Goal: Information Seeking & Learning: Learn about a topic

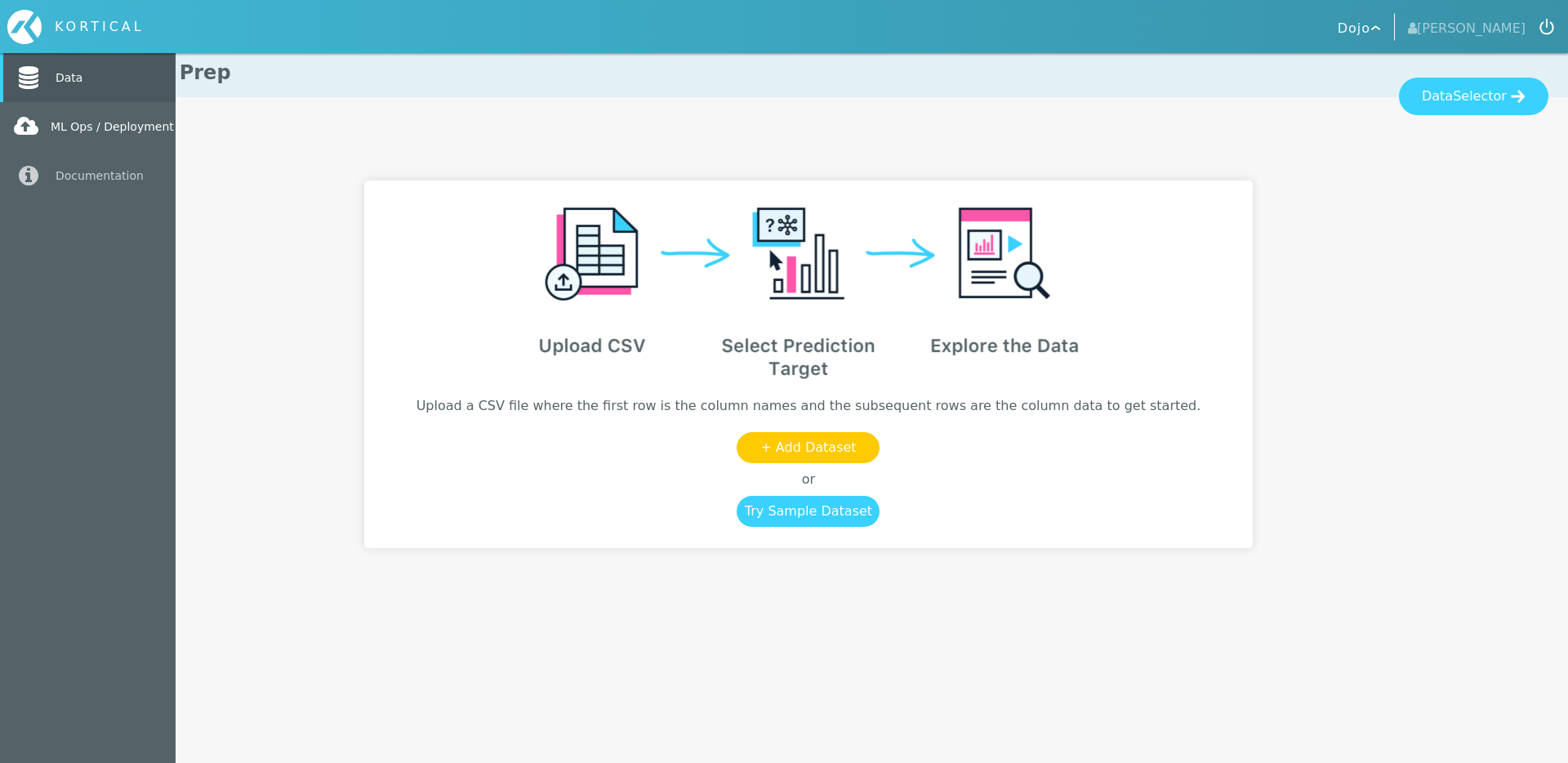
click at [61, 133] on link "ML Ops / Deployment" at bounding box center [88, 127] width 176 height 49
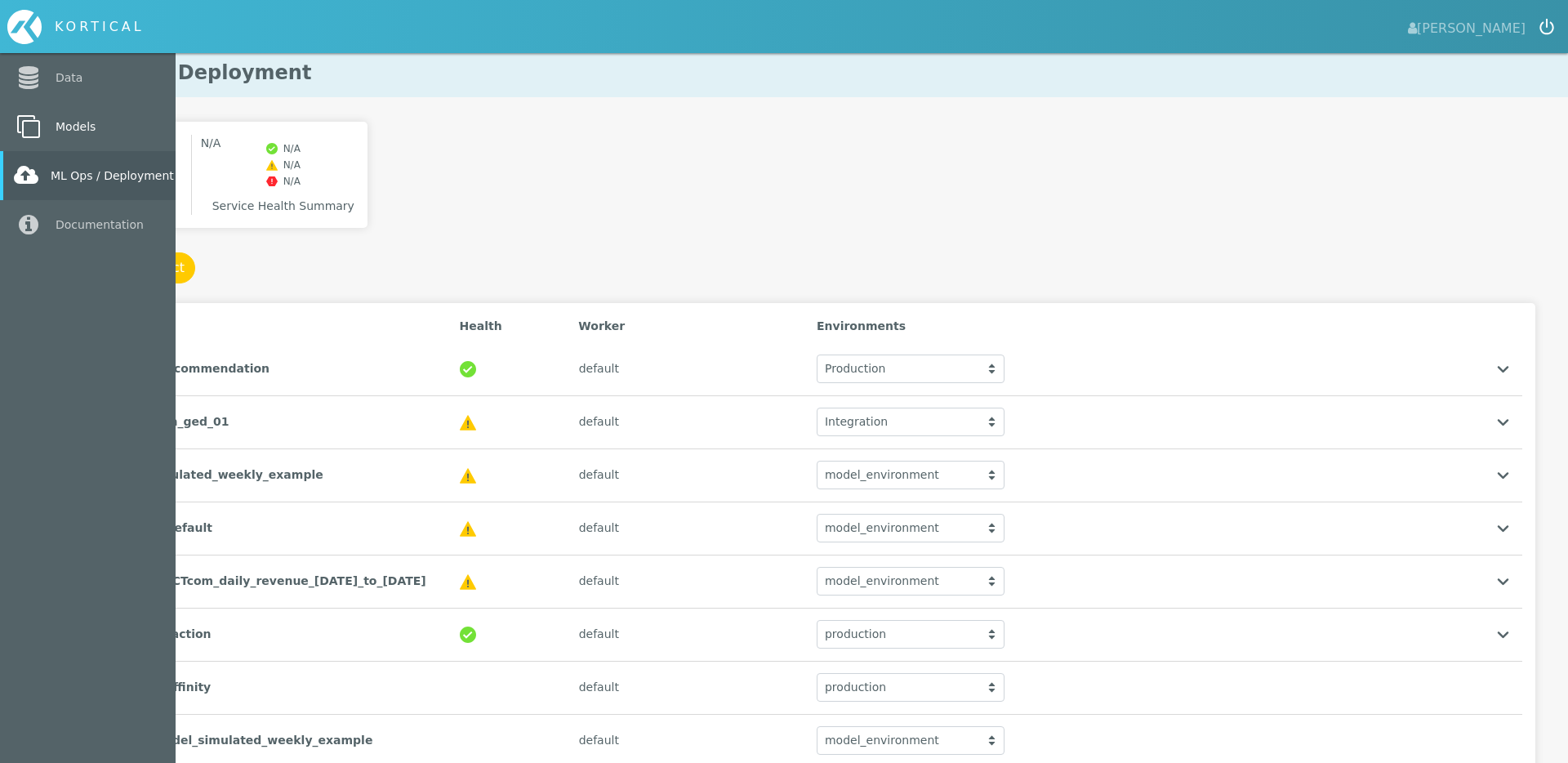
click at [43, 140] on link "Models" at bounding box center [88, 127] width 176 height 49
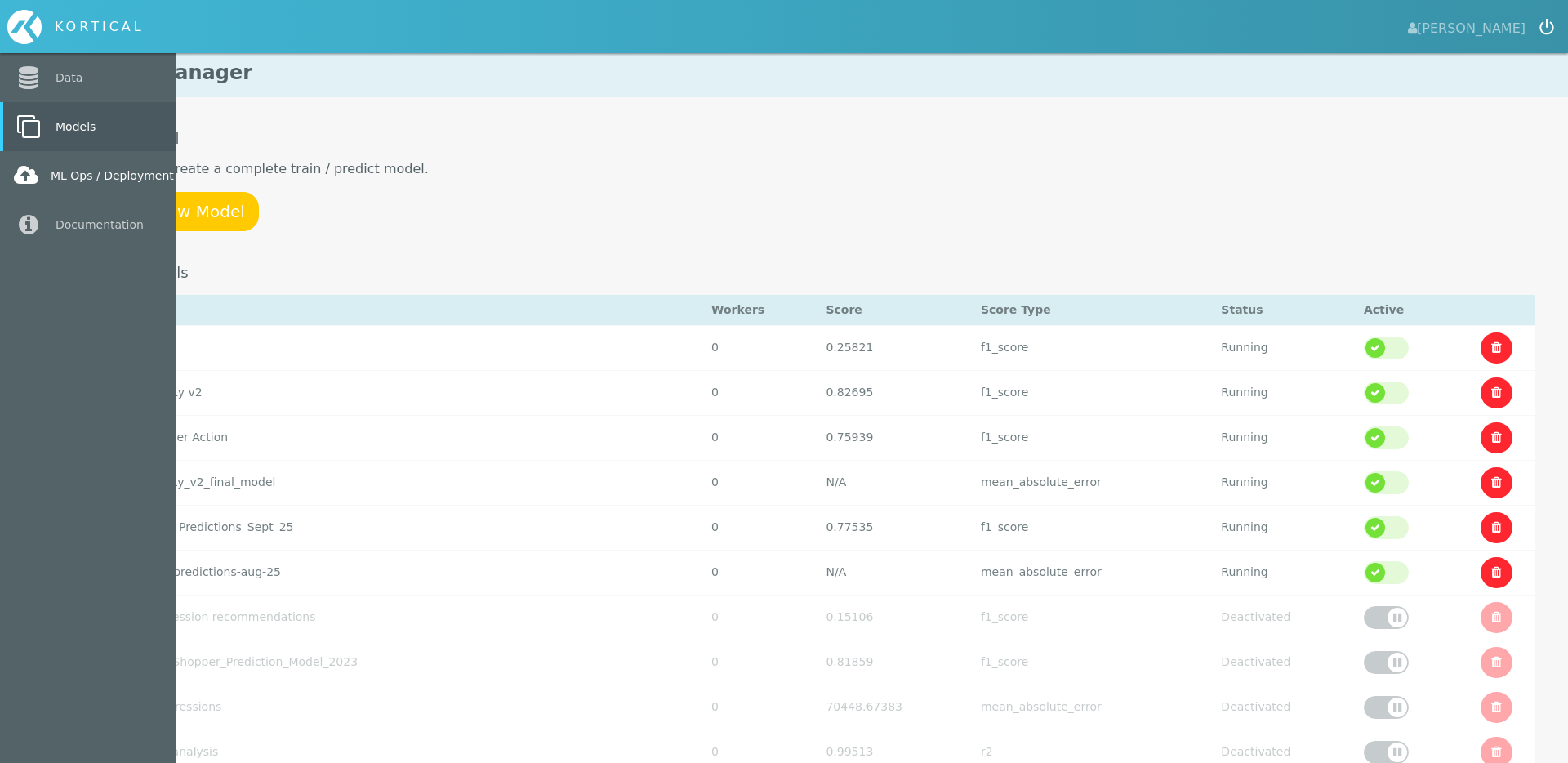
click at [48, 196] on link "ML Ops / Deployment" at bounding box center [88, 176] width 176 height 49
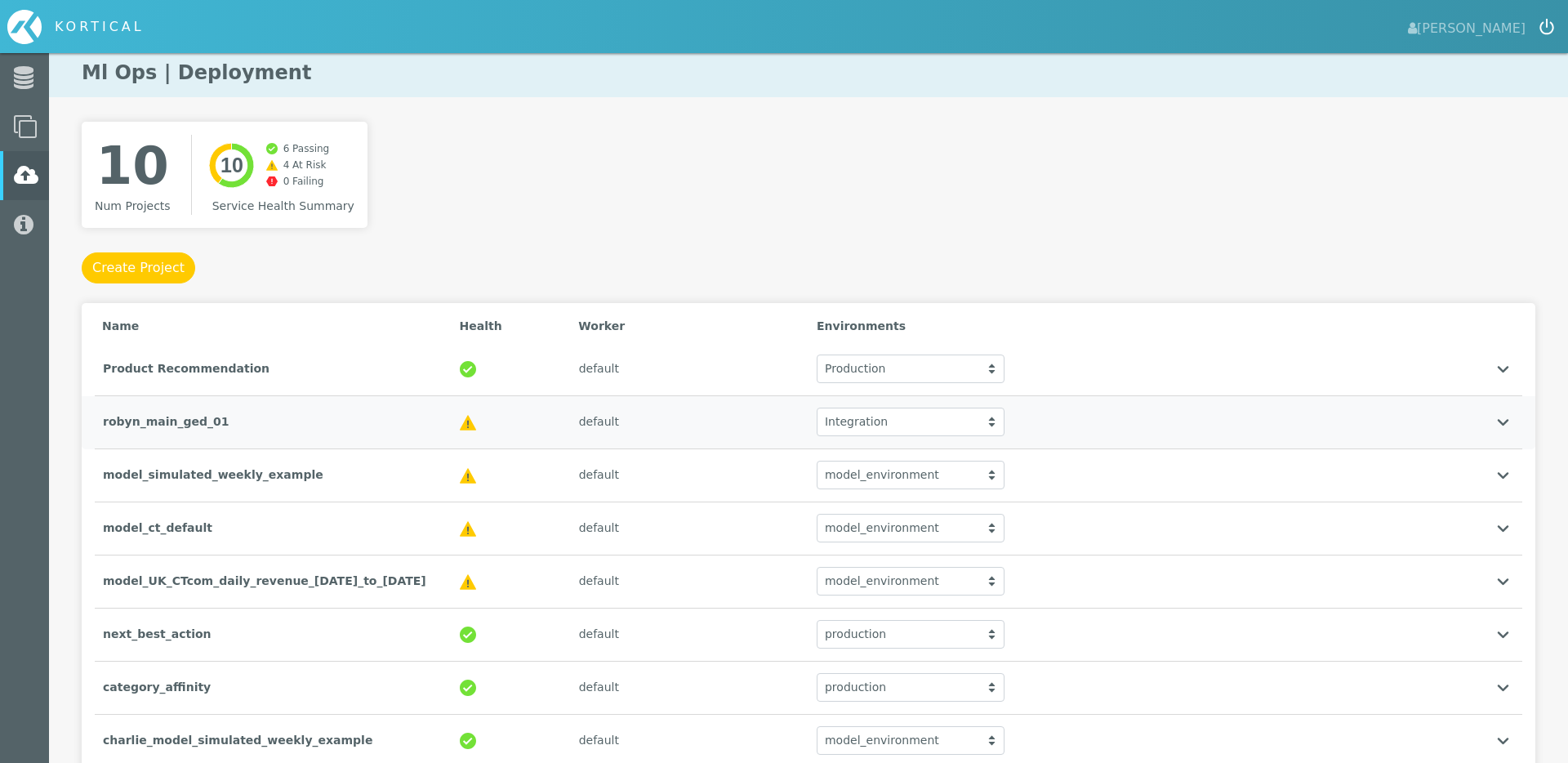
click at [927, 422] on div "Integration" at bounding box center [911, 421] width 188 height 28
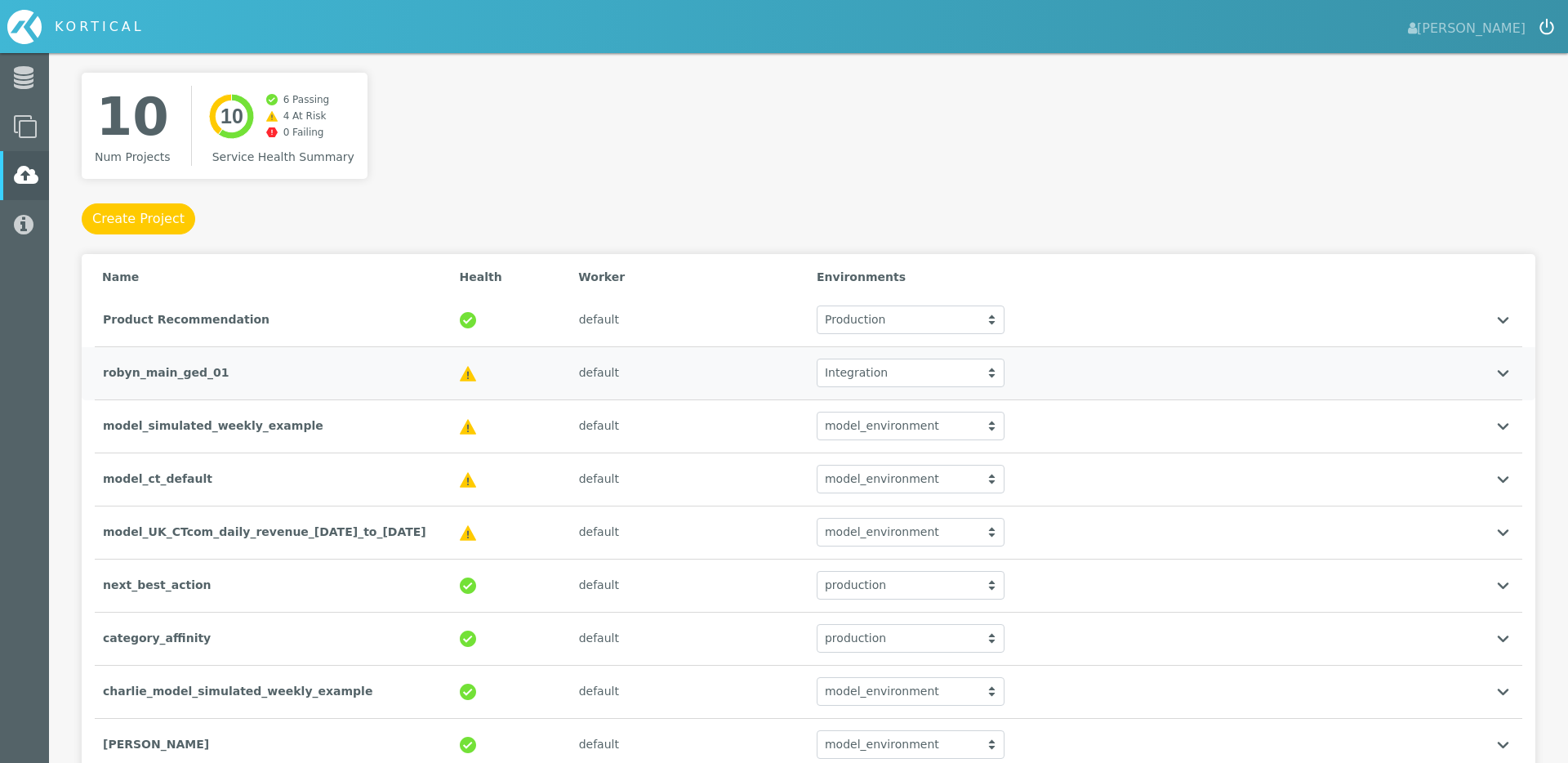
scroll to position [177, 0]
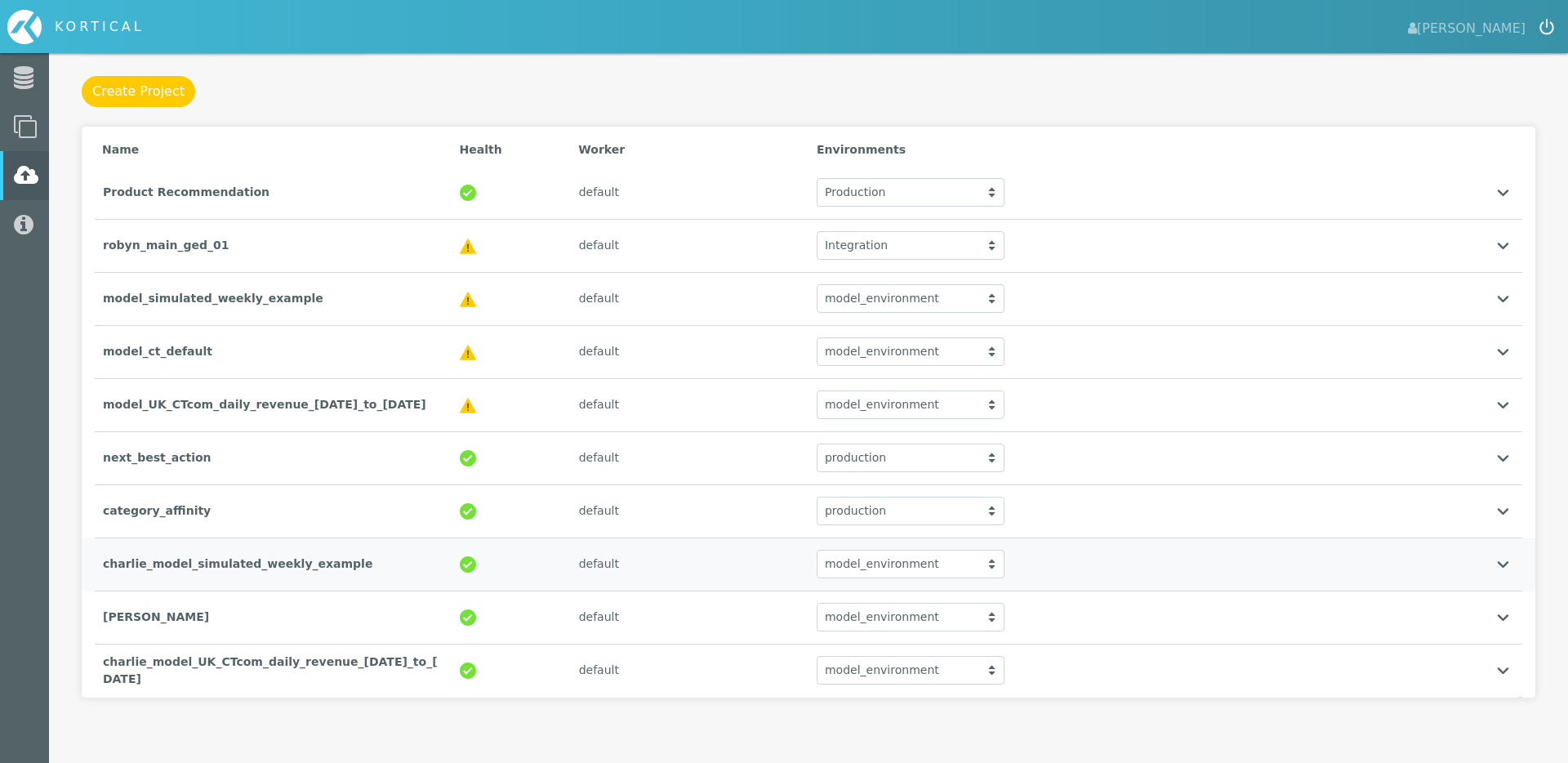
click at [296, 559] on div "charlie_model_simulated_weekly_example" at bounding box center [273, 563] width 357 height 33
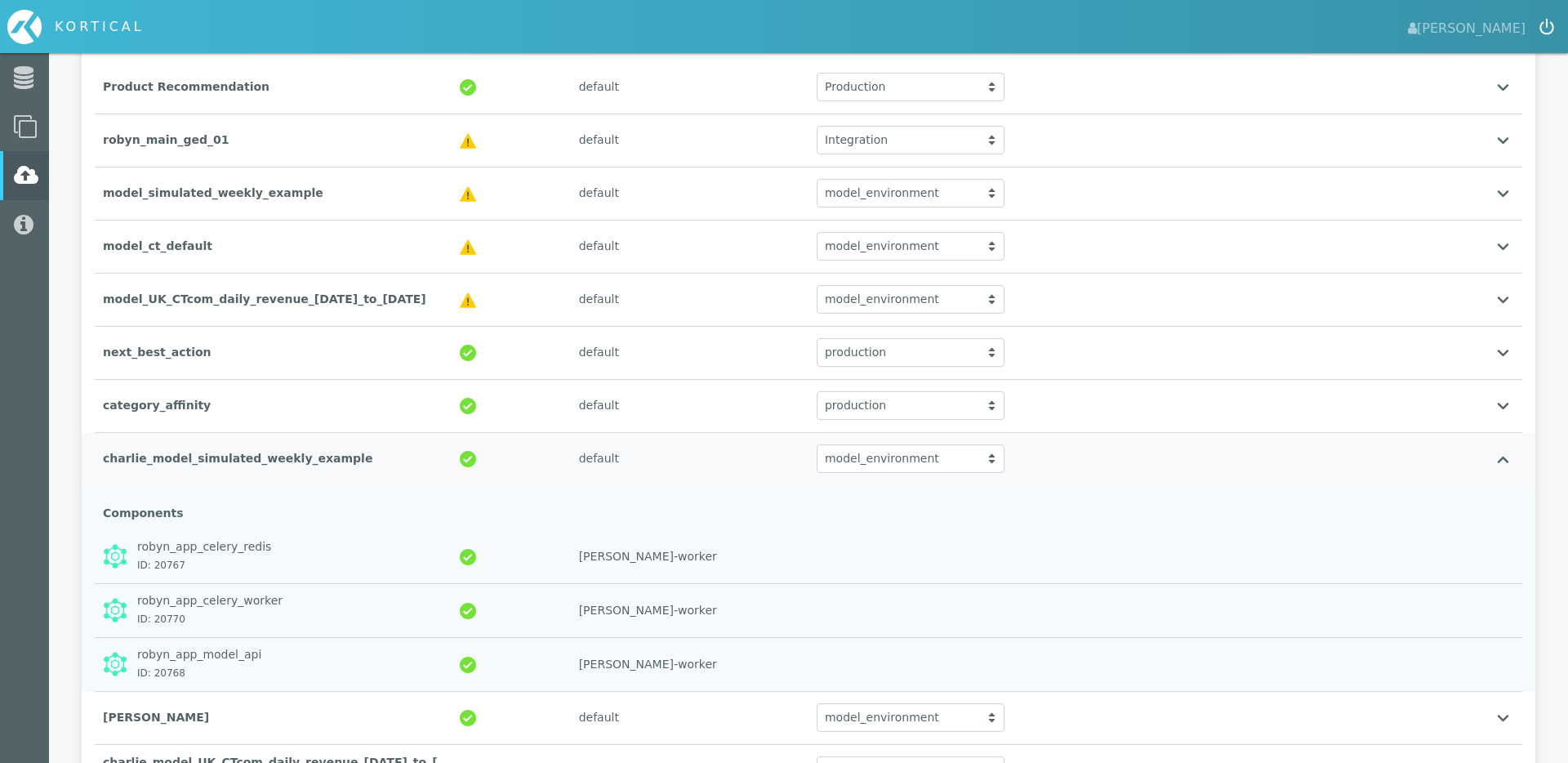
scroll to position [382, 0]
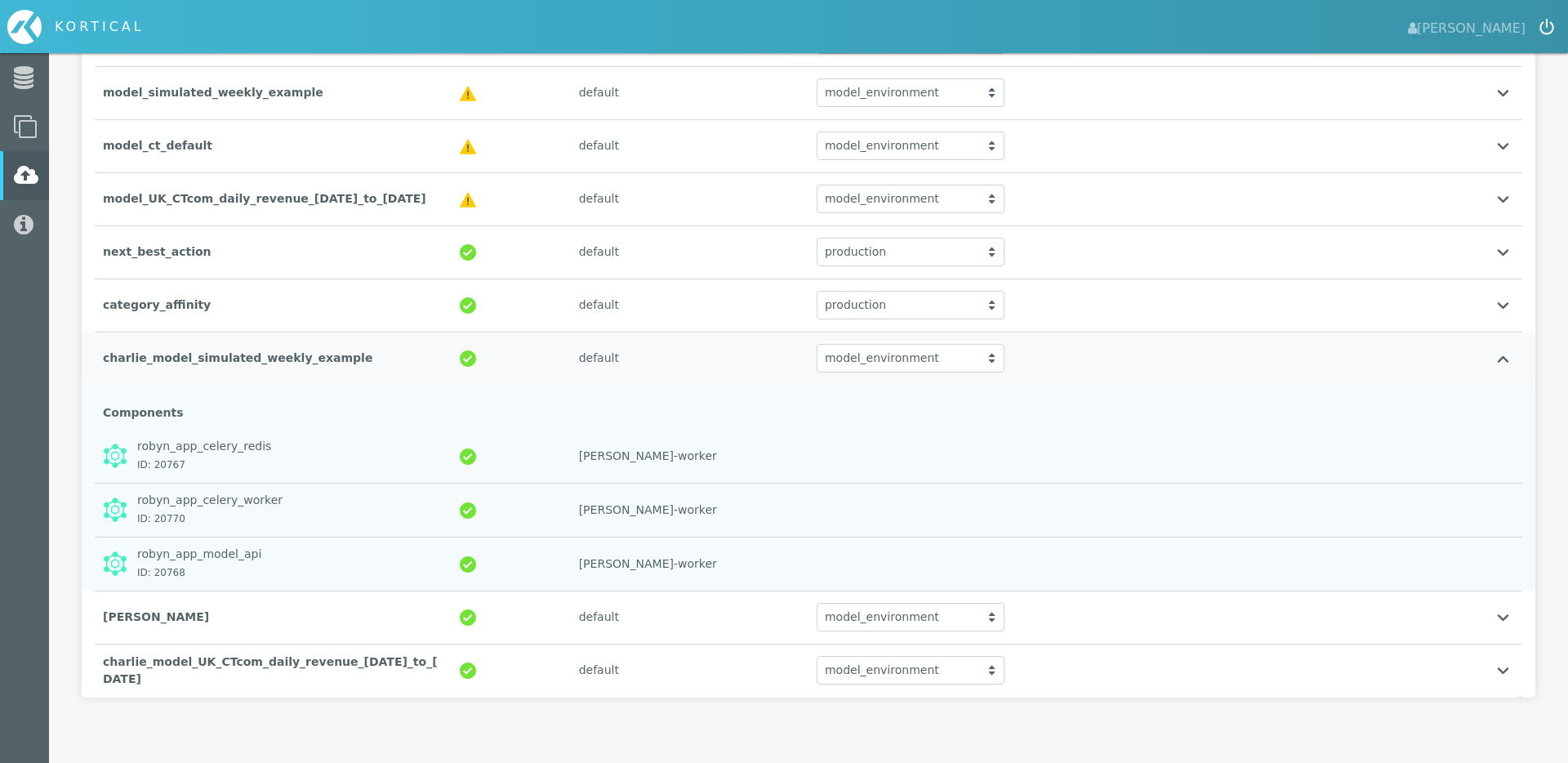
click at [151, 364] on div "charlie_model_simulated_weekly_example" at bounding box center [273, 357] width 357 height 33
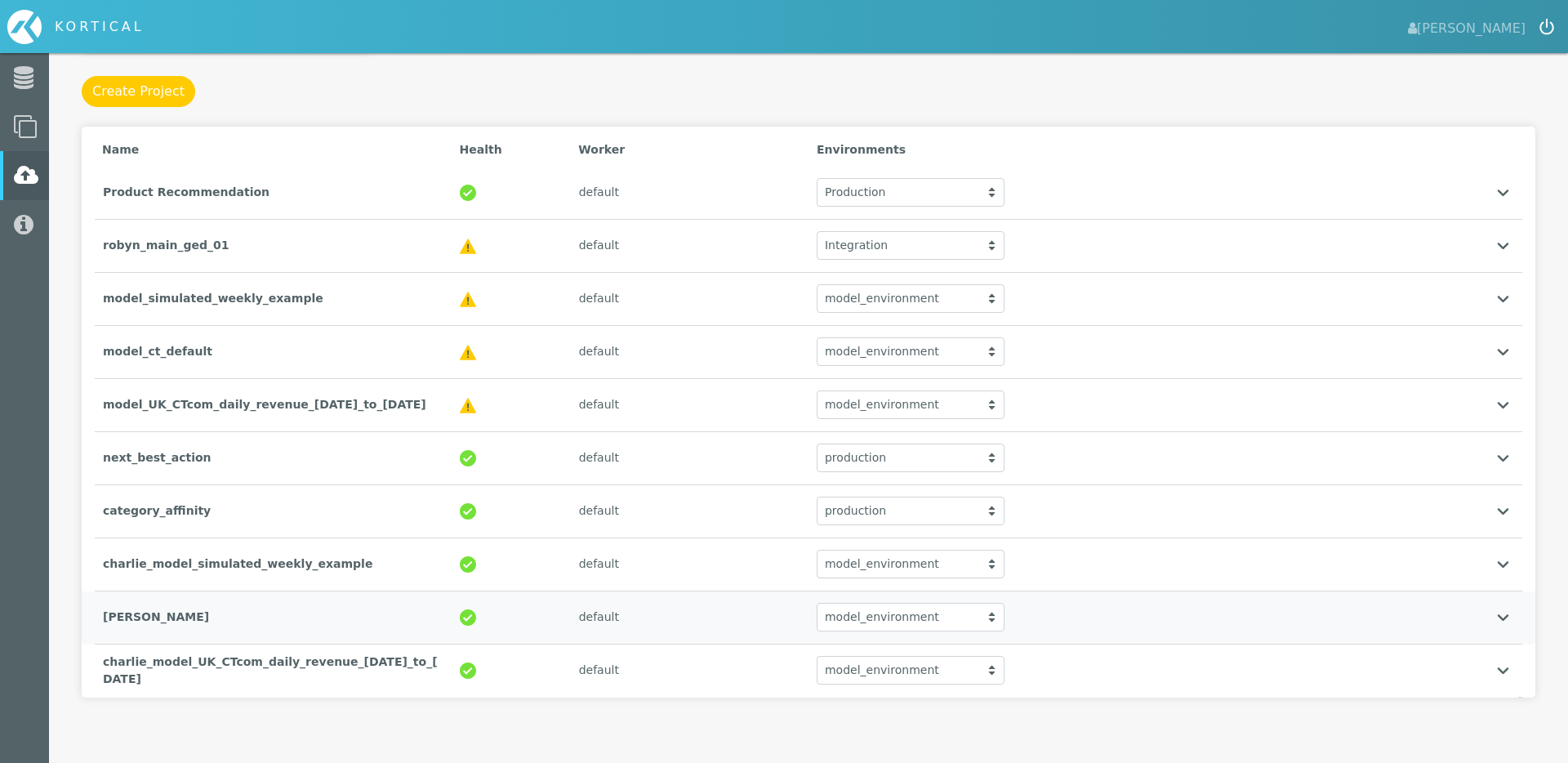
click at [229, 621] on div "[PERSON_NAME]" at bounding box center [273, 617] width 357 height 33
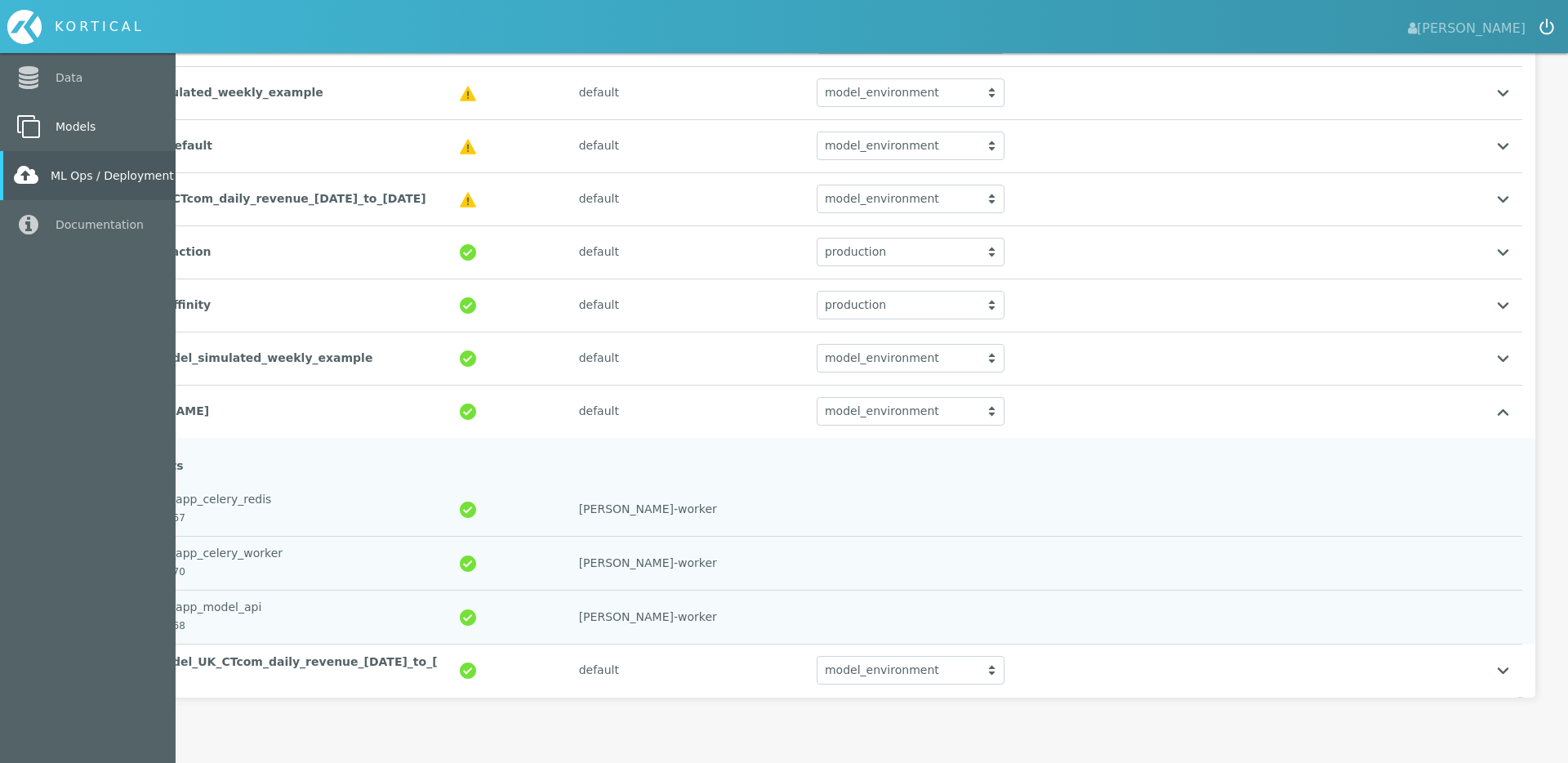
click at [59, 124] on link "Models" at bounding box center [88, 127] width 176 height 49
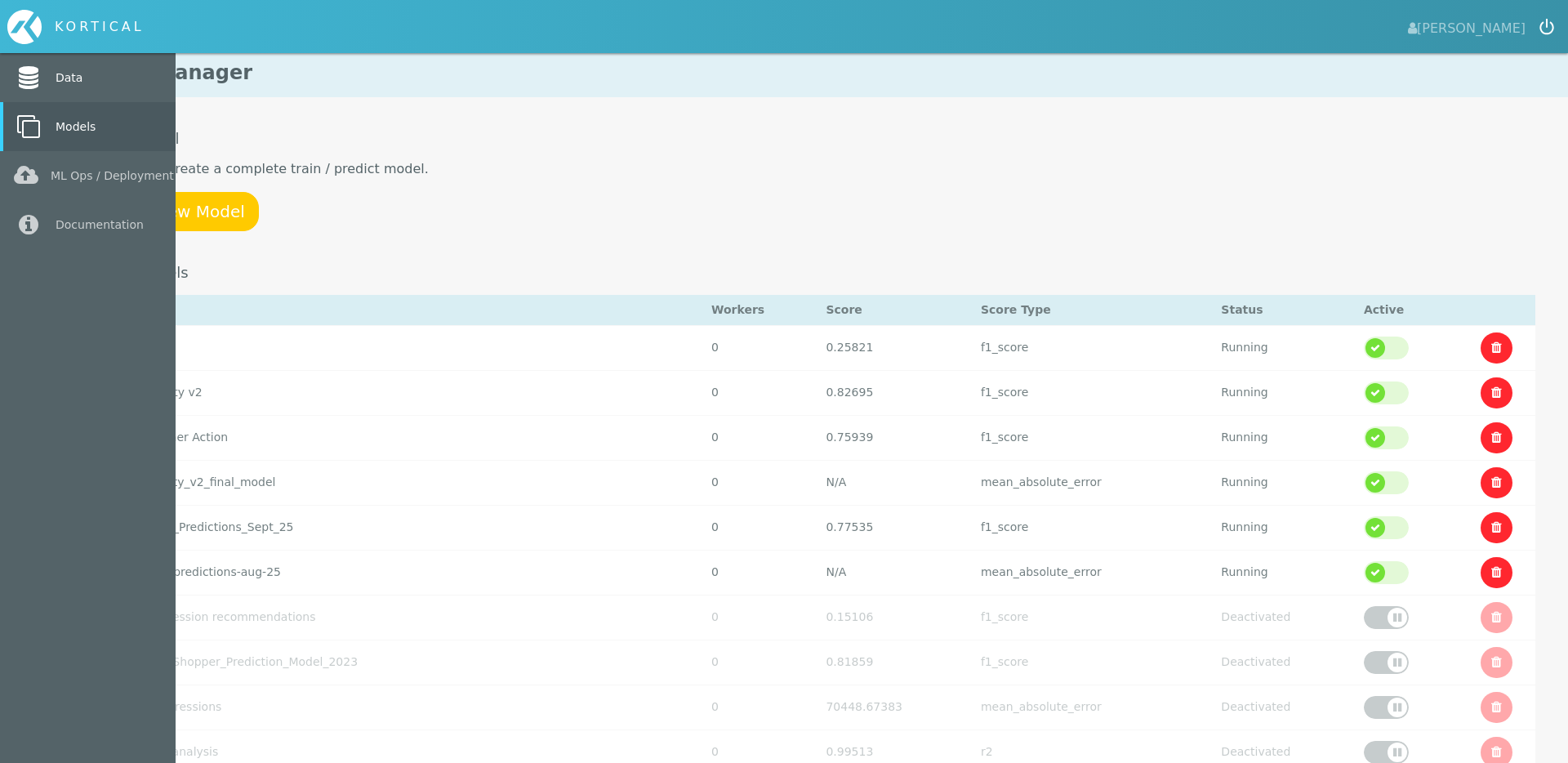
click at [63, 69] on link "Data" at bounding box center [88, 77] width 176 height 49
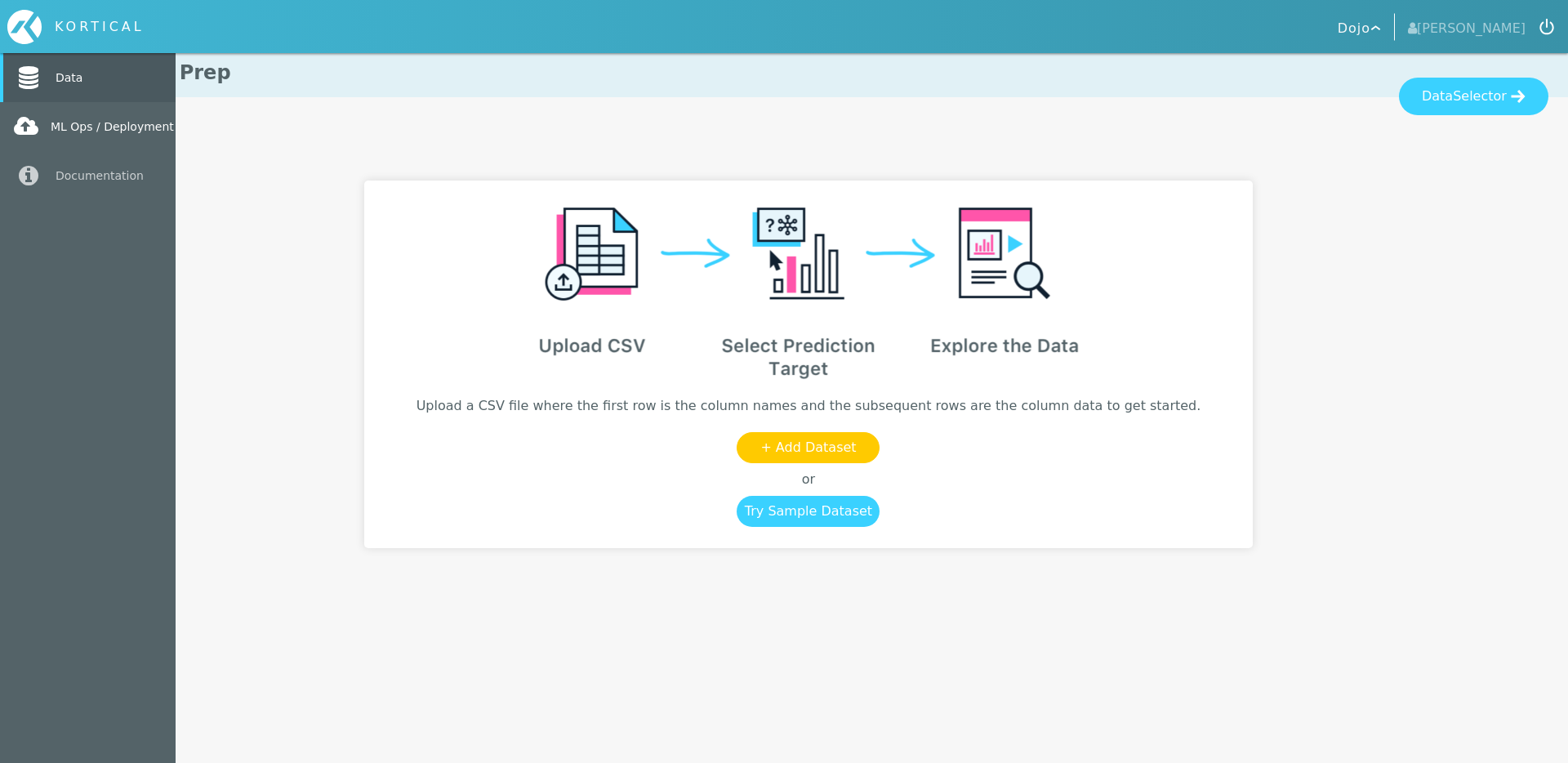
click at [63, 135] on link "ML Ops / Deployment" at bounding box center [88, 127] width 176 height 49
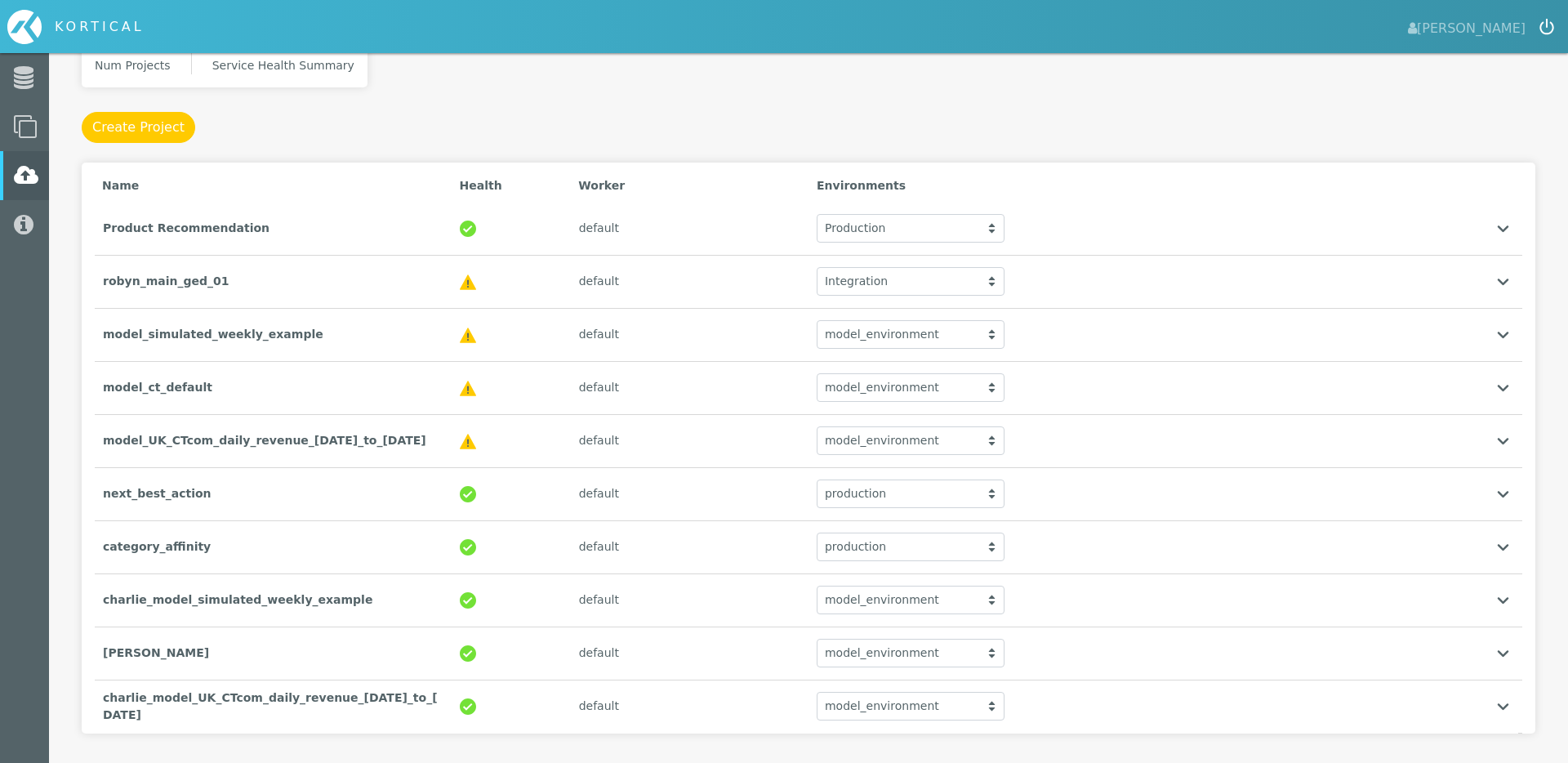
scroll to position [177, 0]
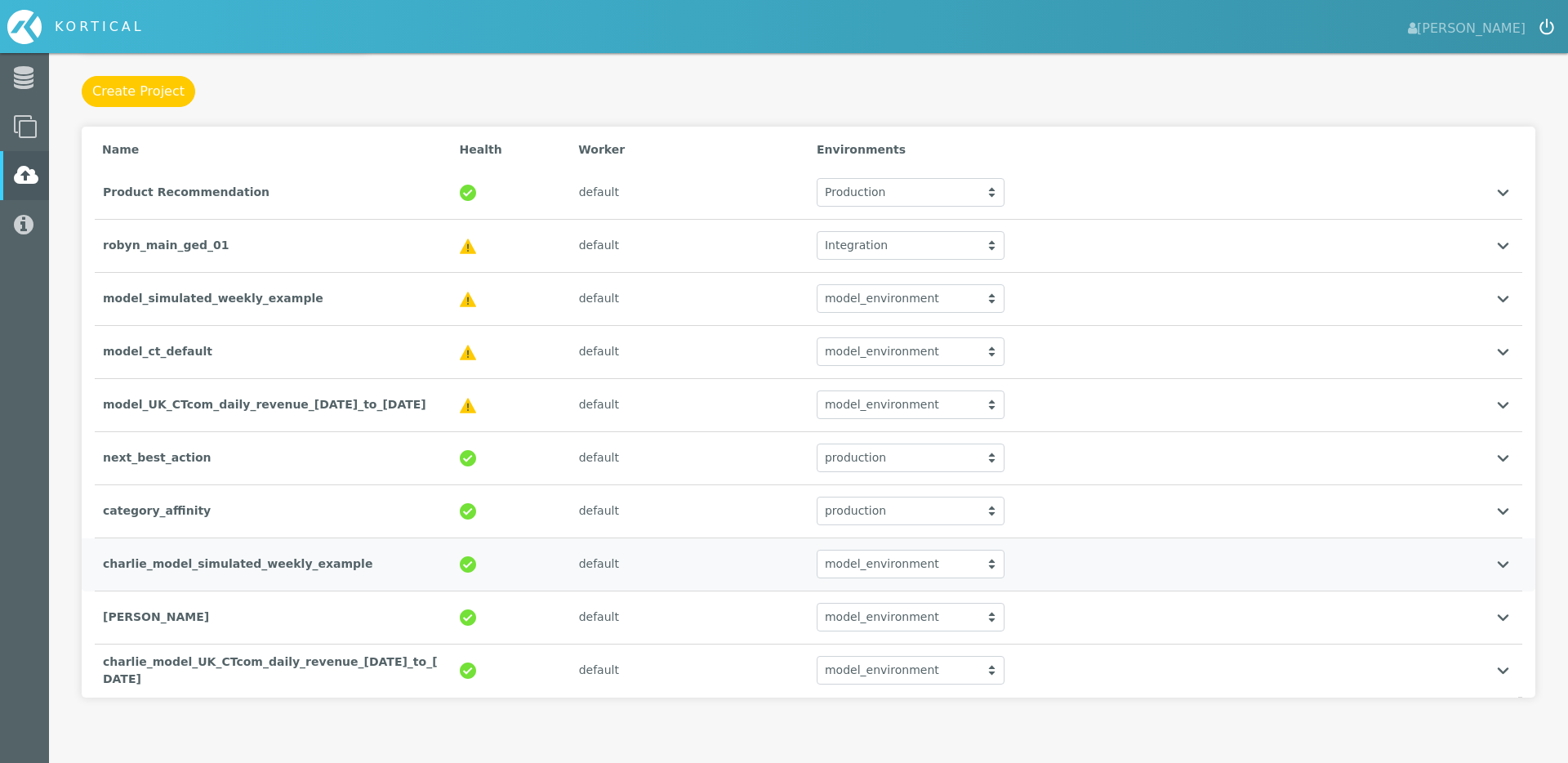
click at [868, 561] on div "model_environment" at bounding box center [911, 564] width 188 height 28
click at [866, 601] on div "model_environment" at bounding box center [911, 596] width 186 height 33
click at [1504, 568] on img at bounding box center [1503, 565] width 12 height 8
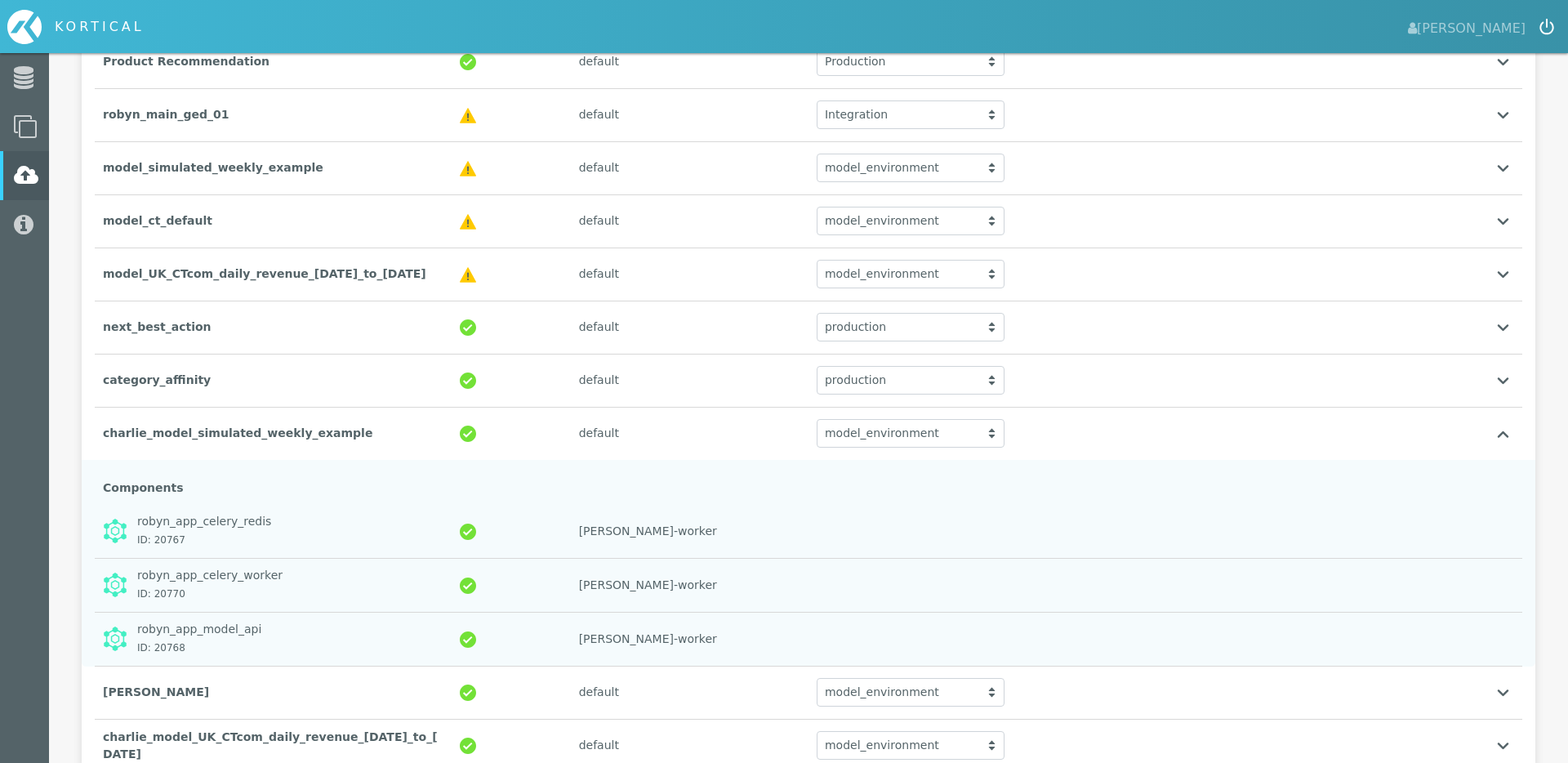
scroll to position [382, 0]
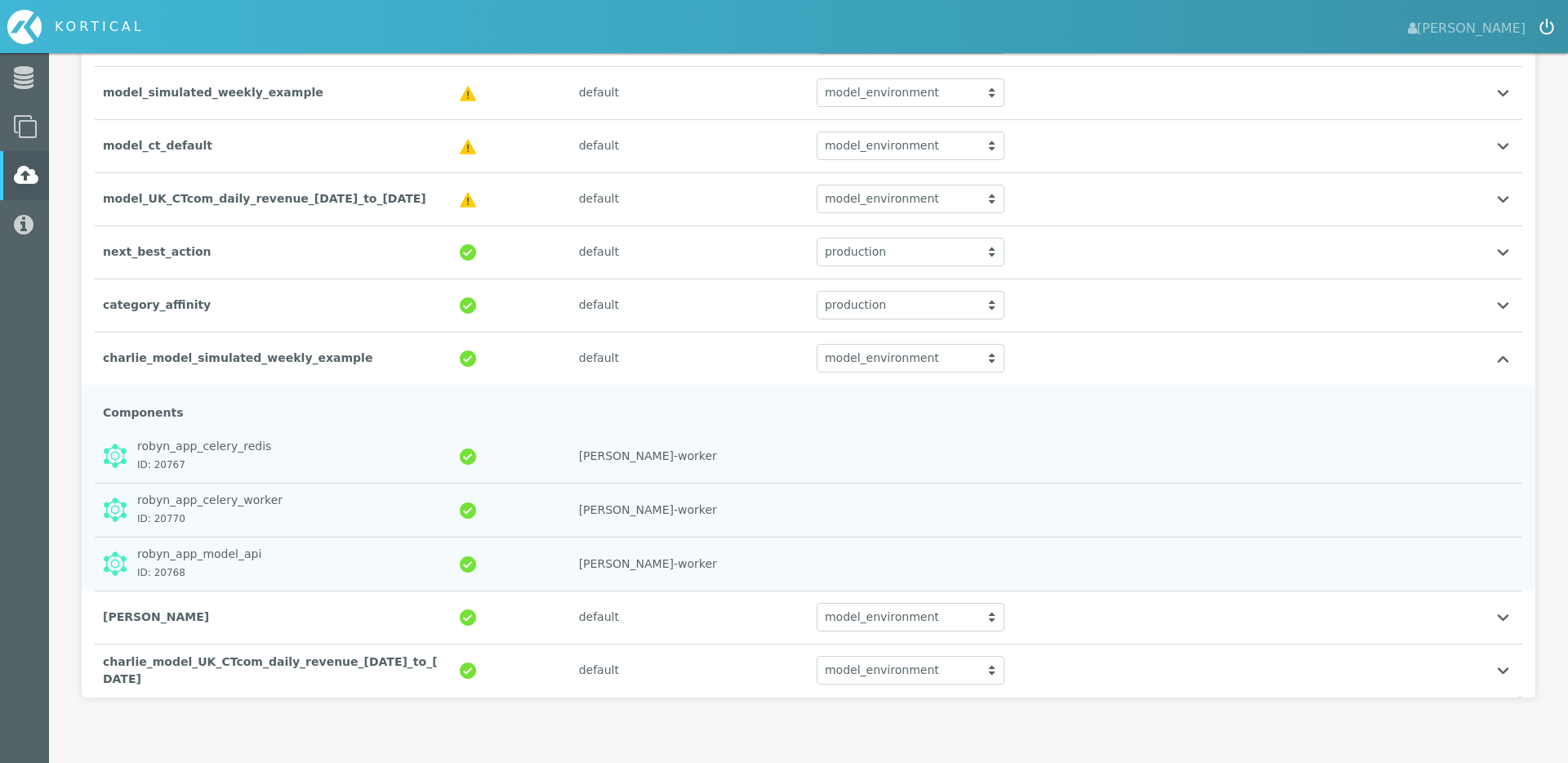
click at [212, 447] on div "robyn_app_celery_redis" at bounding box center [290, 446] width 306 height 17
click at [1498, 357] on img at bounding box center [1503, 359] width 12 height 8
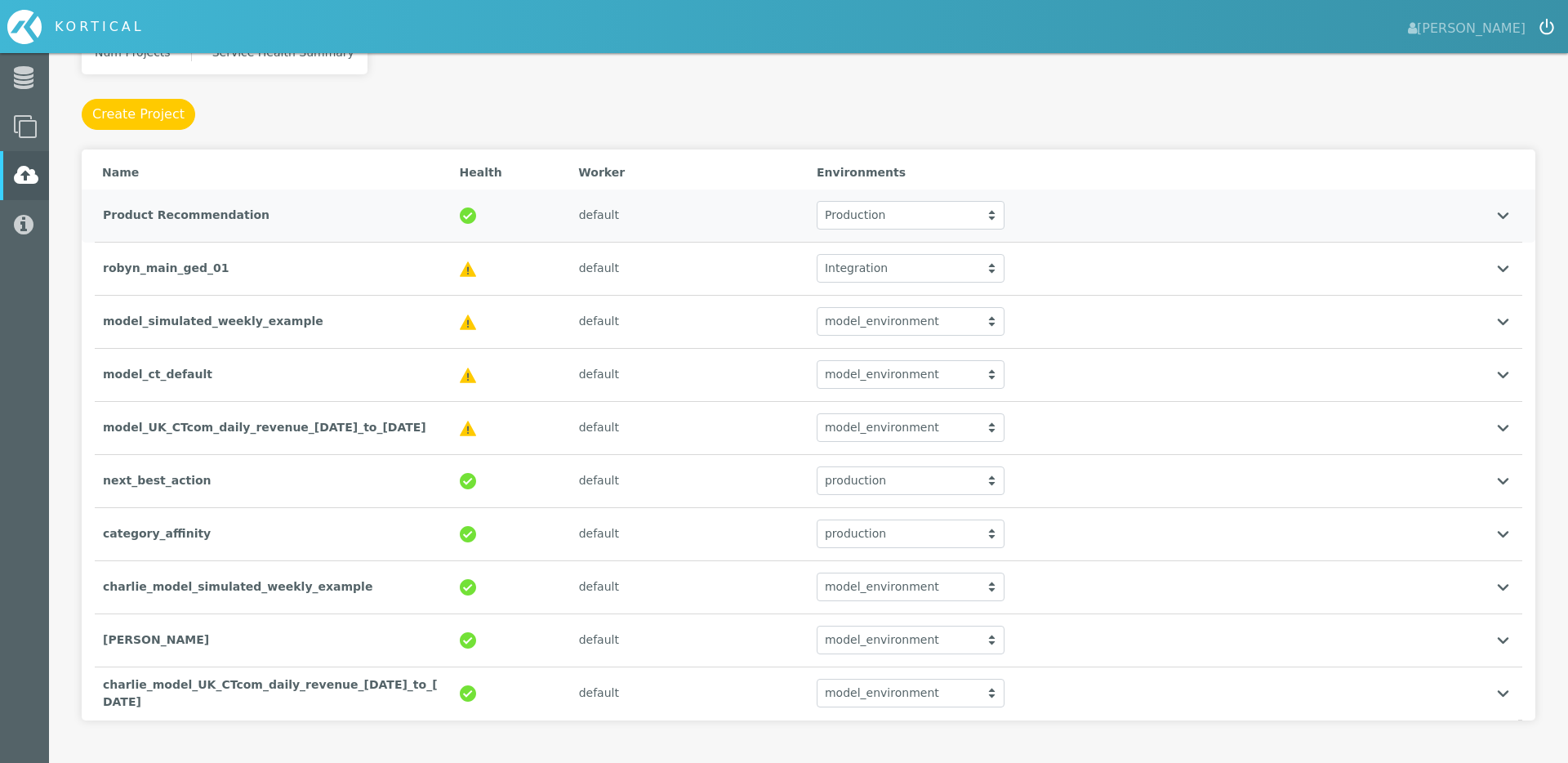
scroll to position [177, 0]
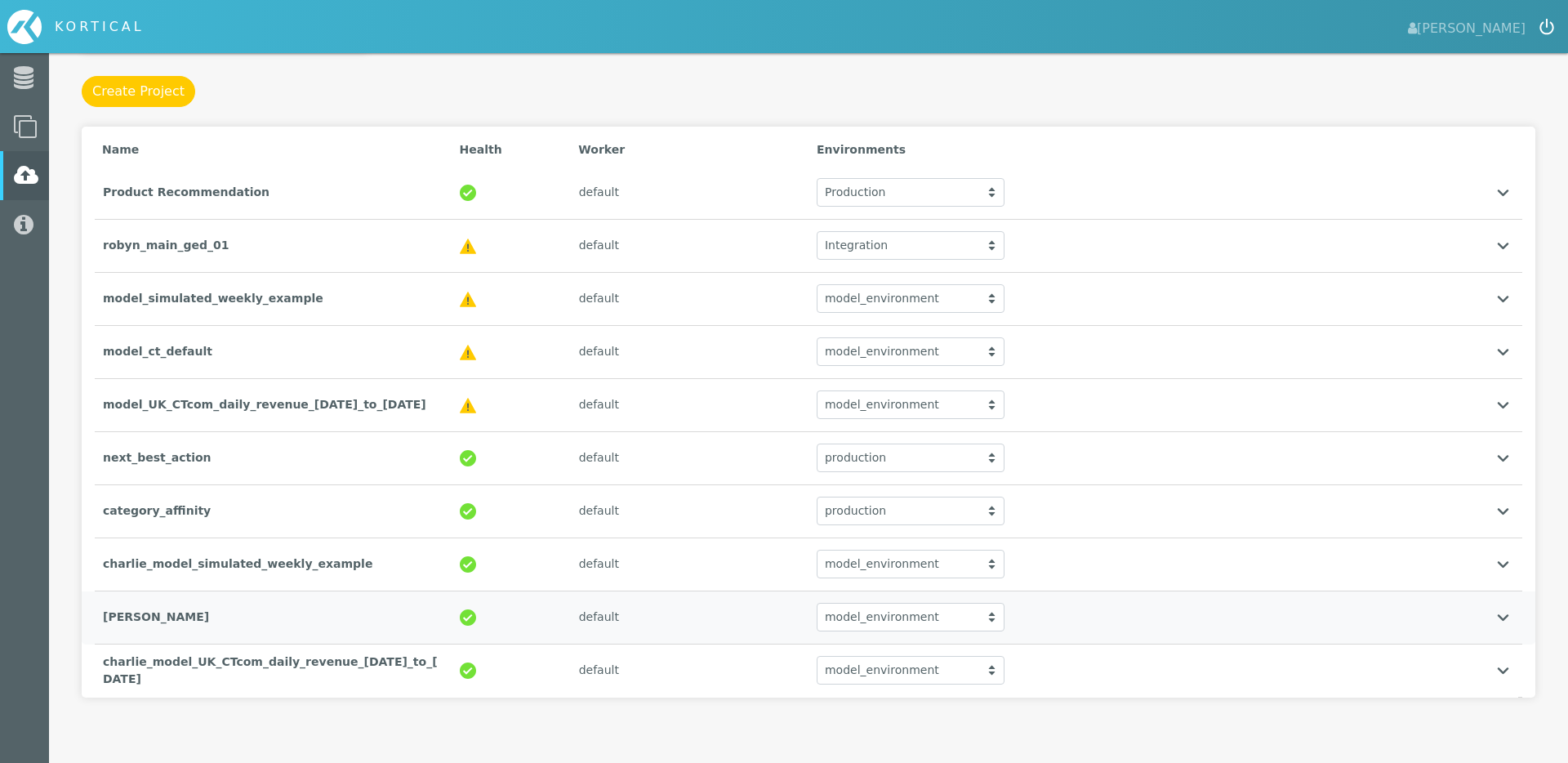
click at [238, 619] on div "[PERSON_NAME]" at bounding box center [273, 617] width 357 height 33
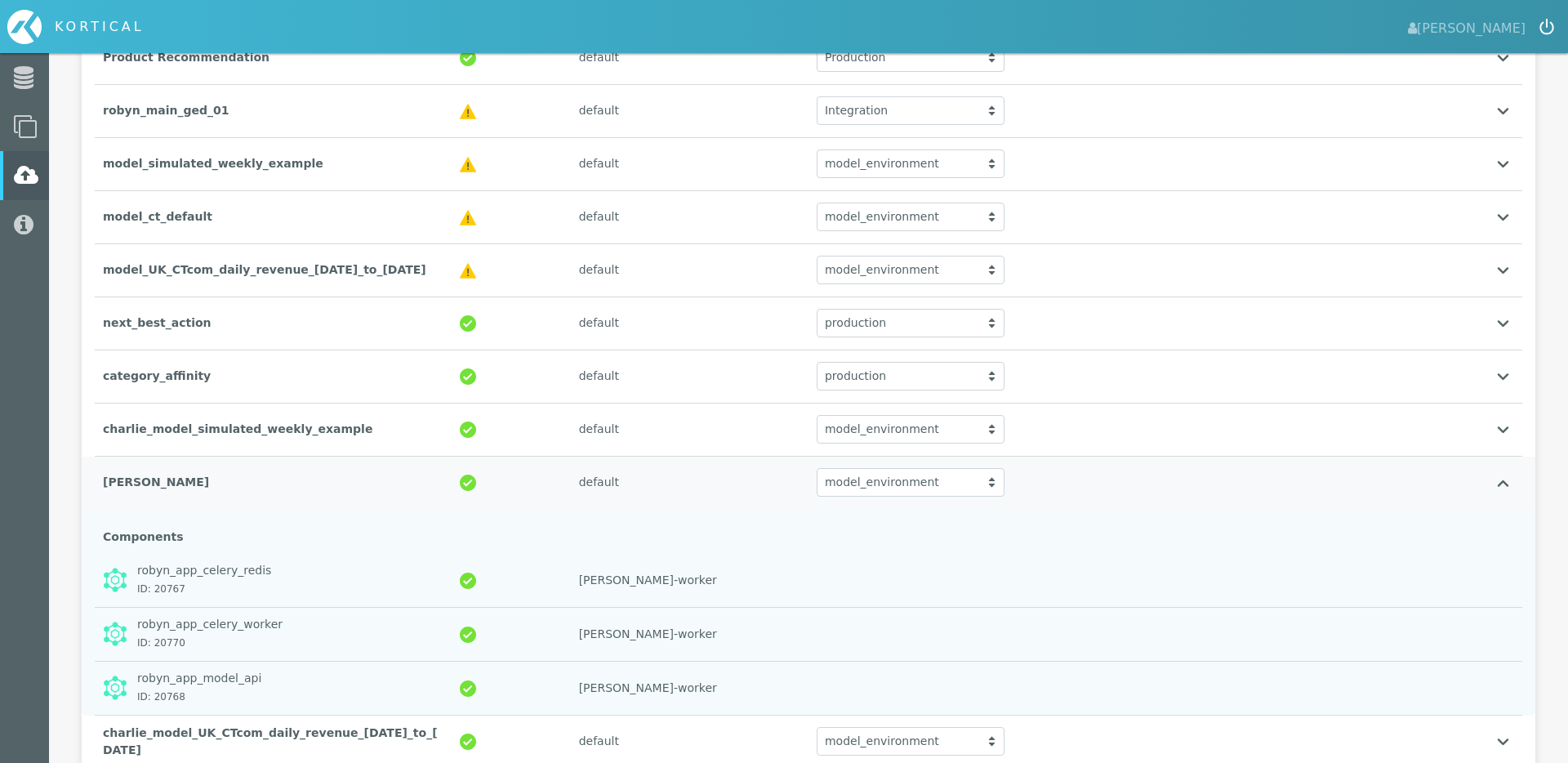
scroll to position [382, 0]
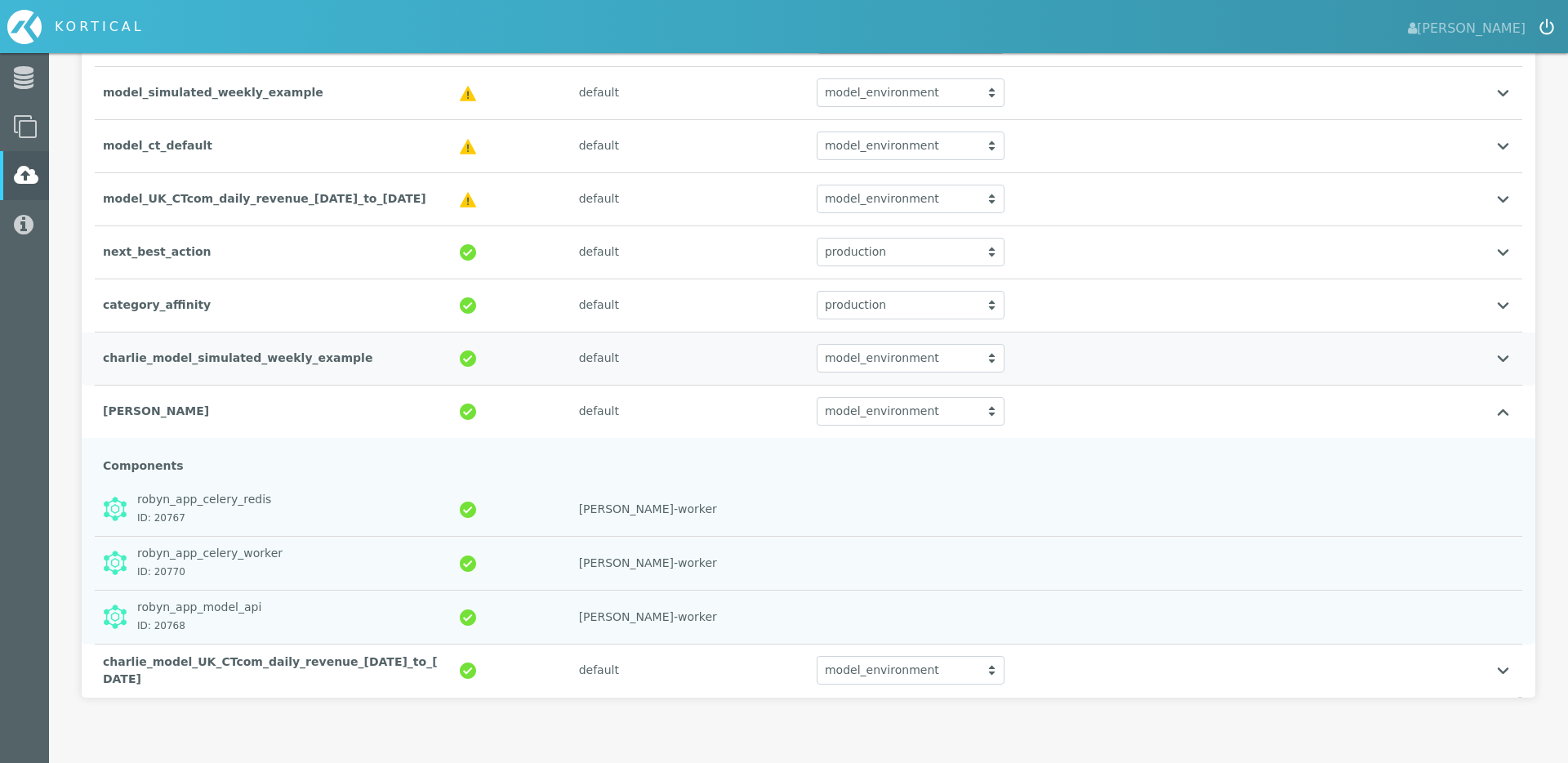
click at [275, 365] on div "charlie_model_simulated_weekly_example" at bounding box center [273, 357] width 357 height 33
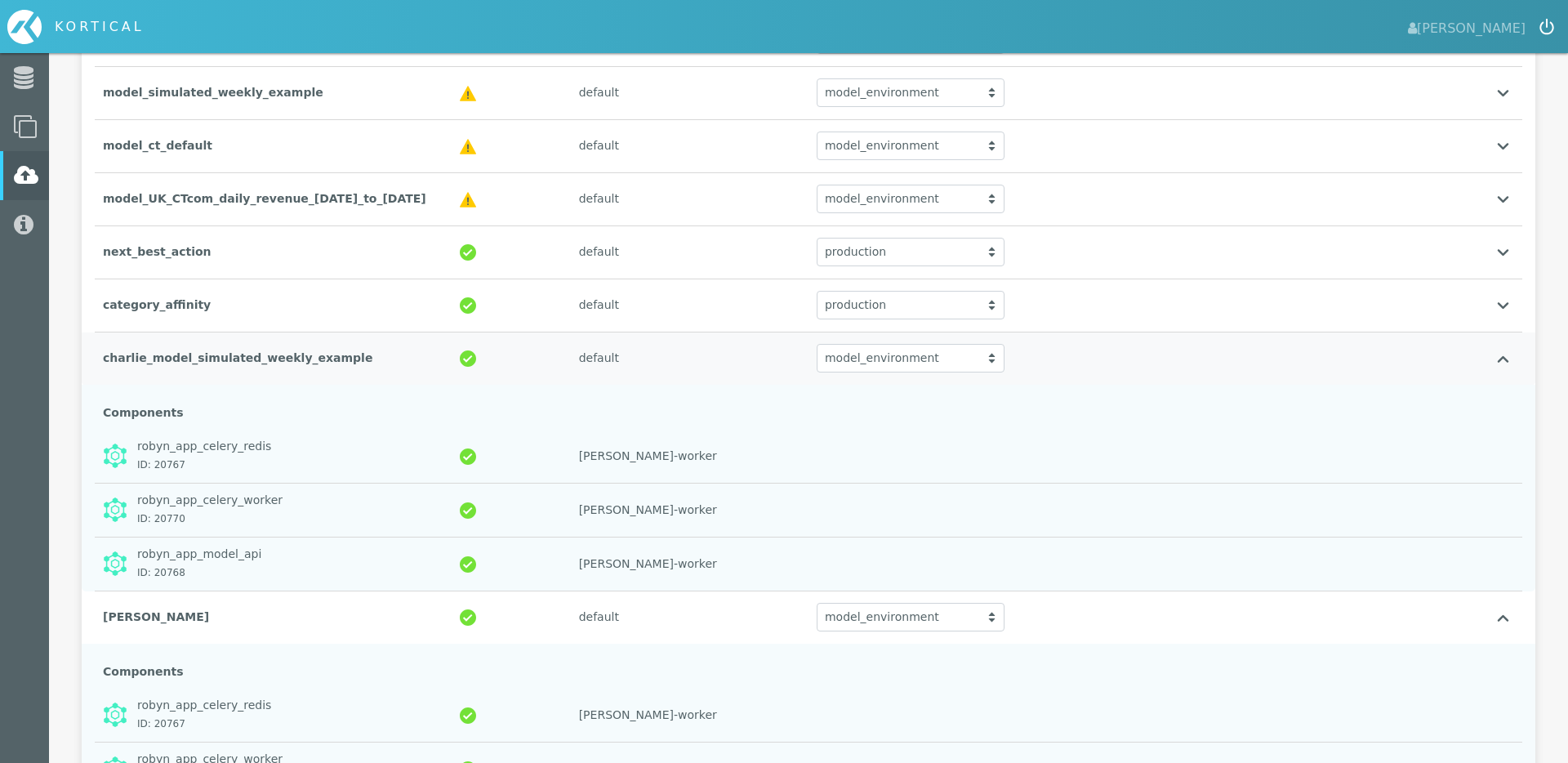
click at [275, 365] on div "charlie_model_simulated_weekly_example" at bounding box center [273, 357] width 357 height 33
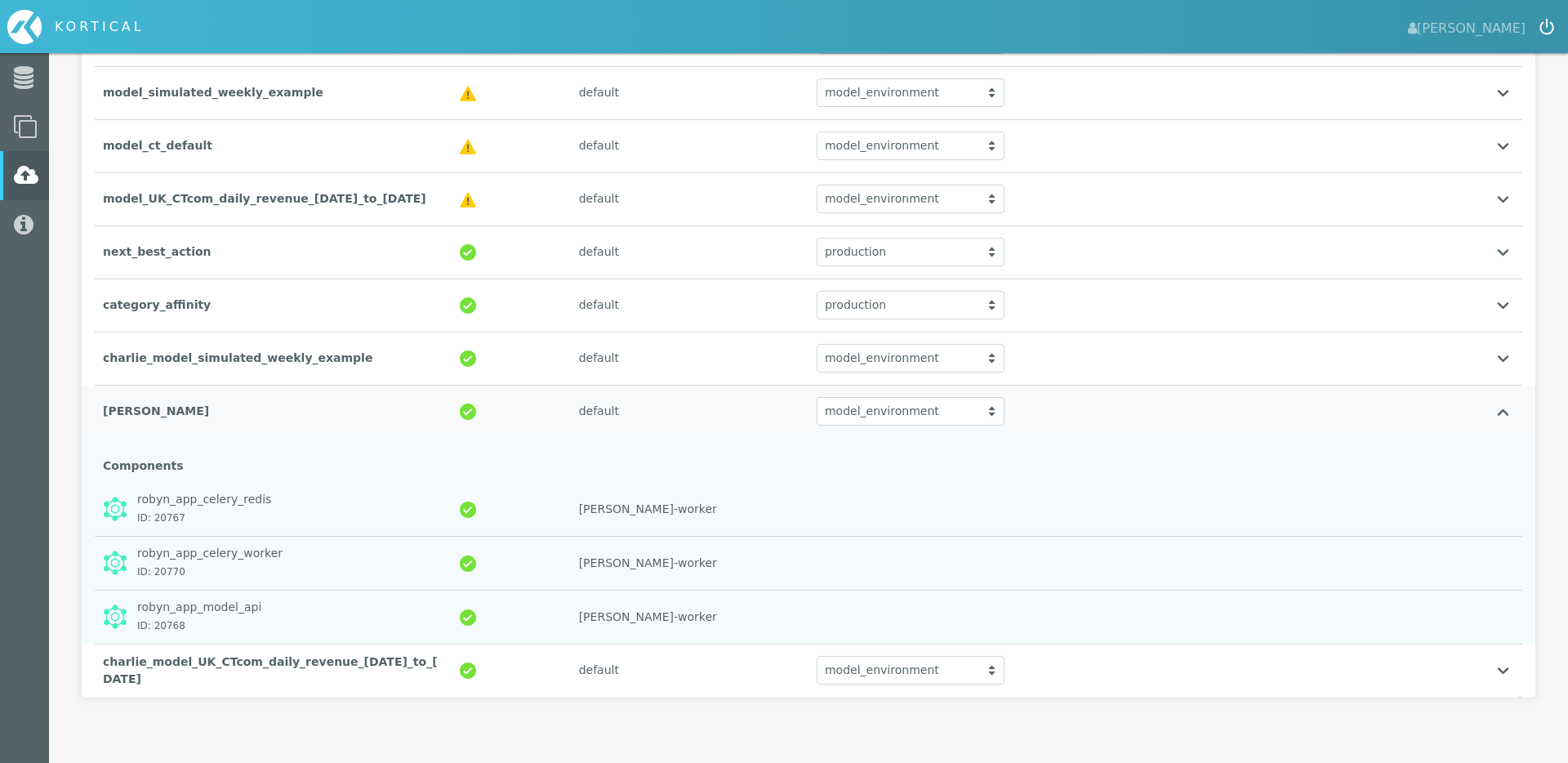
click at [213, 405] on div "[PERSON_NAME]" at bounding box center [273, 411] width 357 height 33
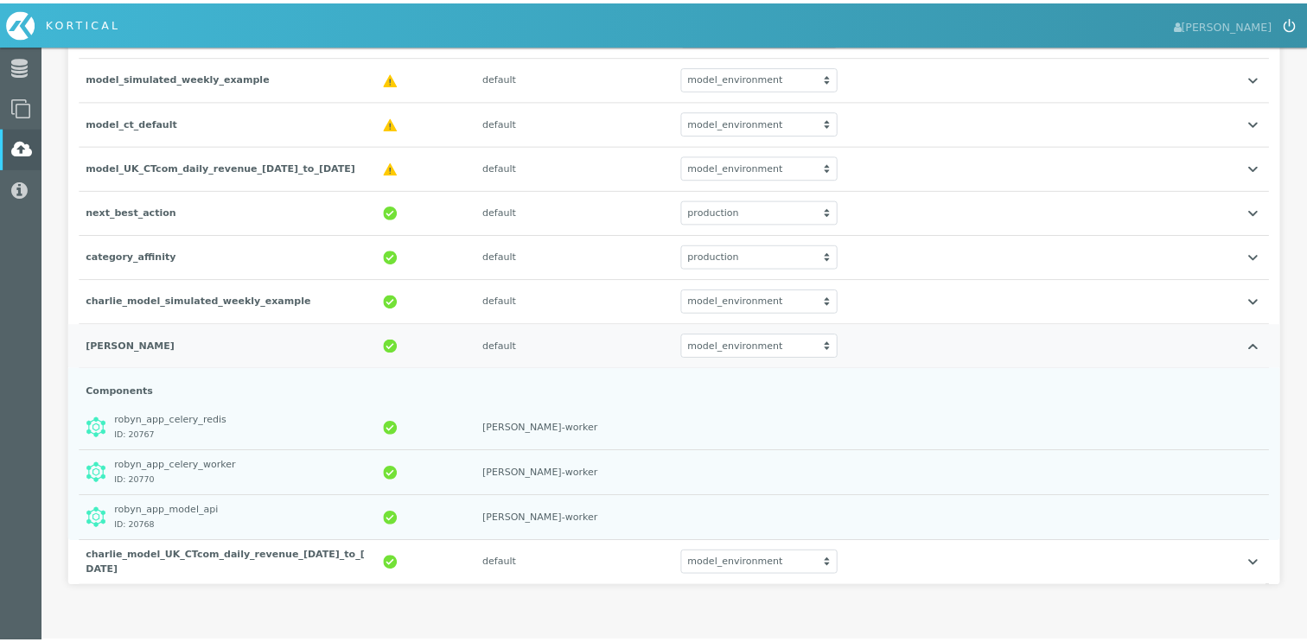
scroll to position [187, 0]
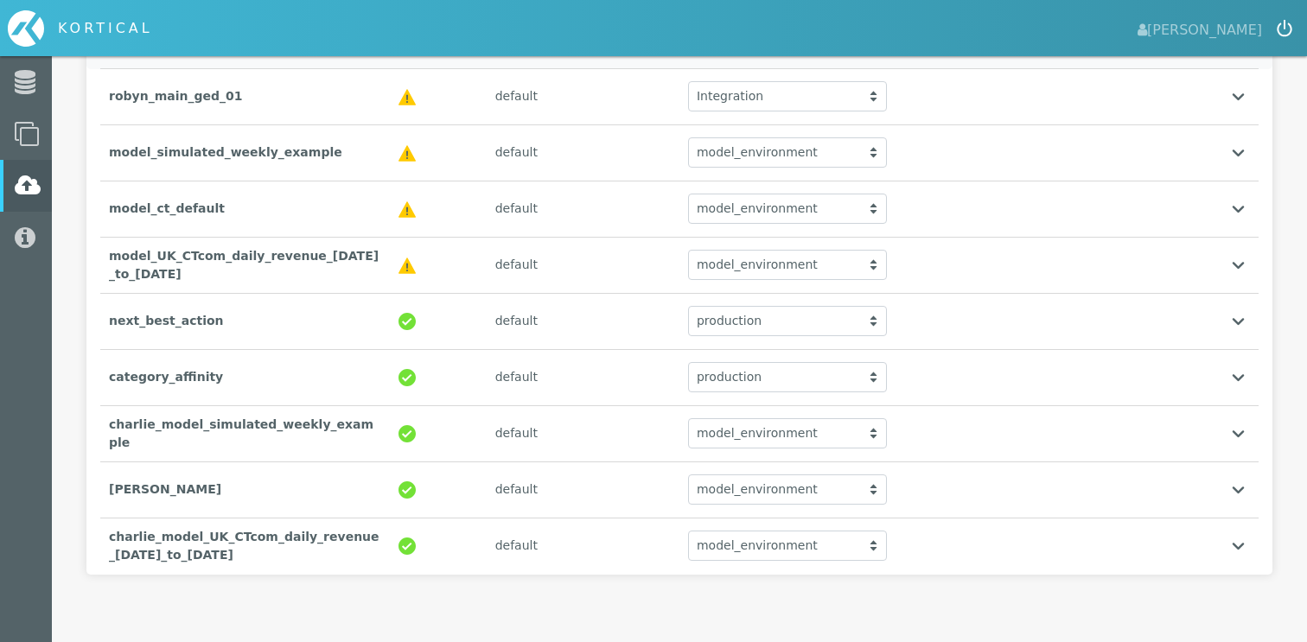
scroll to position [352, 0]
click at [1239, 484] on div at bounding box center [1241, 487] width 35 height 35
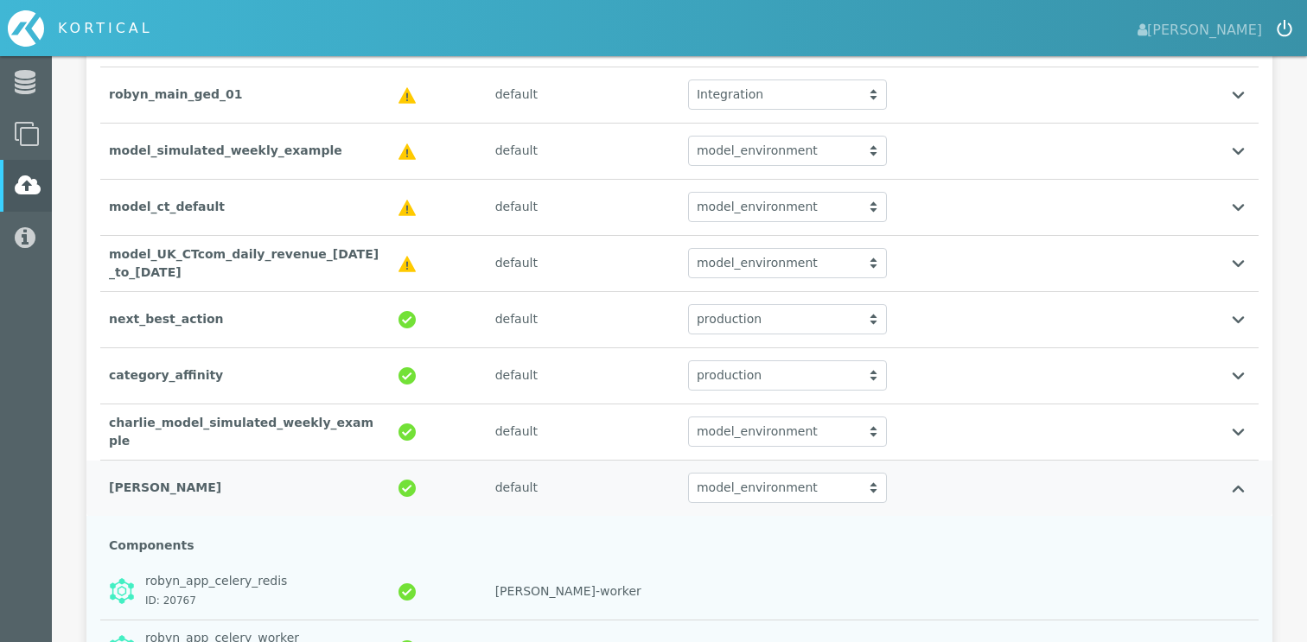
click at [854, 489] on div "model_environment" at bounding box center [787, 488] width 199 height 30
click at [840, 520] on div "model_environment" at bounding box center [787, 522] width 197 height 35
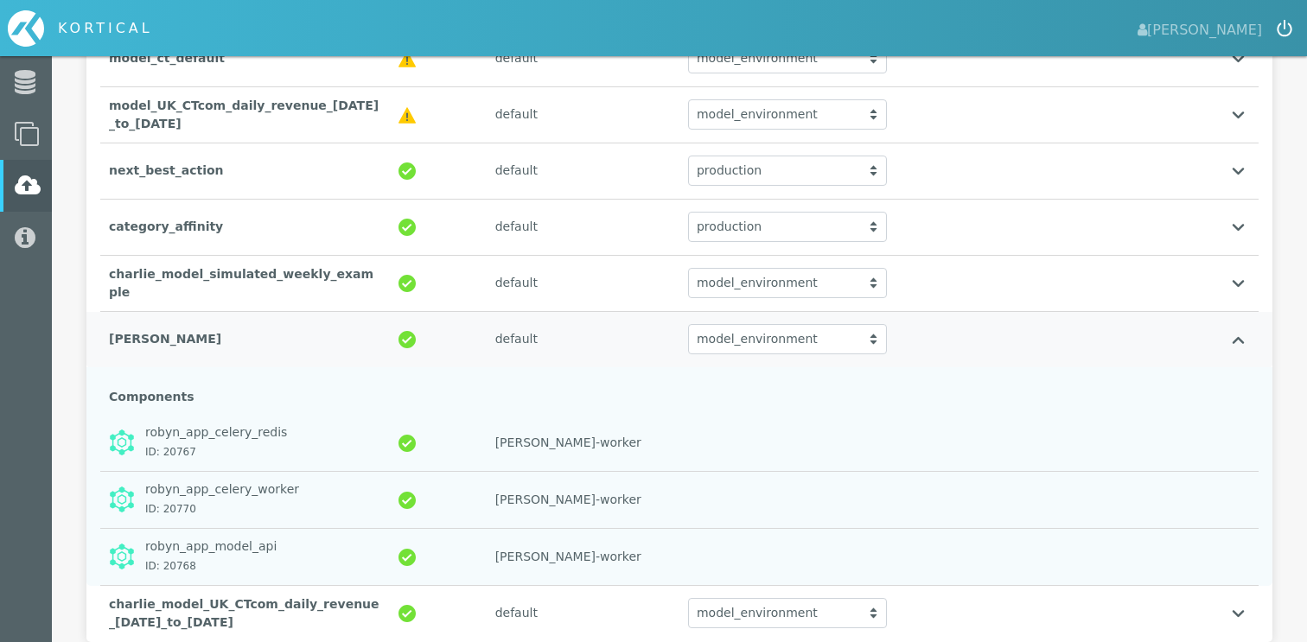
scroll to position [511, 0]
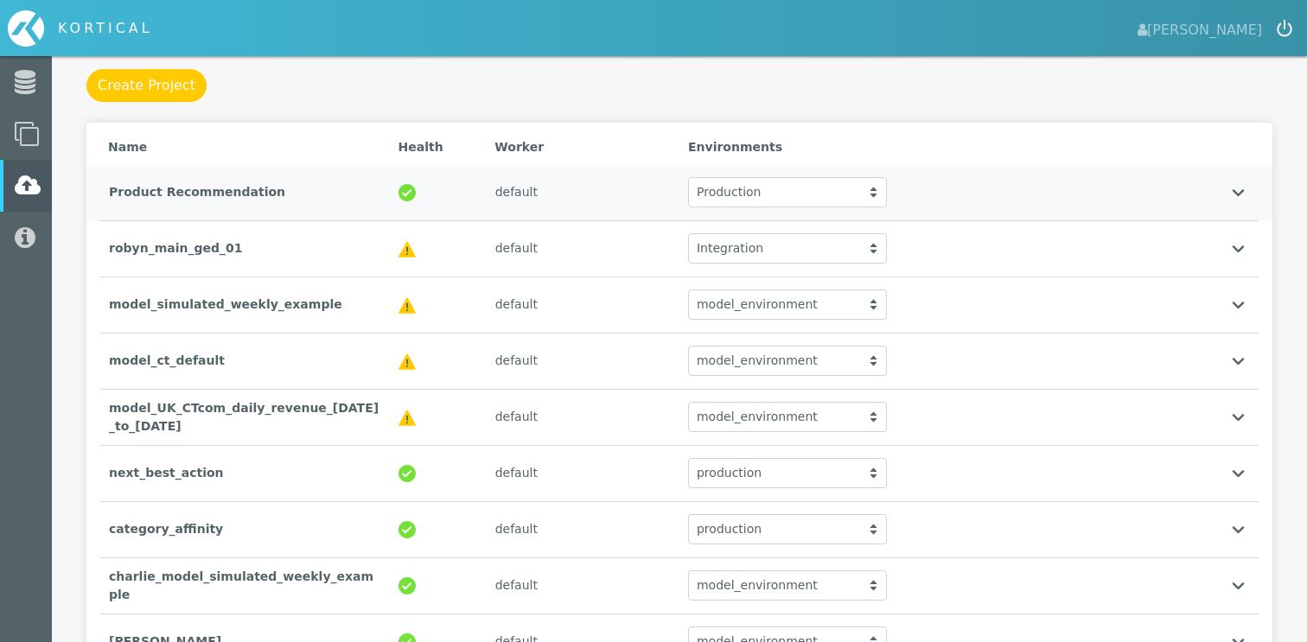
scroll to position [352, 0]
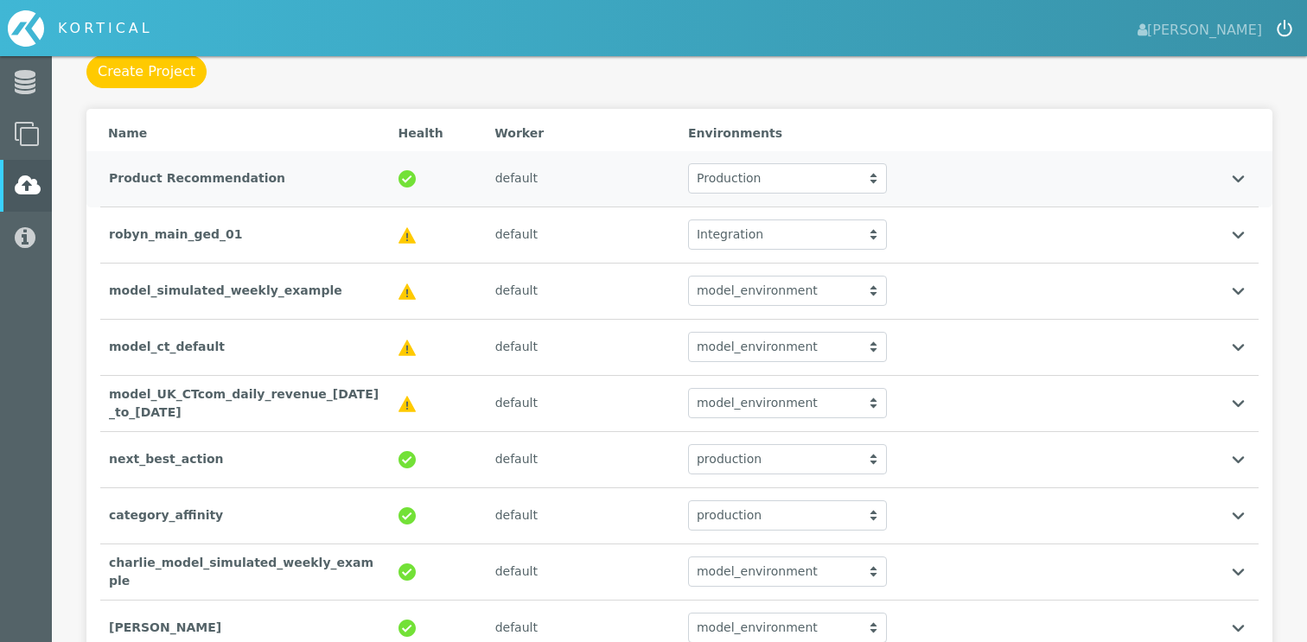
scroll to position [352, 0]
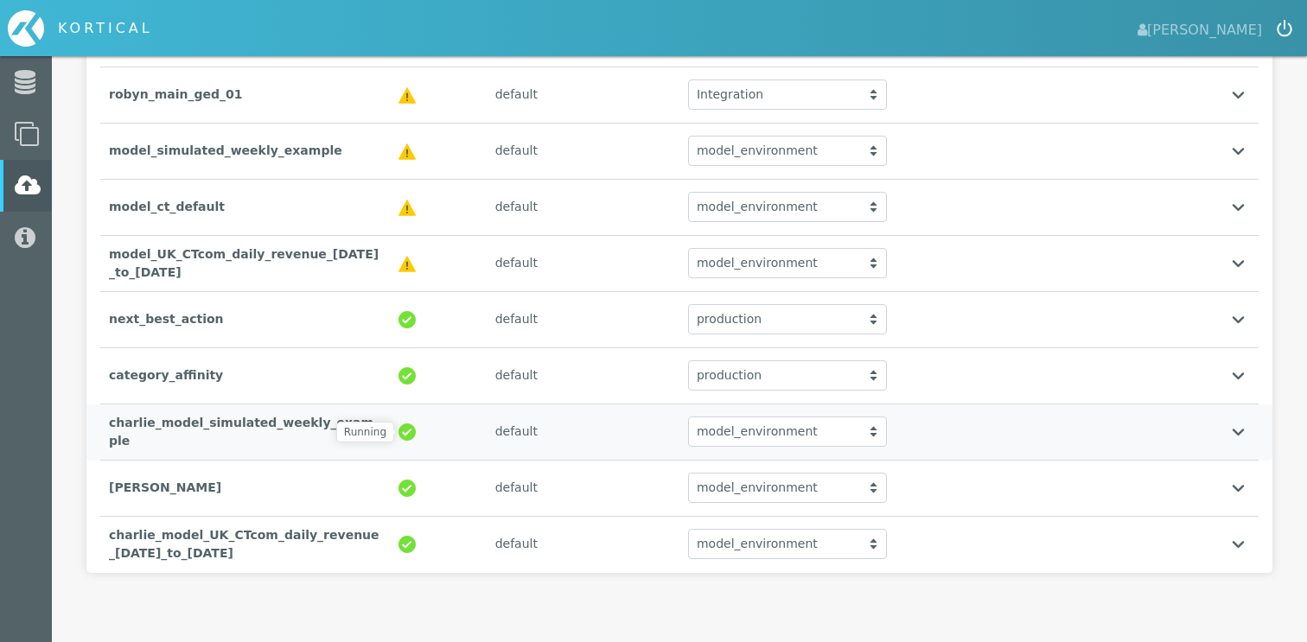
click at [412, 436] on img at bounding box center [407, 432] width 17 height 17
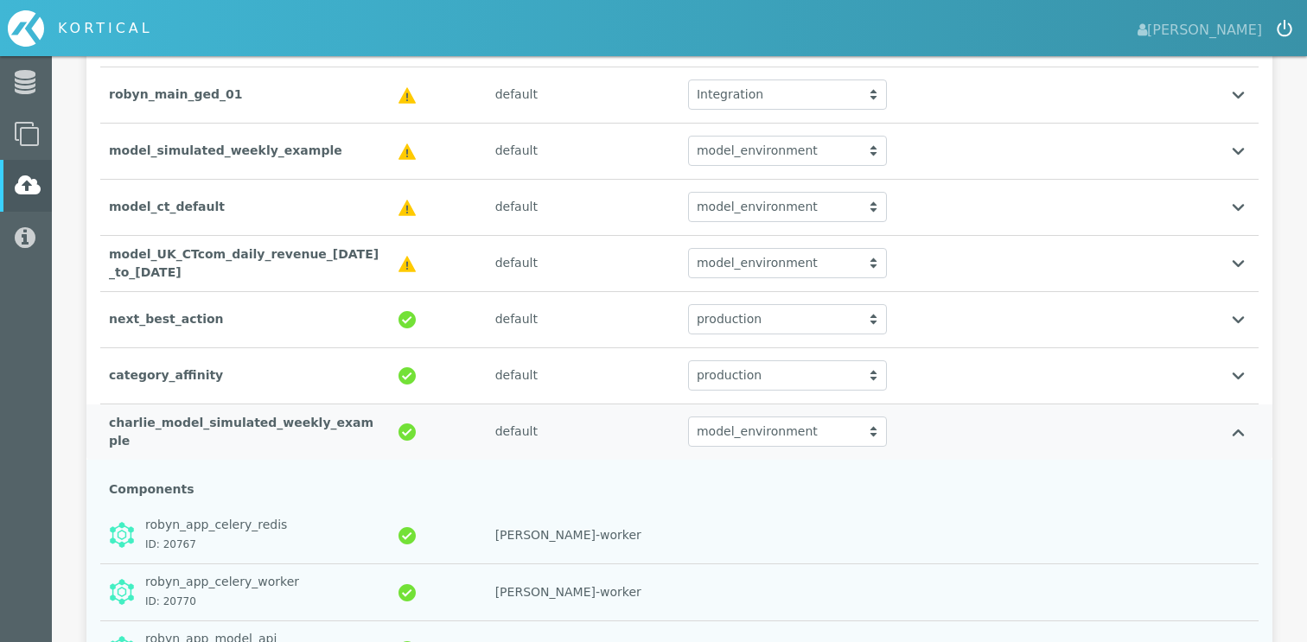
drag, startPoint x: 365, startPoint y: 434, endPoint x: 108, endPoint y: 438, distance: 256.8
click at [108, 438] on div "charlie_model_simulated_weekly_example" at bounding box center [245, 433] width 290 height 54
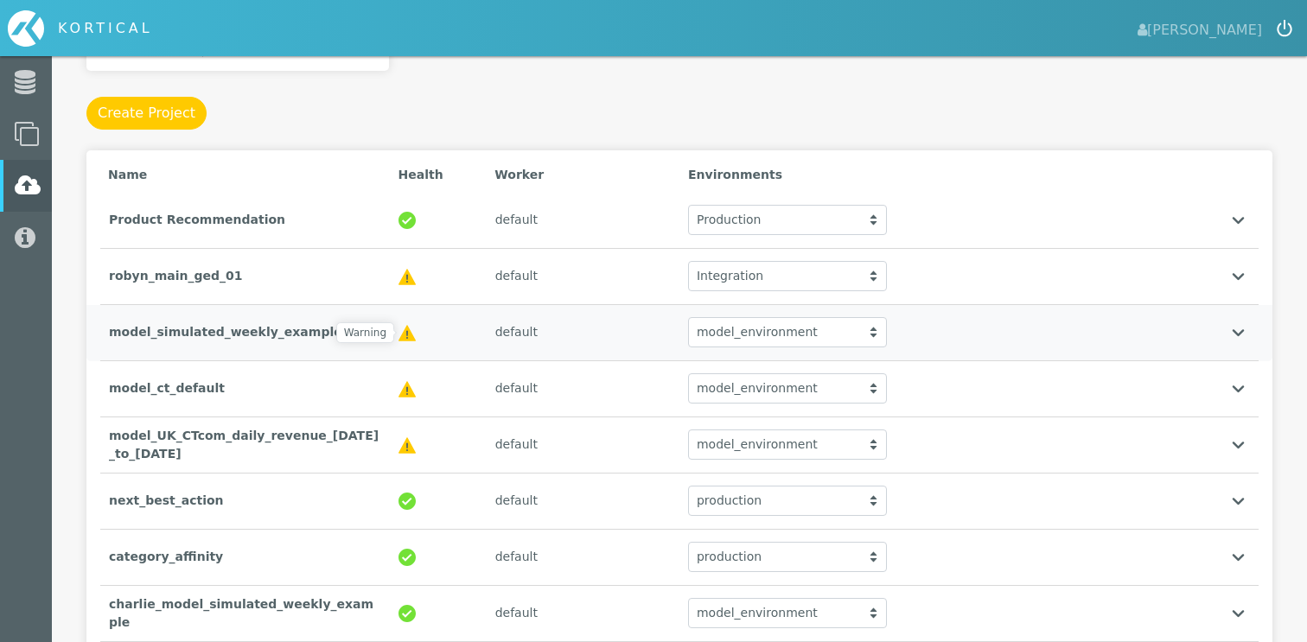
scroll to position [352, 0]
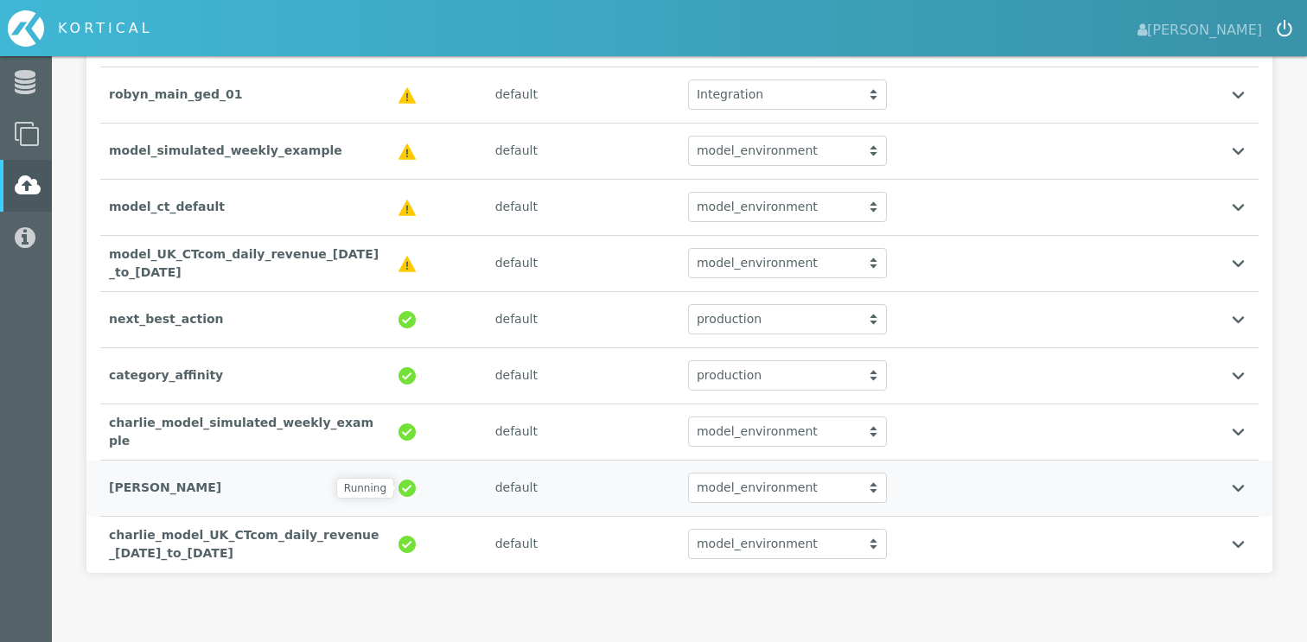
click at [402, 491] on img at bounding box center [407, 488] width 17 height 17
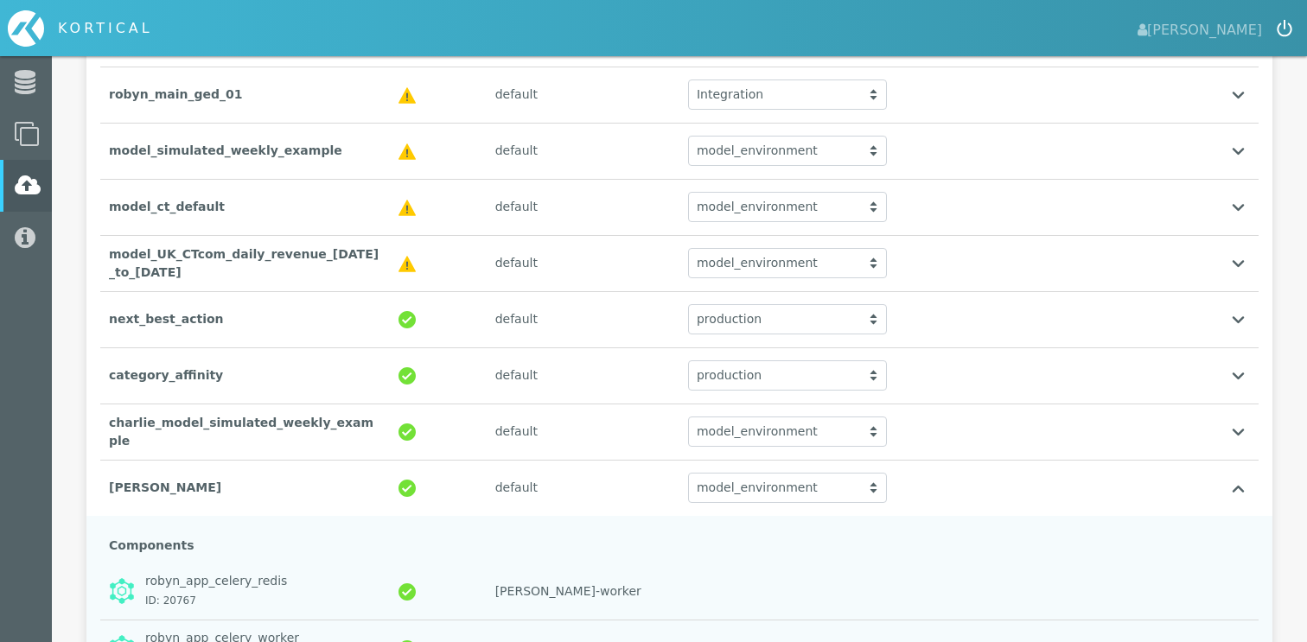
scroll to position [355, 0]
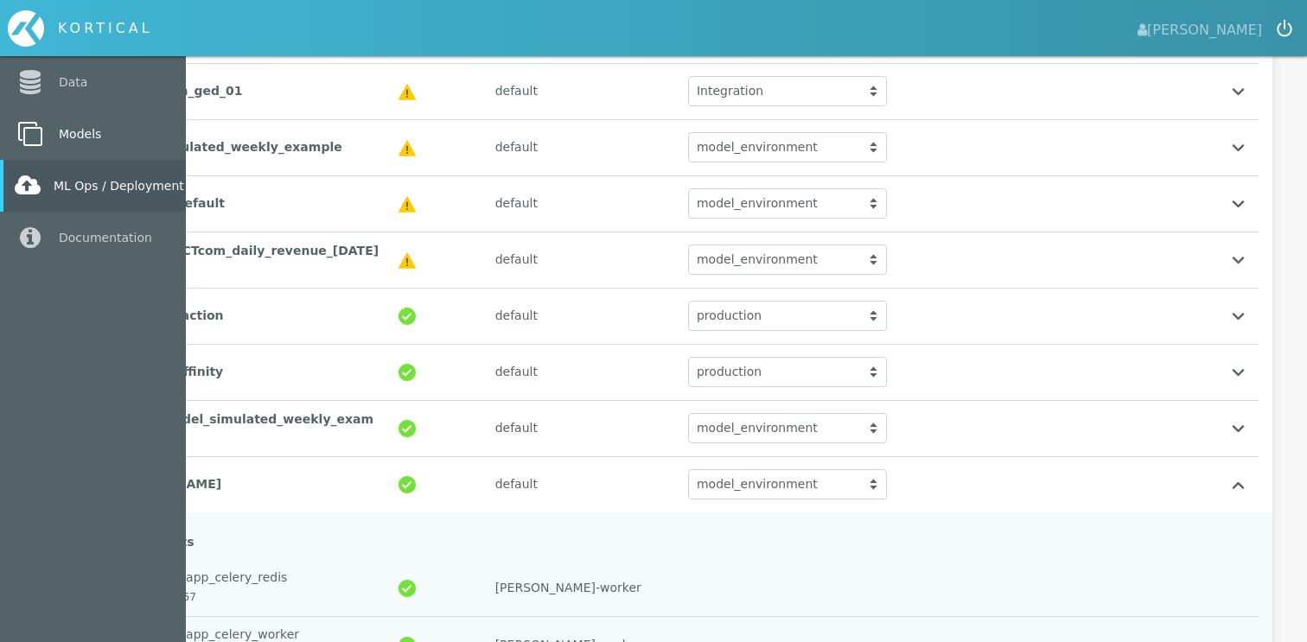
click at [34, 126] on icon at bounding box center [30, 134] width 31 height 24
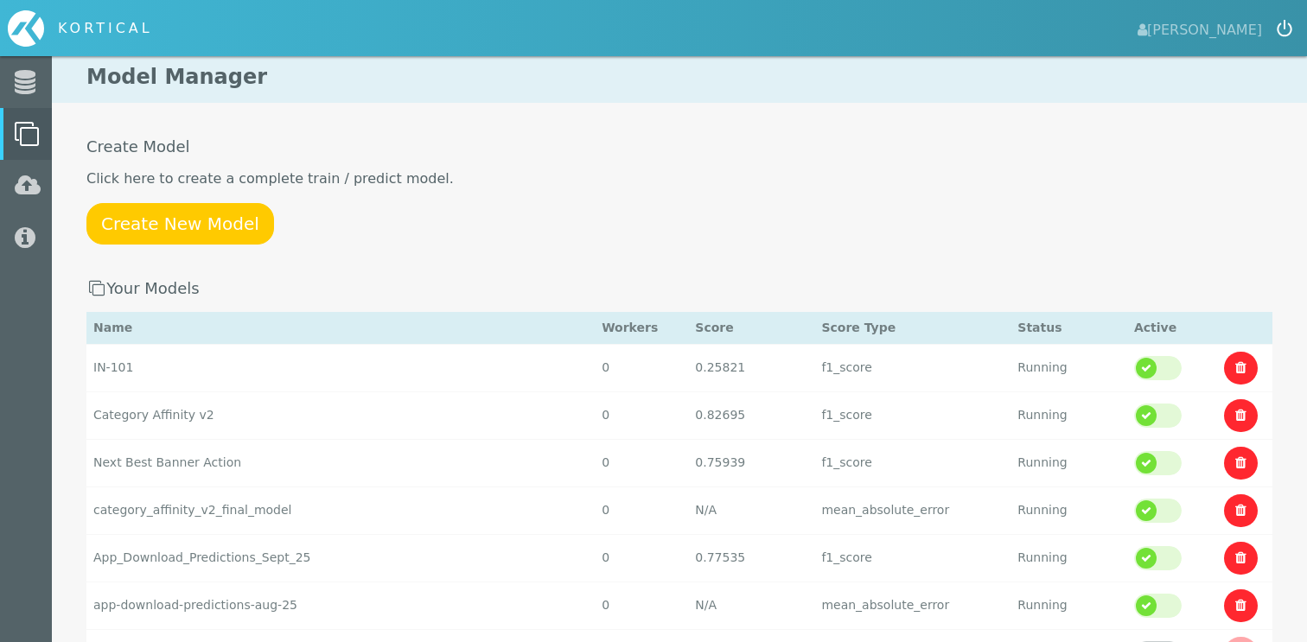
click at [204, 232] on link "Create New Model" at bounding box center [180, 224] width 188 height 42
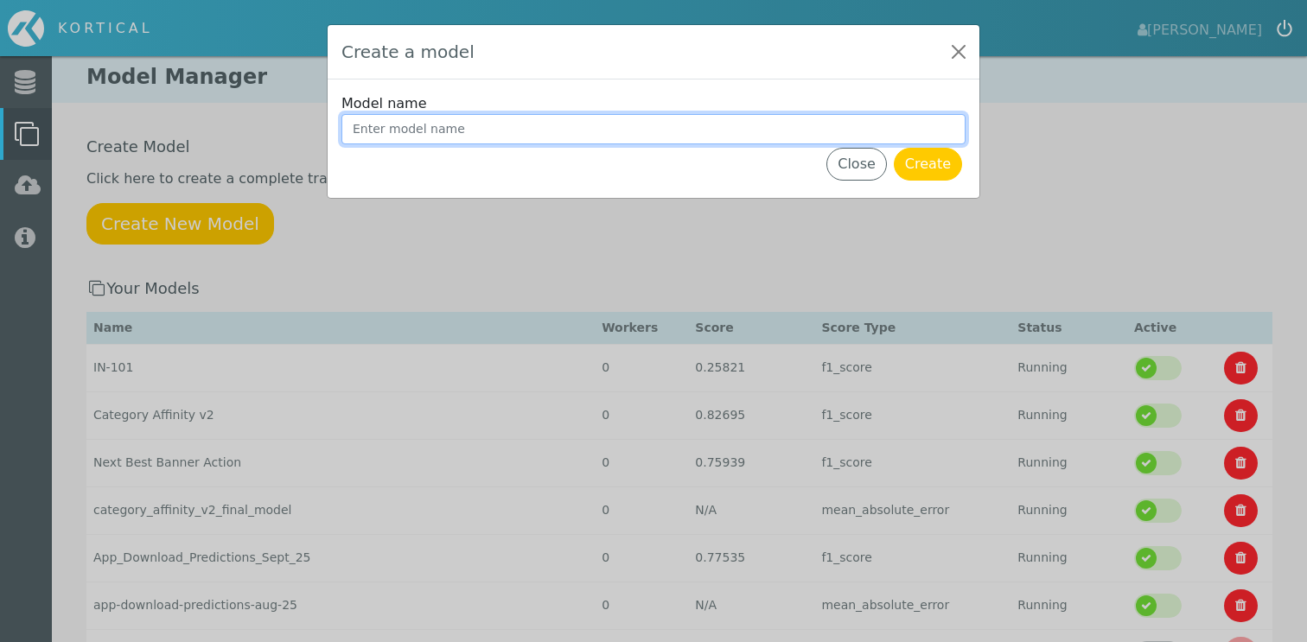
click at [616, 131] on input "Model name" at bounding box center [654, 129] width 624 height 30
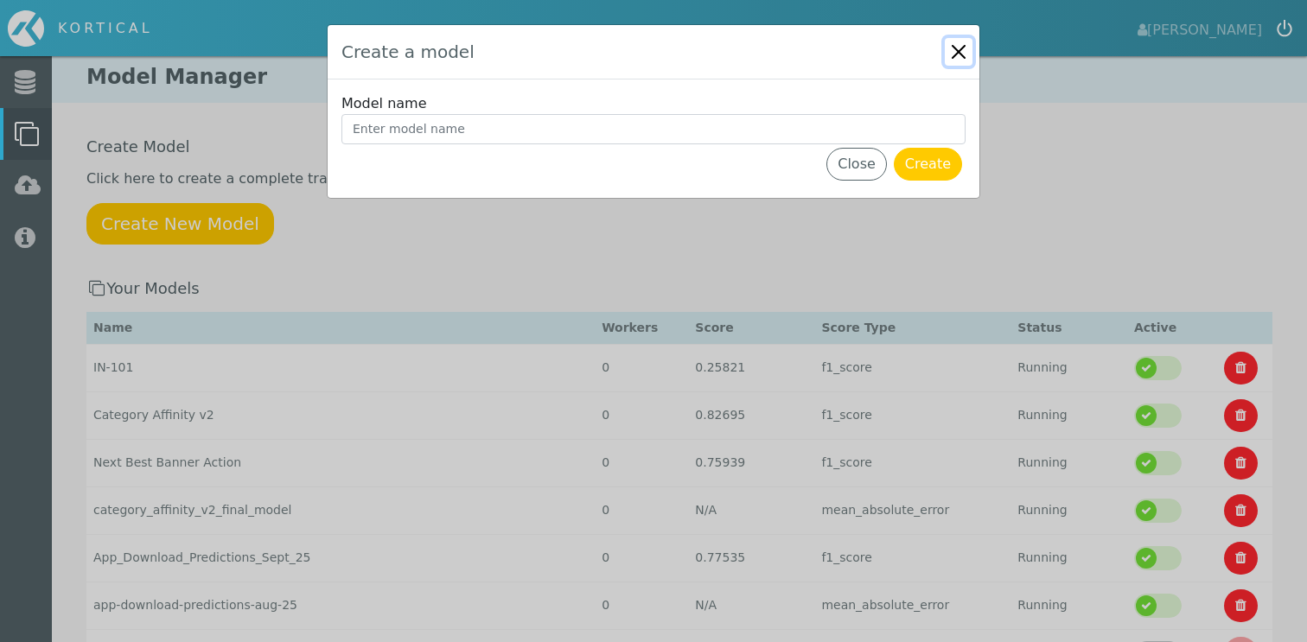
click at [965, 42] on button "Close" at bounding box center [959, 52] width 28 height 28
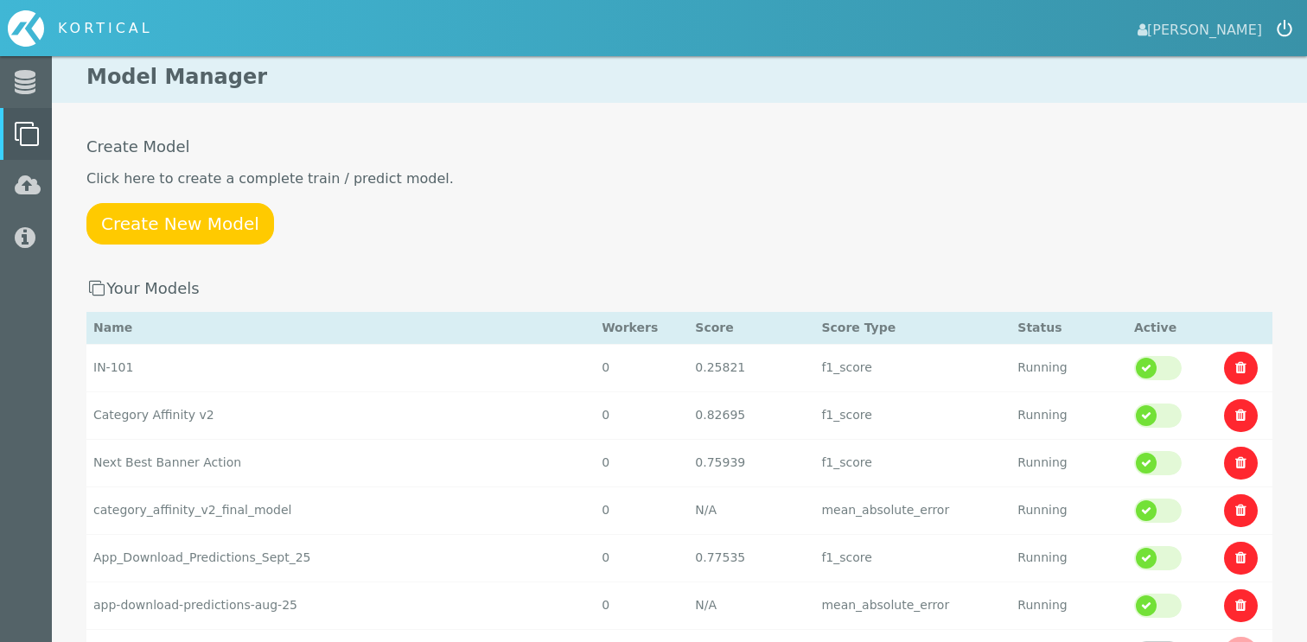
click at [1181, 36] on span "[PERSON_NAME]" at bounding box center [1200, 28] width 125 height 24
click at [1195, 28] on span "[PERSON_NAME]" at bounding box center [1200, 28] width 125 height 24
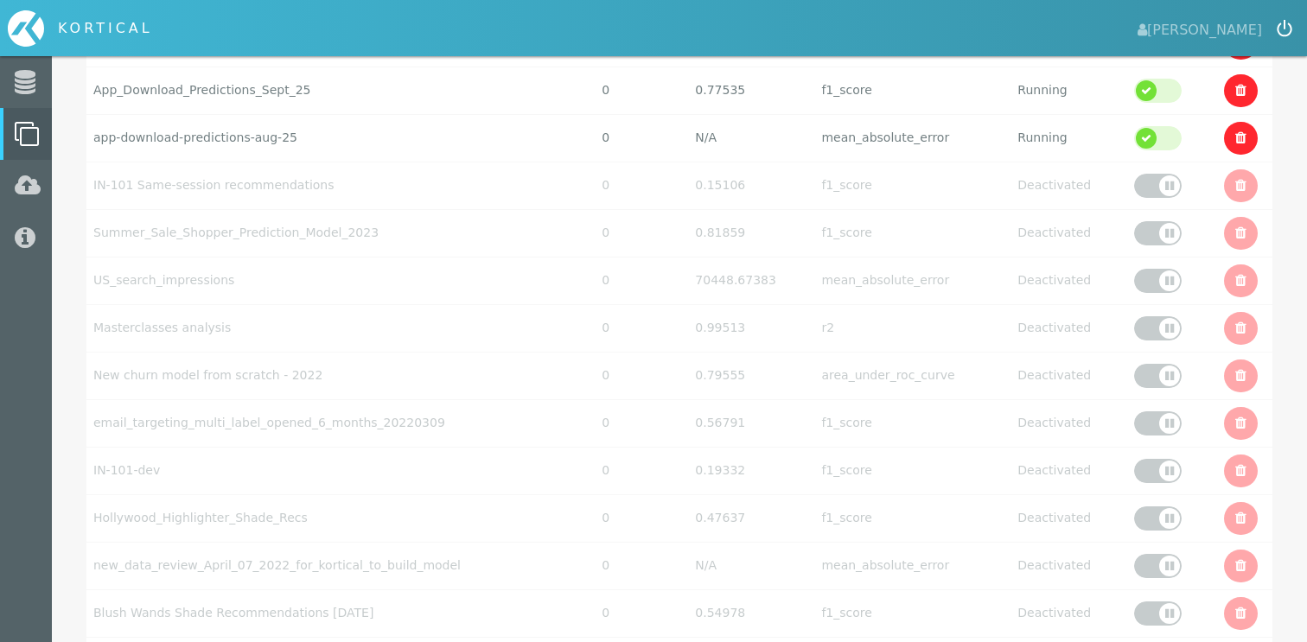
scroll to position [493, 0]
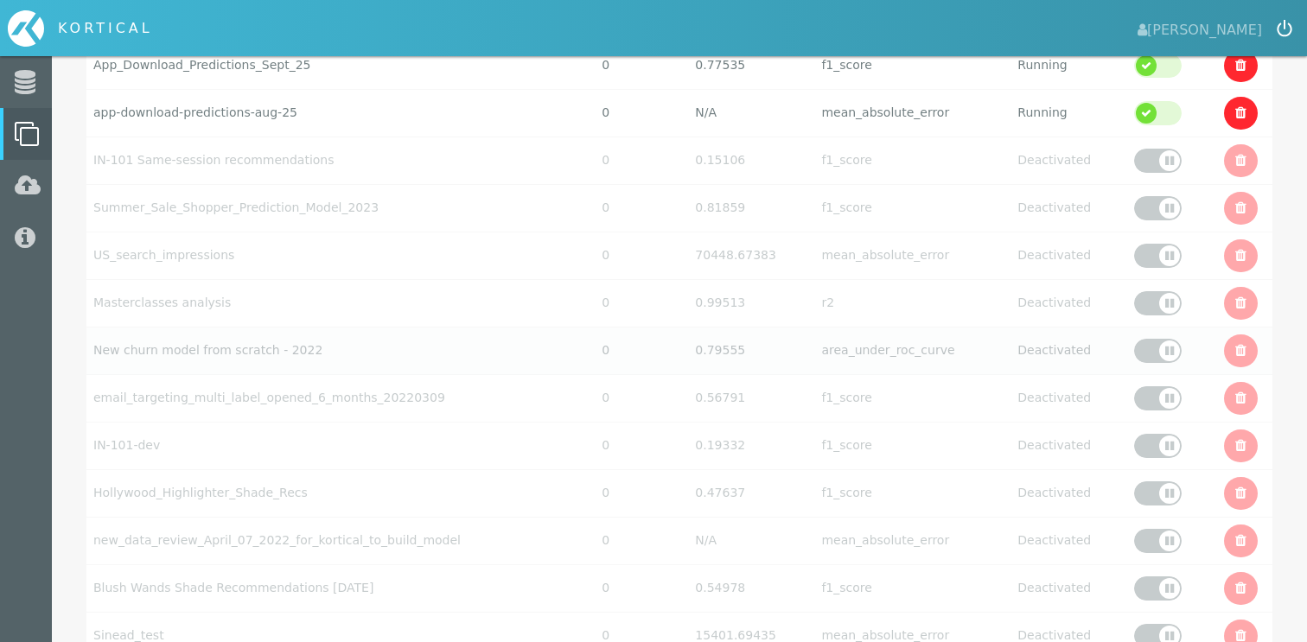
click at [1237, 367] on td at bounding box center [1241, 351] width 63 height 48
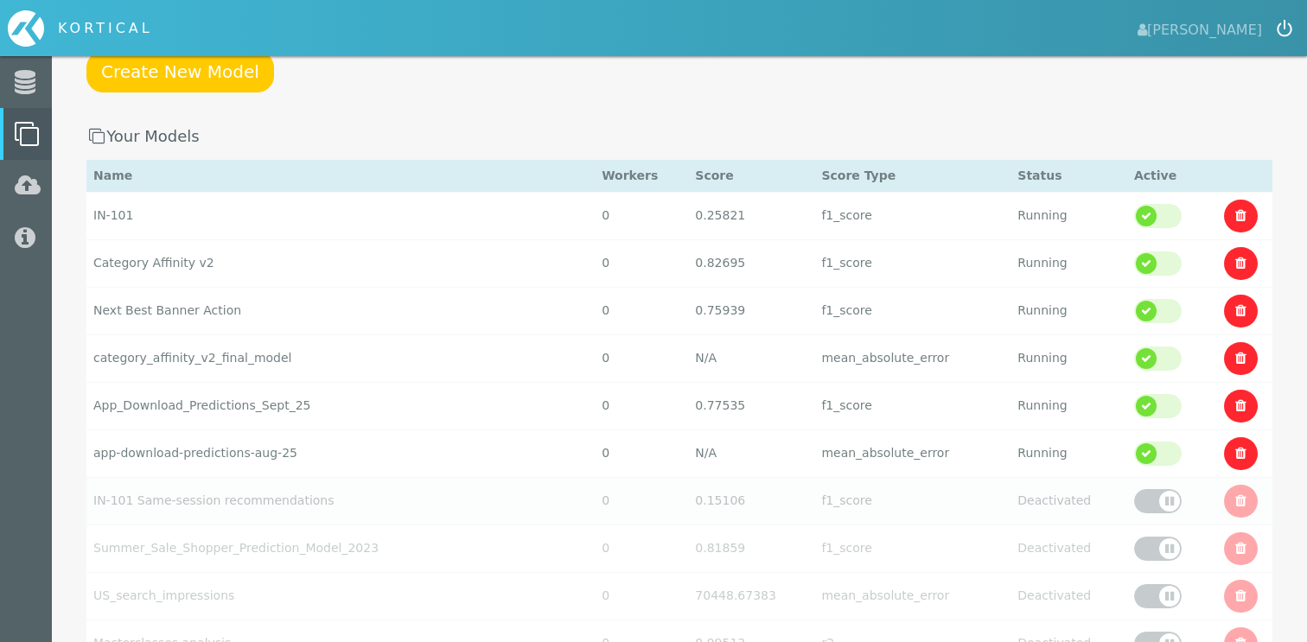
scroll to position [149, 0]
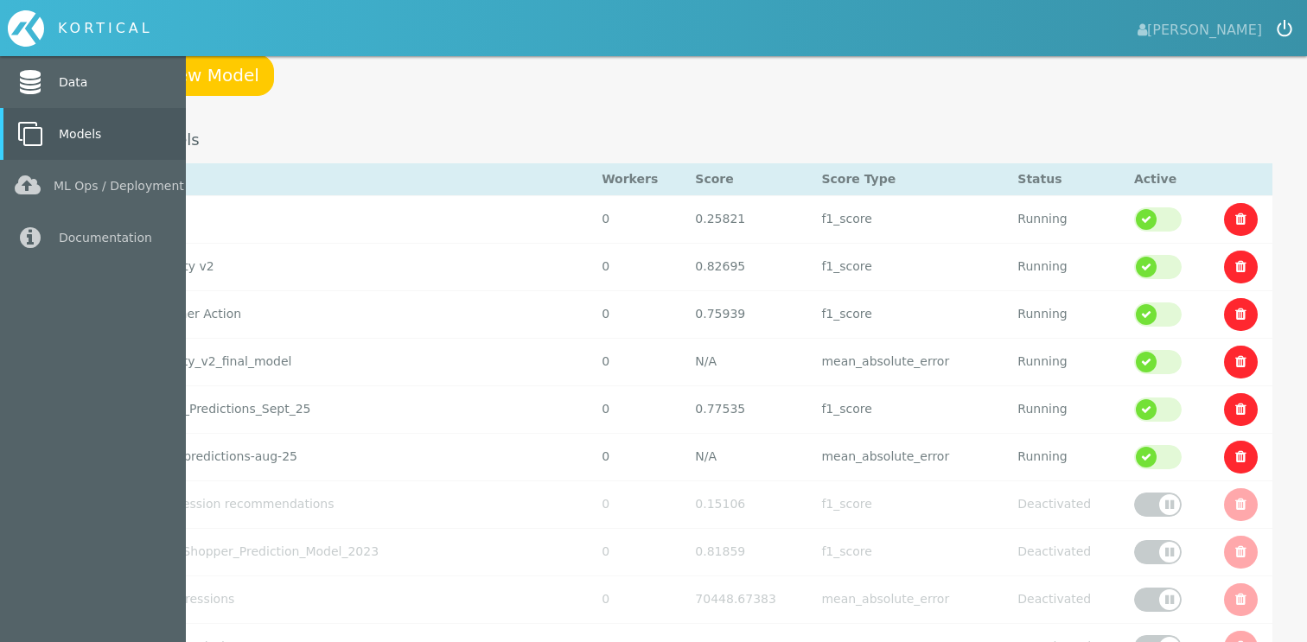
click at [55, 66] on link "Data" at bounding box center [93, 82] width 186 height 52
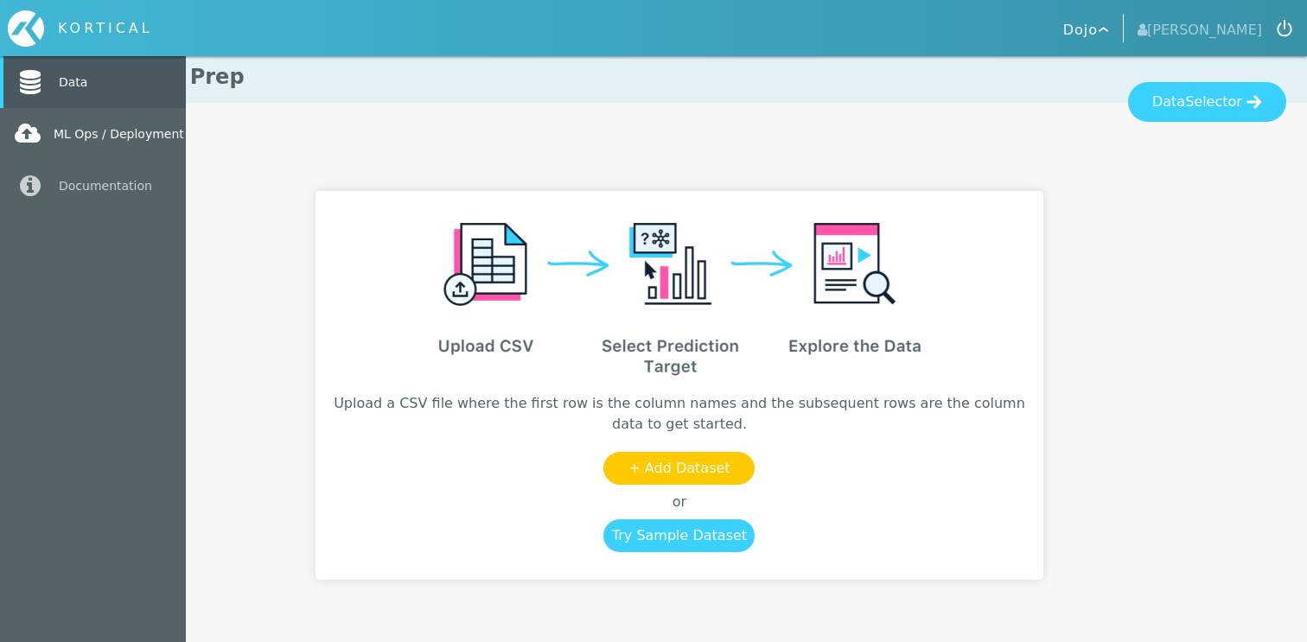
click at [36, 141] on icon at bounding box center [28, 134] width 26 height 24
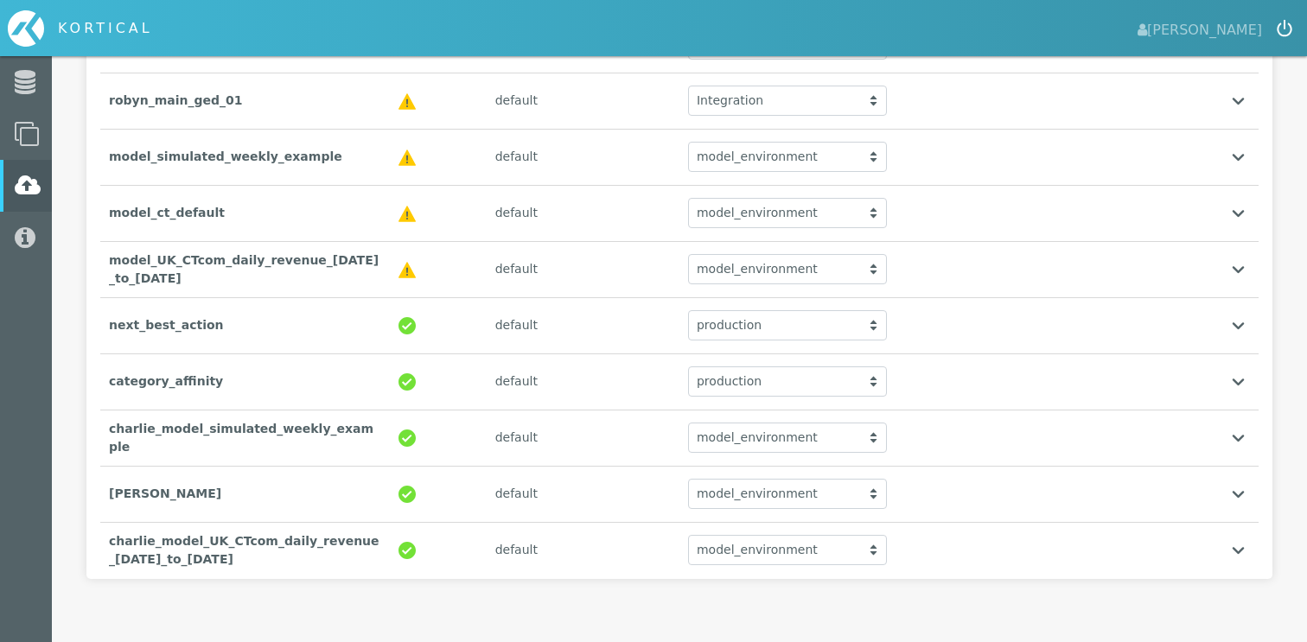
scroll to position [348, 0]
click at [269, 429] on div "charlie_model_simulated_weekly_example" at bounding box center [245, 437] width 290 height 54
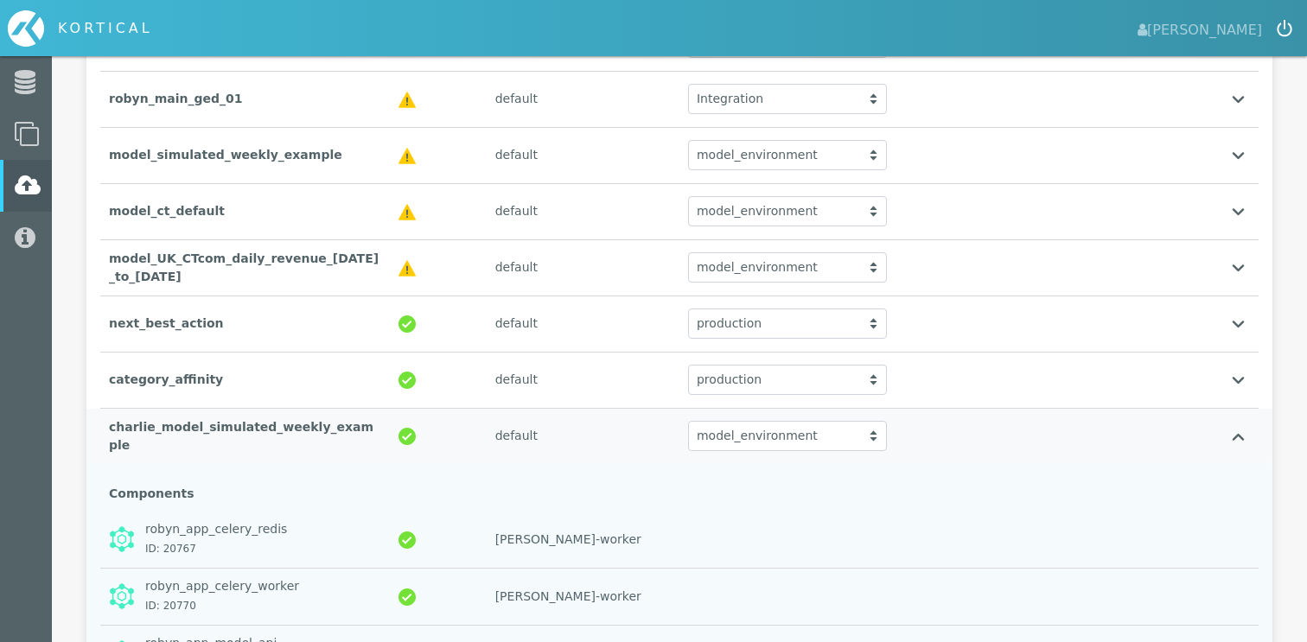
click at [269, 429] on div "charlie_model_simulated_weekly_example" at bounding box center [245, 437] width 290 height 54
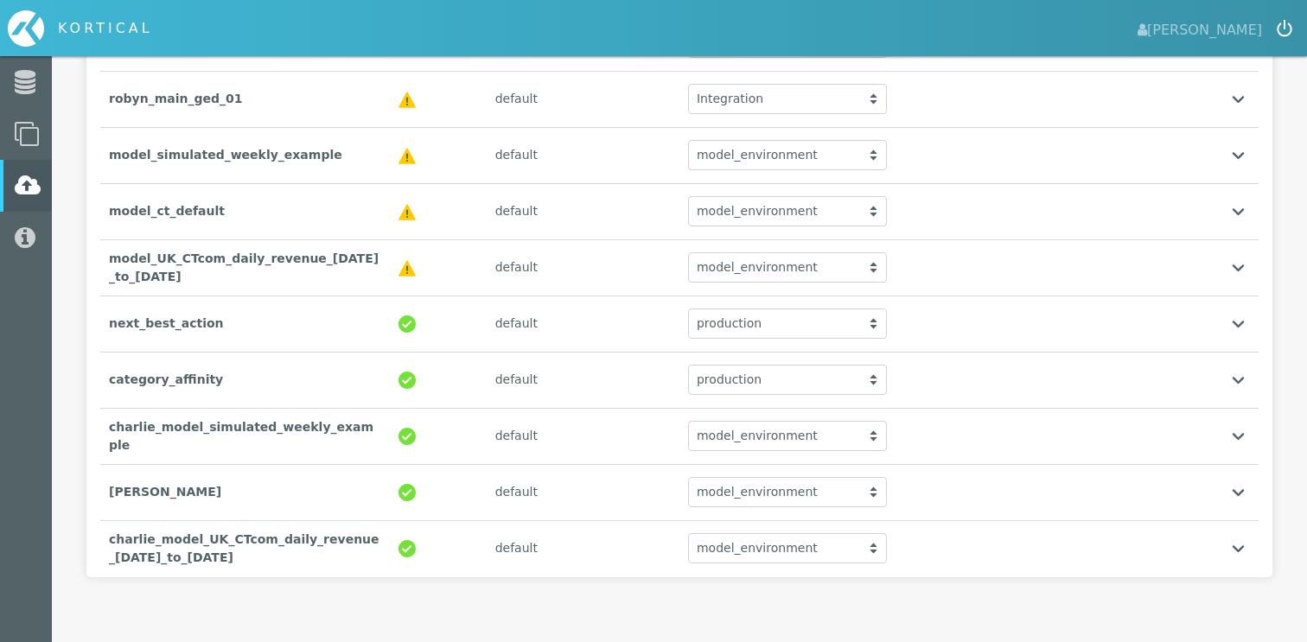
scroll to position [352, 0]
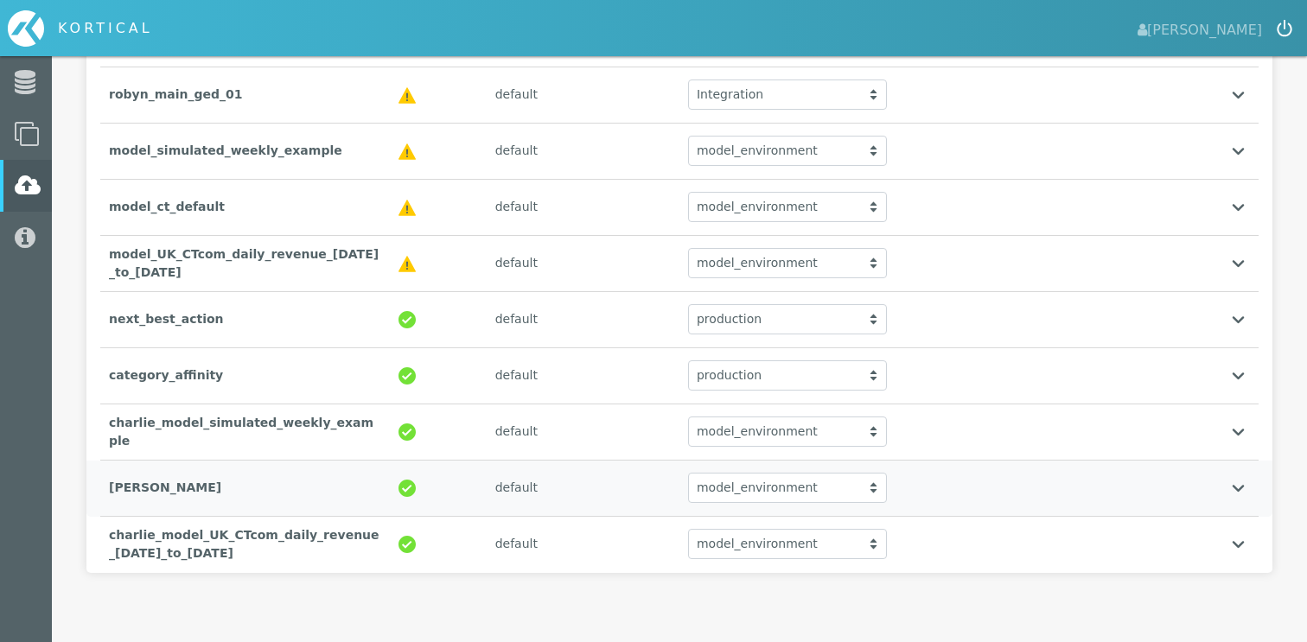
click at [232, 487] on div "[PERSON_NAME]" at bounding box center [245, 487] width 290 height 35
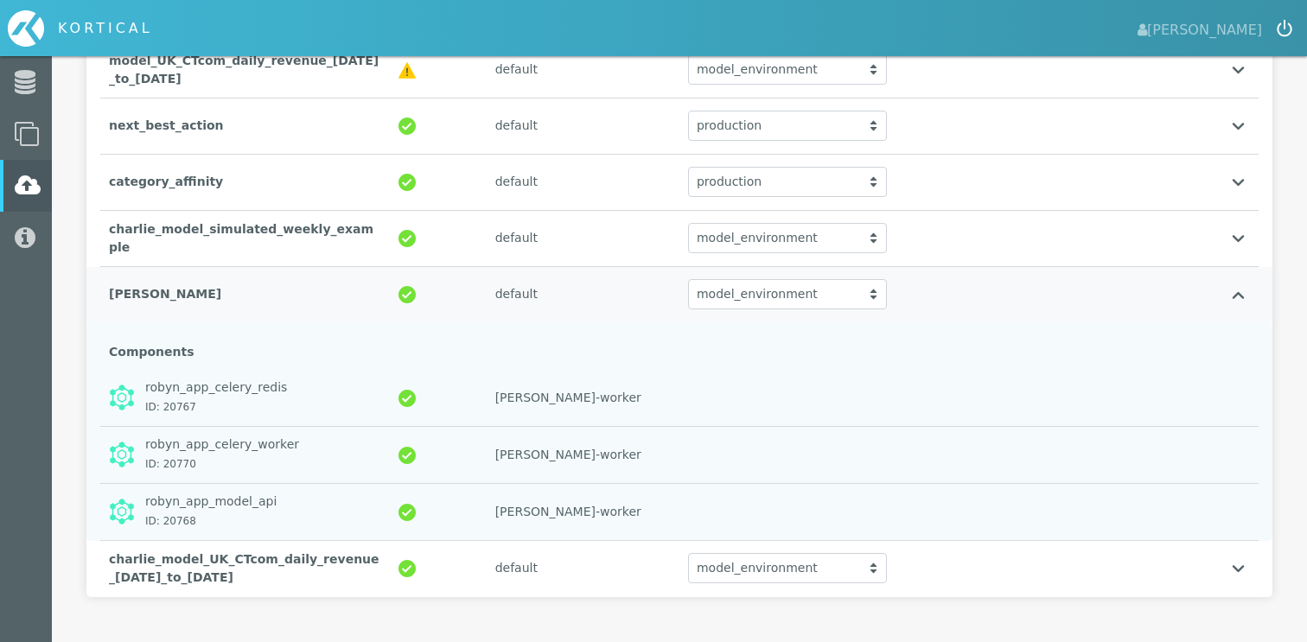
scroll to position [570, 0]
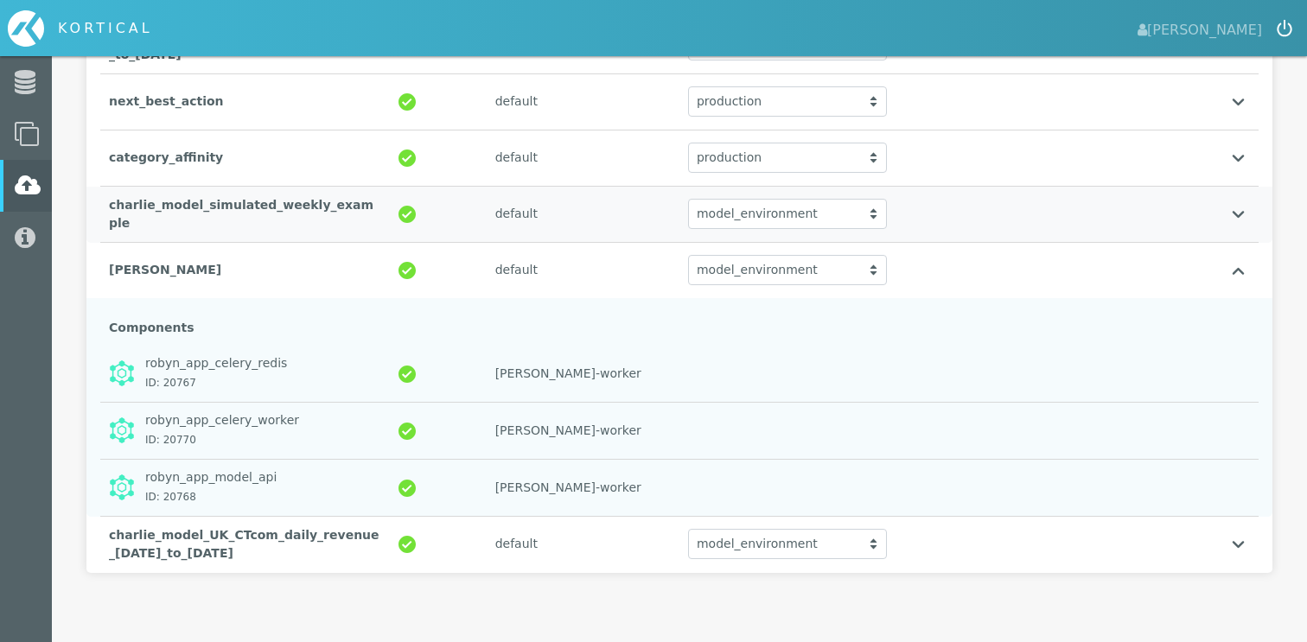
click at [507, 224] on div "default" at bounding box center [583, 213] width 193 height 35
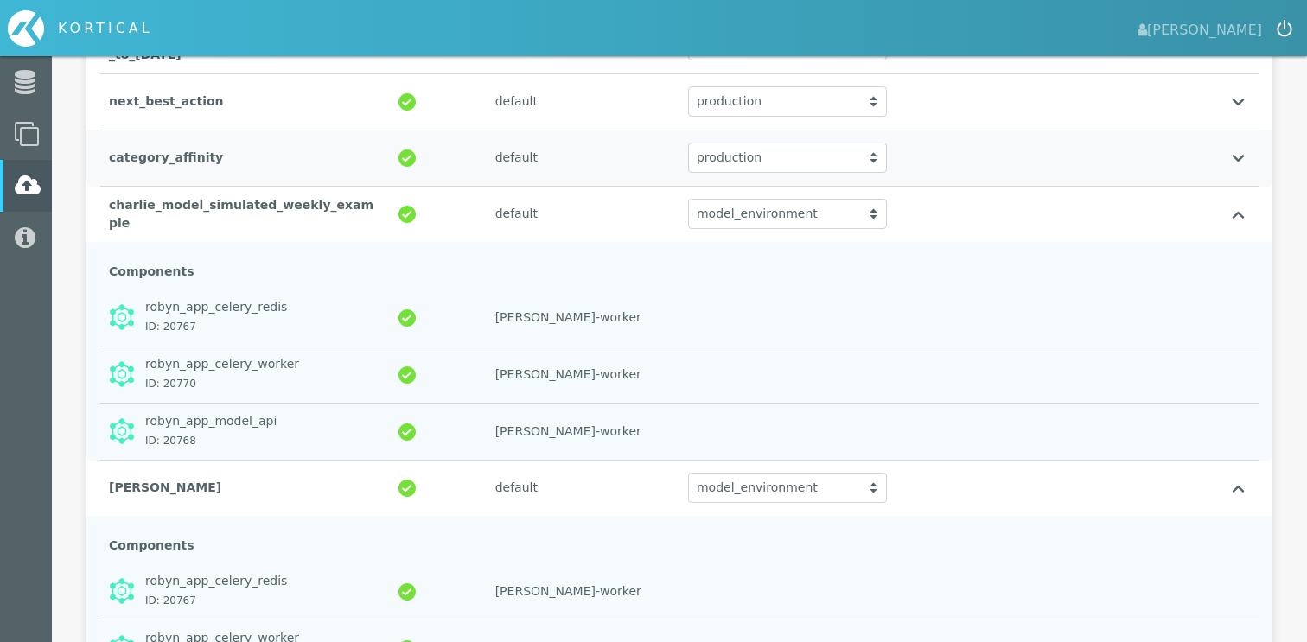
click at [534, 142] on div "default" at bounding box center [583, 157] width 193 height 35
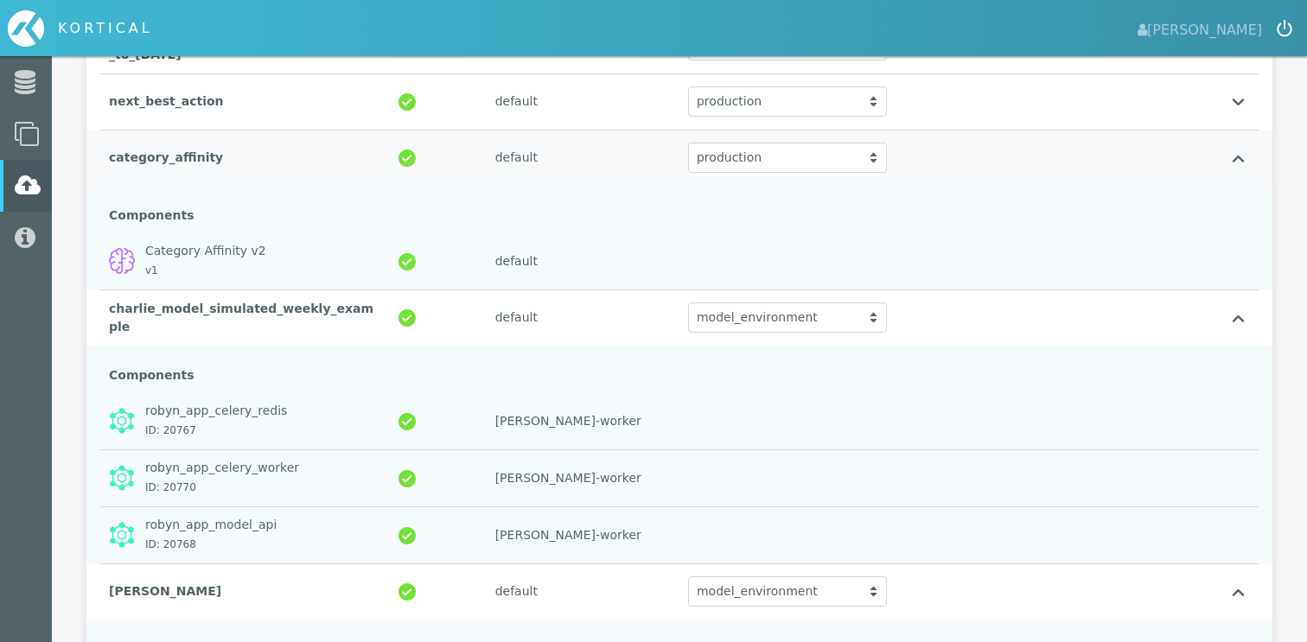
click at [273, 138] on div "category_affinity default production production production" at bounding box center [679, 159] width 1159 height 56
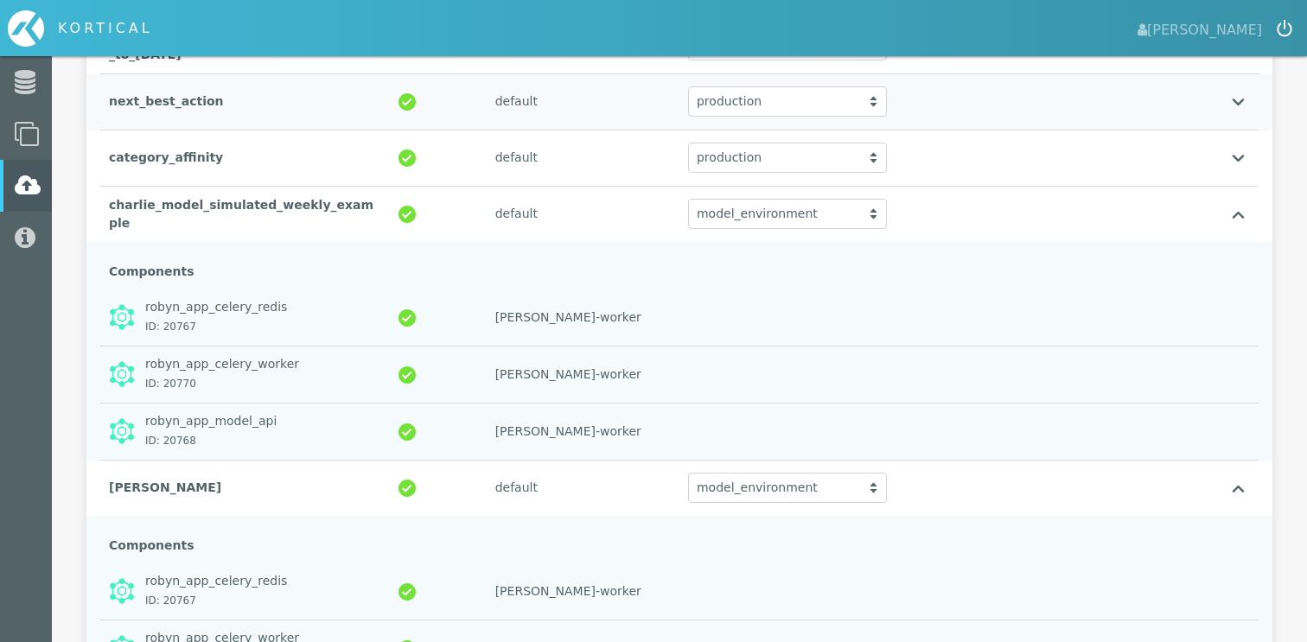
click at [278, 113] on div "next_best_action" at bounding box center [245, 101] width 290 height 35
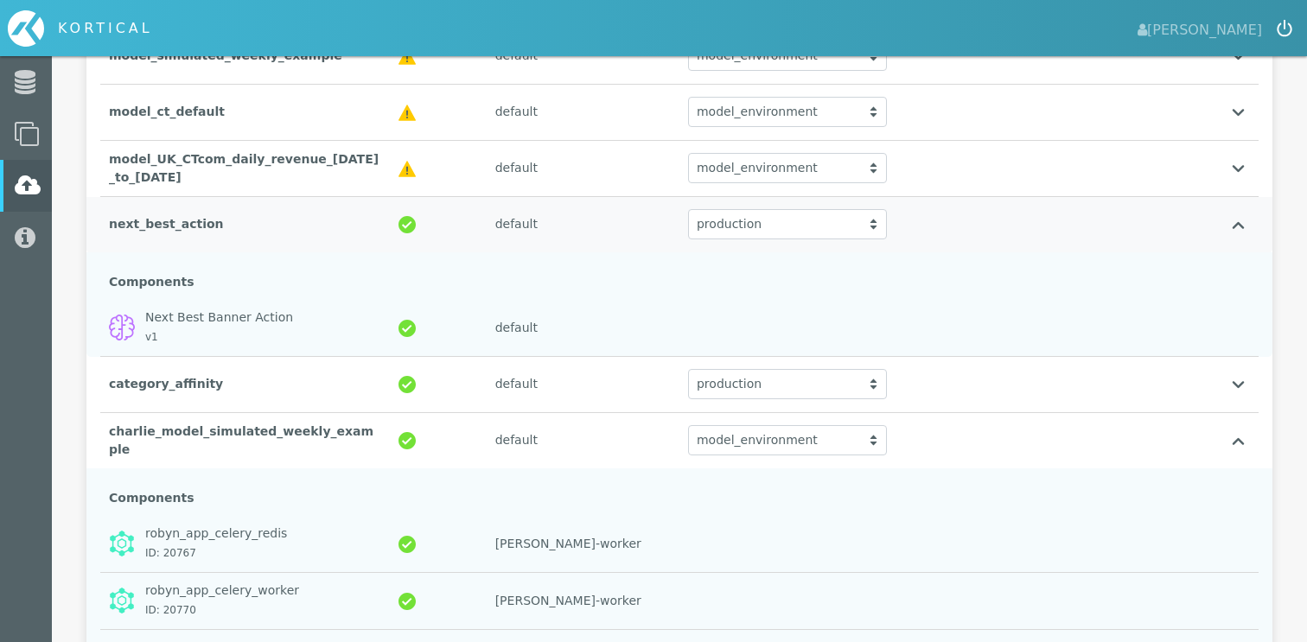
scroll to position [432, 0]
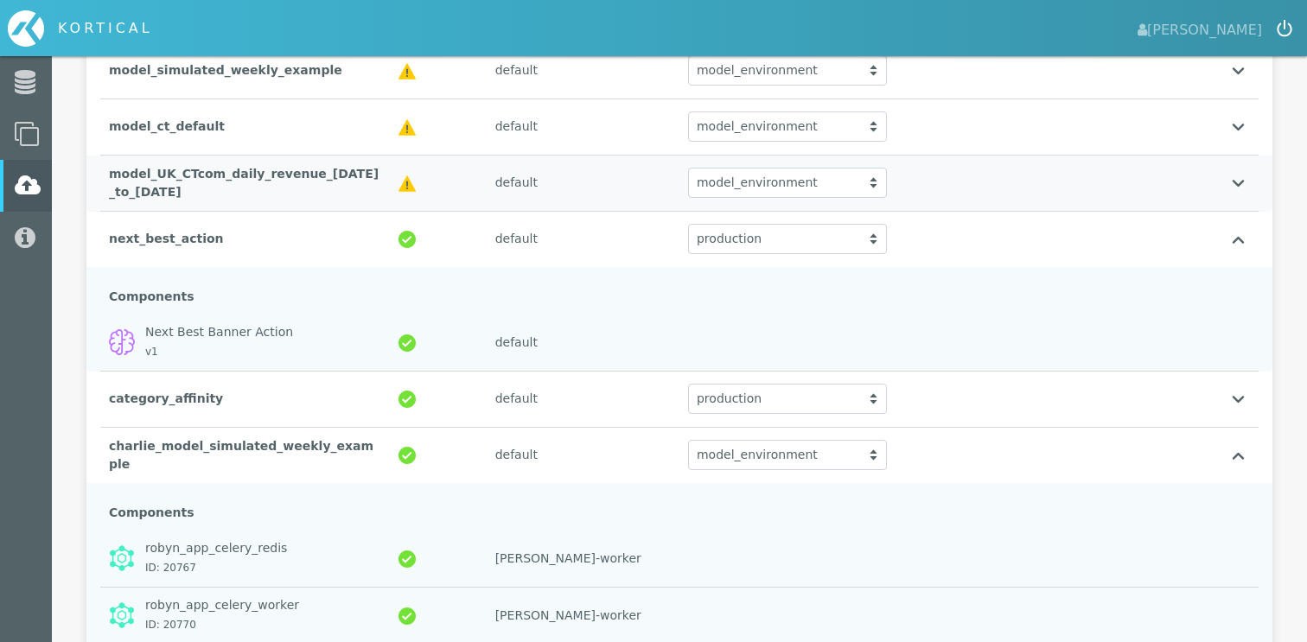
click at [251, 187] on div "model_UK_CTcom_daily_revenue_[DATE]_to_[DATE]" at bounding box center [245, 184] width 290 height 54
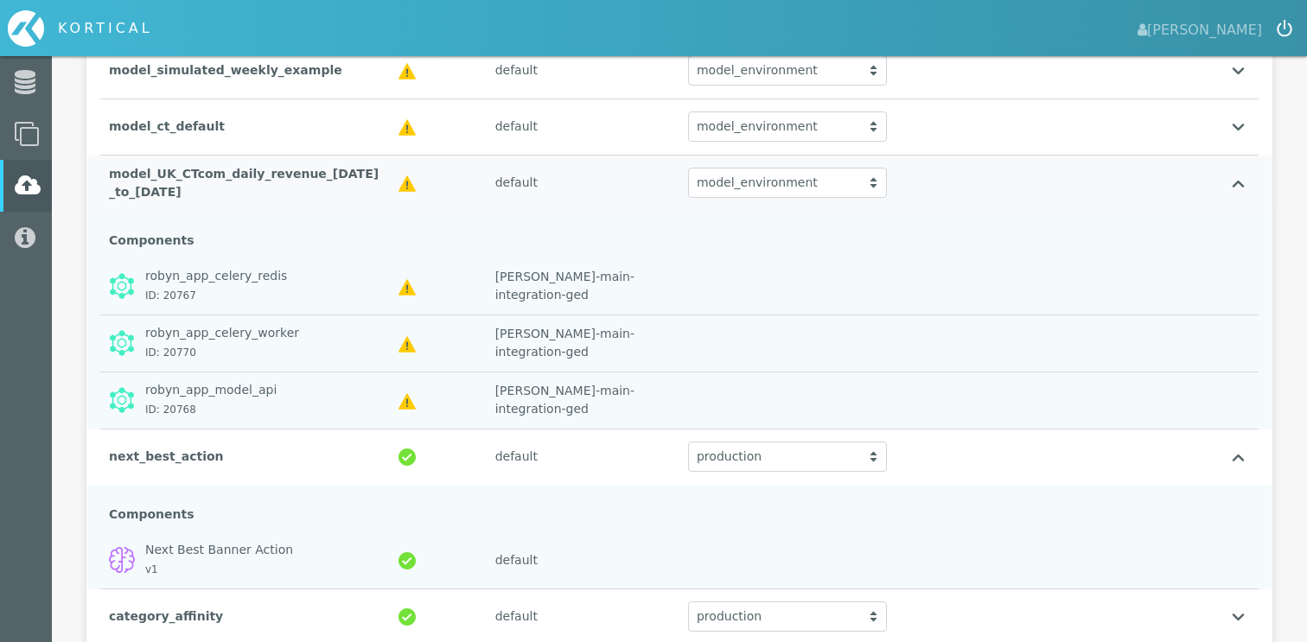
click at [251, 188] on div "model_UK_CTcom_daily_revenue_[DATE]_to_[DATE]" at bounding box center [245, 184] width 290 height 54
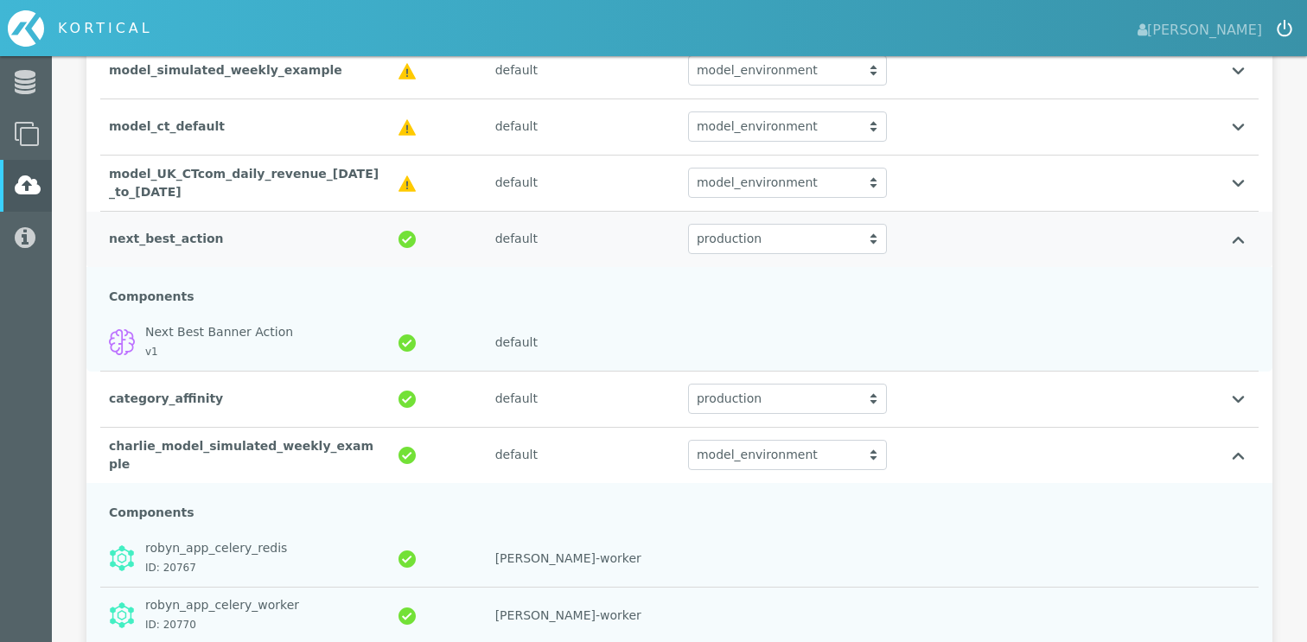
click at [240, 244] on div "next_best_action" at bounding box center [245, 238] width 290 height 35
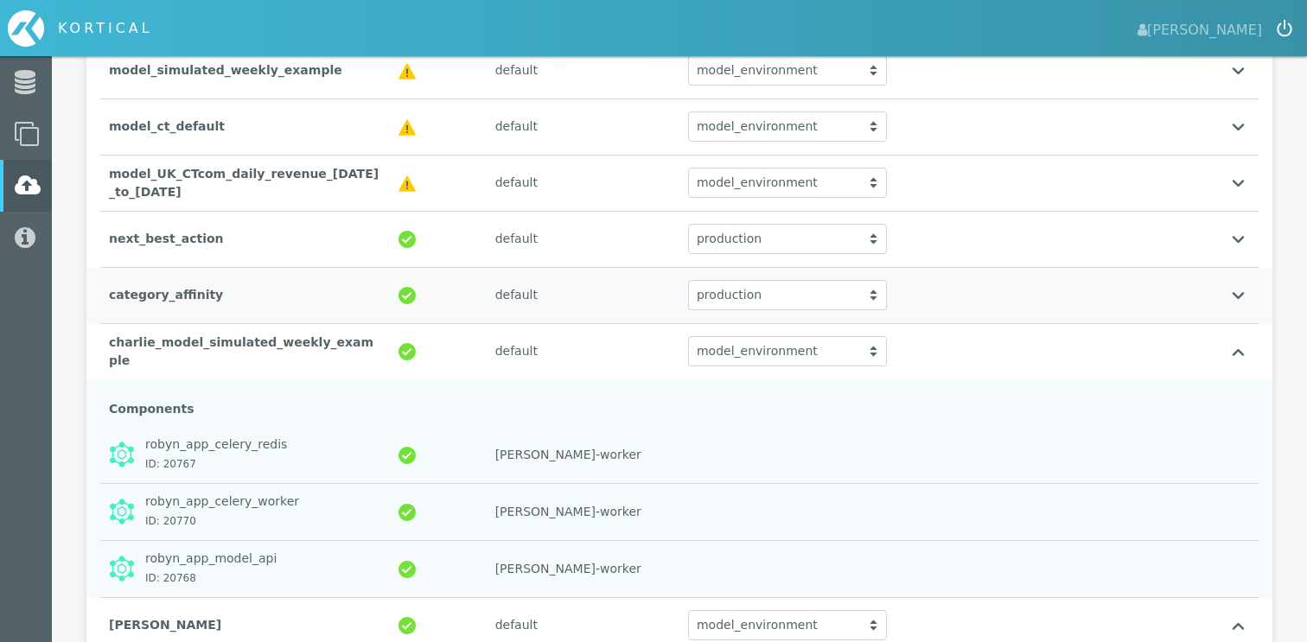
click at [232, 298] on div "category_affinity" at bounding box center [245, 295] width 290 height 35
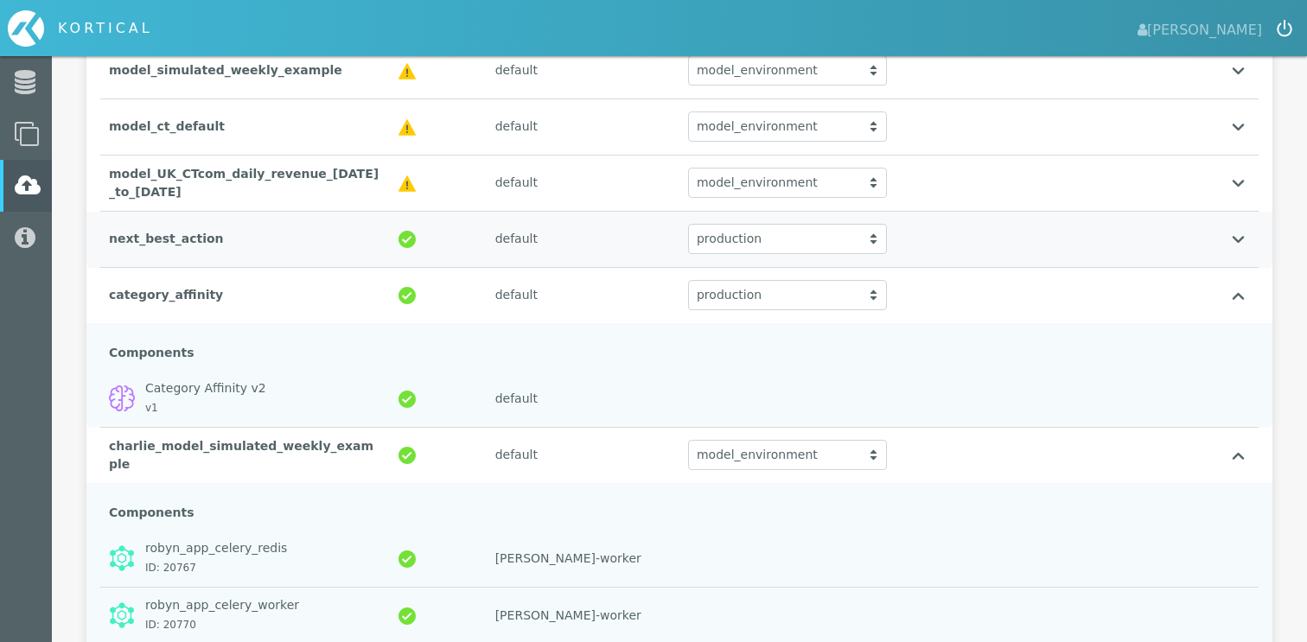
click at [245, 251] on div "next_best_action" at bounding box center [245, 238] width 290 height 35
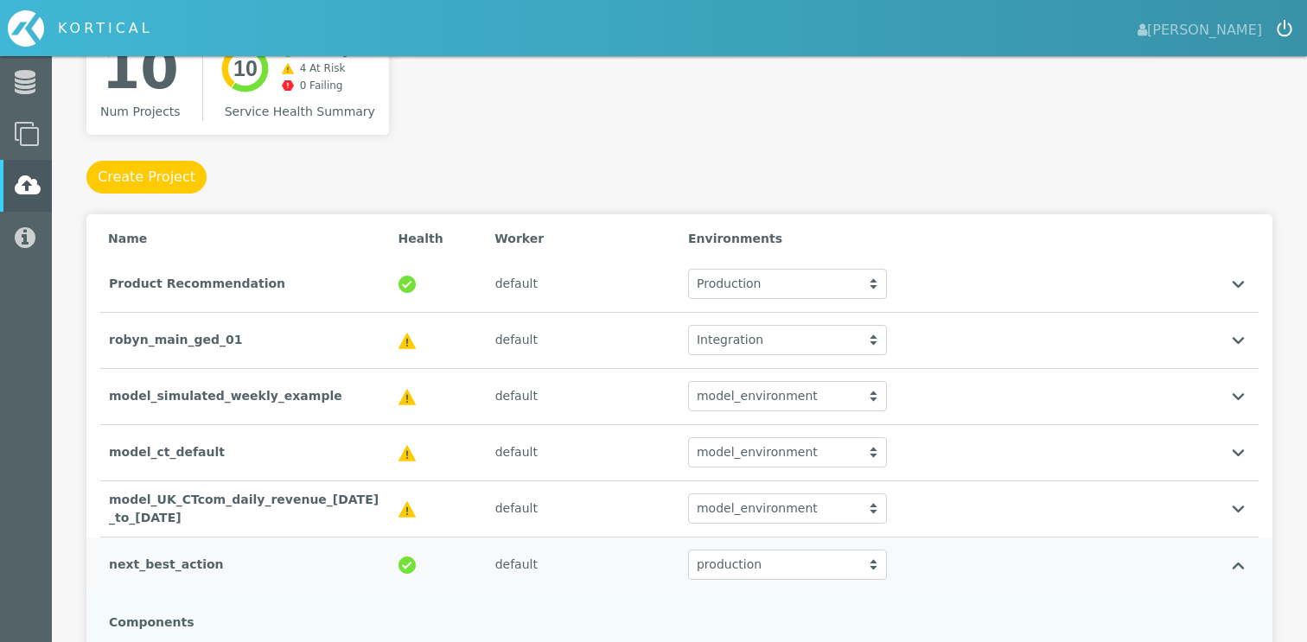
scroll to position [102, 0]
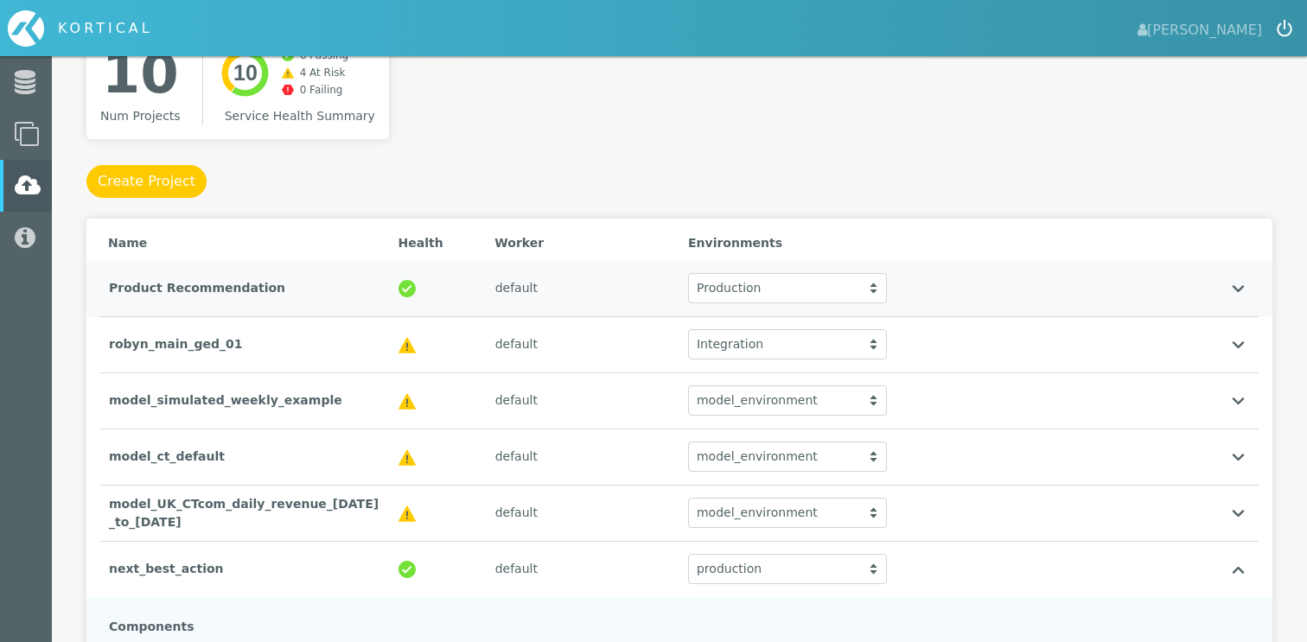
click at [229, 299] on div "Product Recommendation" at bounding box center [245, 288] width 290 height 35
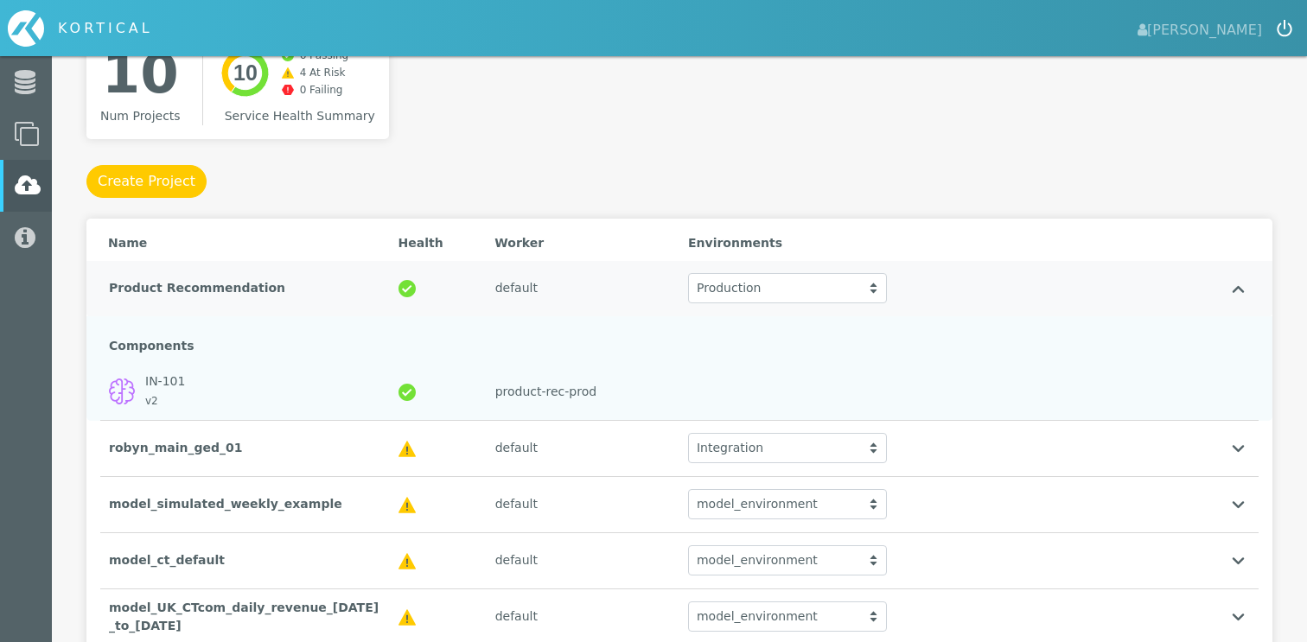
click at [229, 299] on div "Product Recommendation" at bounding box center [245, 288] width 290 height 35
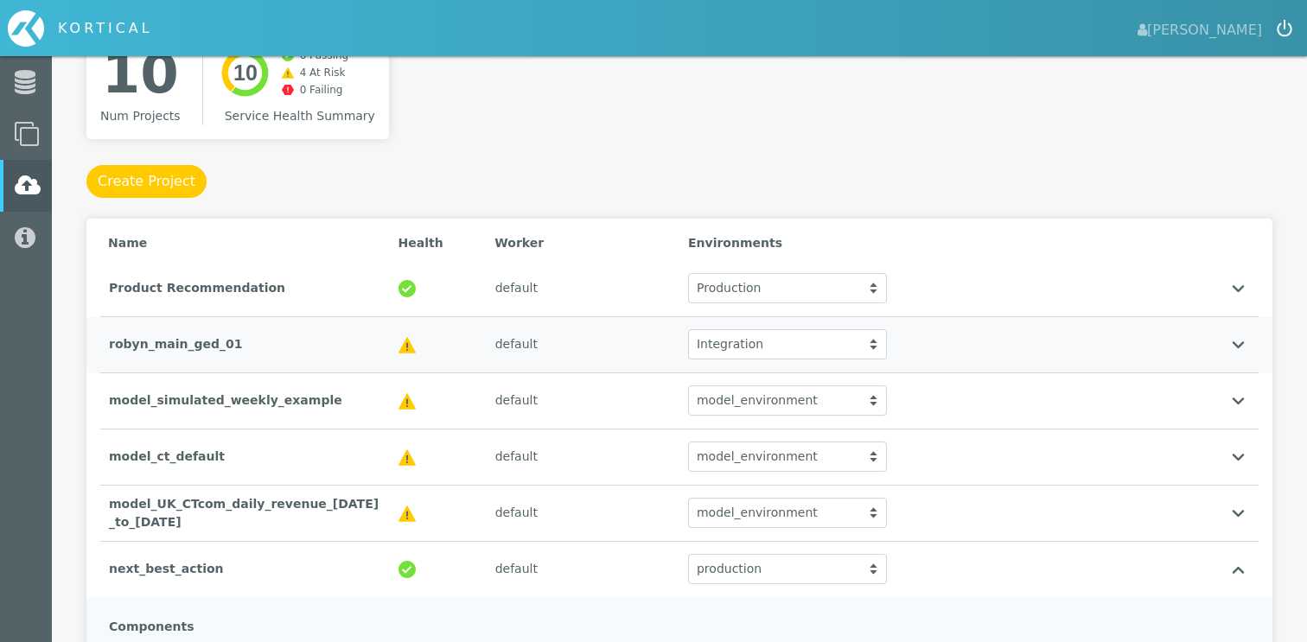
click at [228, 338] on div "robyn_main_ged_01" at bounding box center [245, 344] width 290 height 35
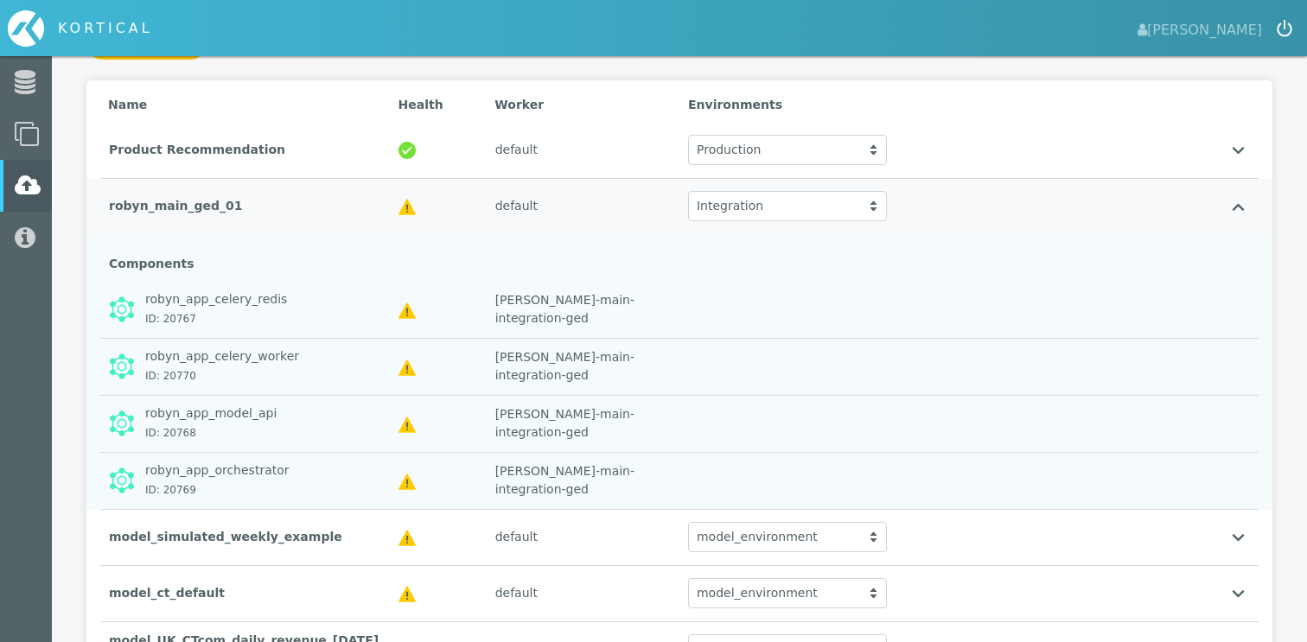
scroll to position [249, 0]
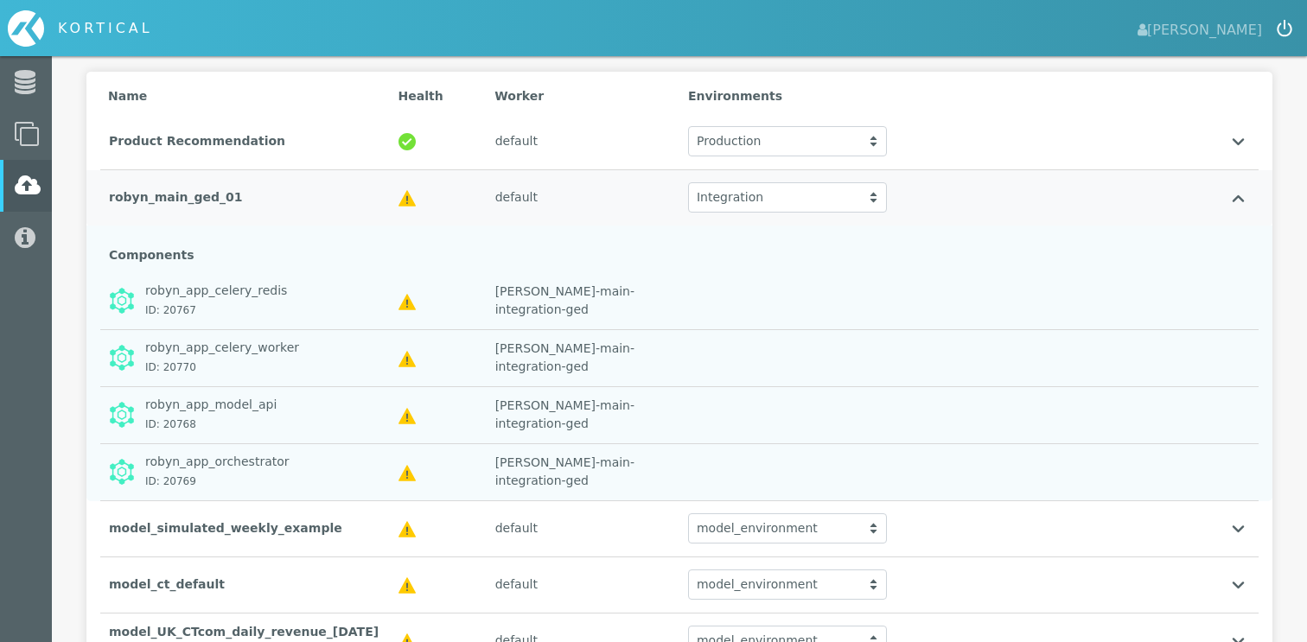
click at [259, 198] on div "robyn_main_ged_01" at bounding box center [245, 197] width 290 height 35
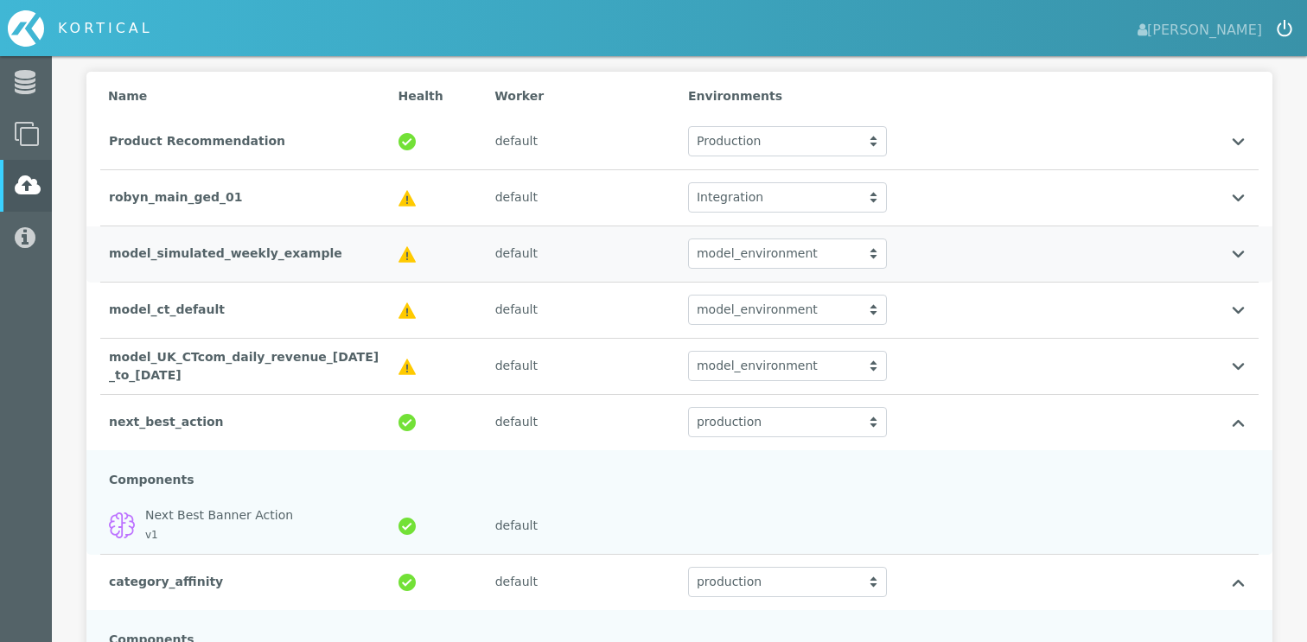
click at [252, 257] on div "model_simulated_weekly_example" at bounding box center [245, 253] width 290 height 35
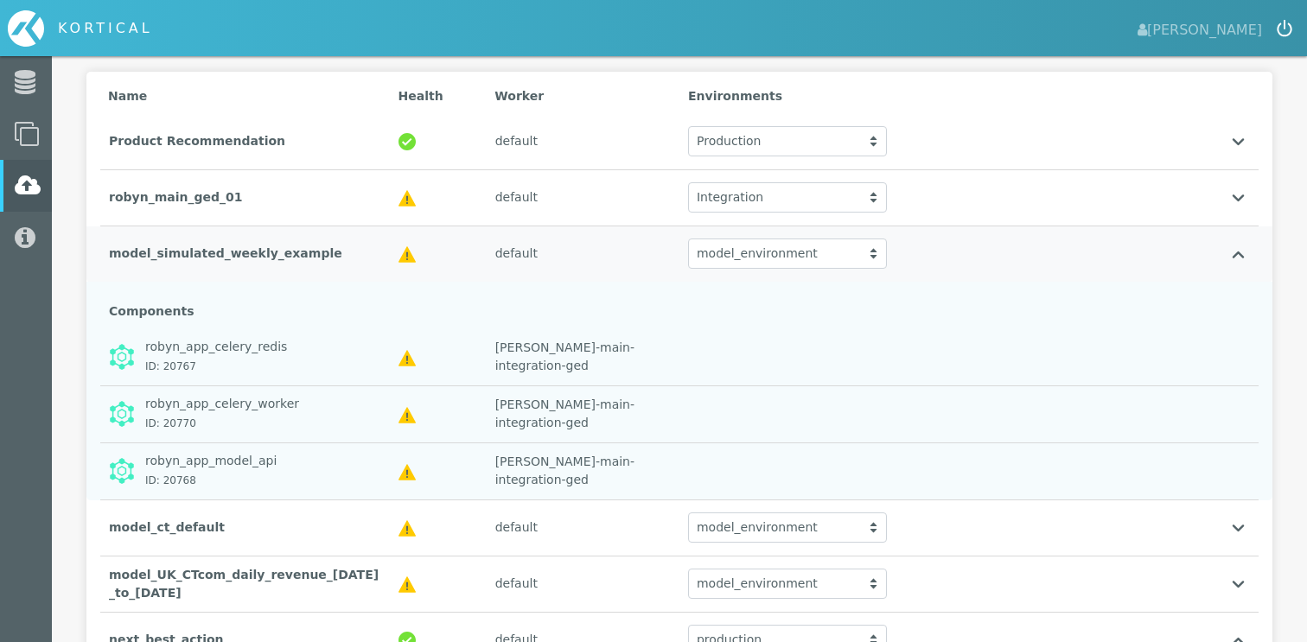
click at [252, 257] on div "model_simulated_weekly_example" at bounding box center [245, 253] width 290 height 35
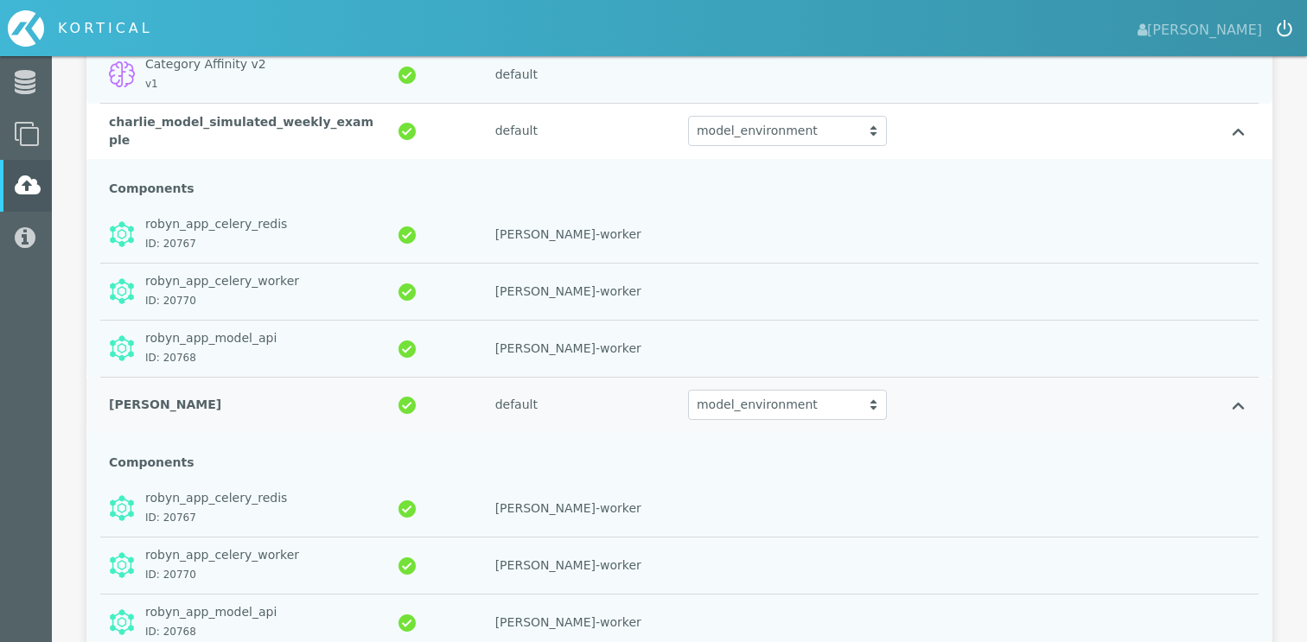
scroll to position [995, 0]
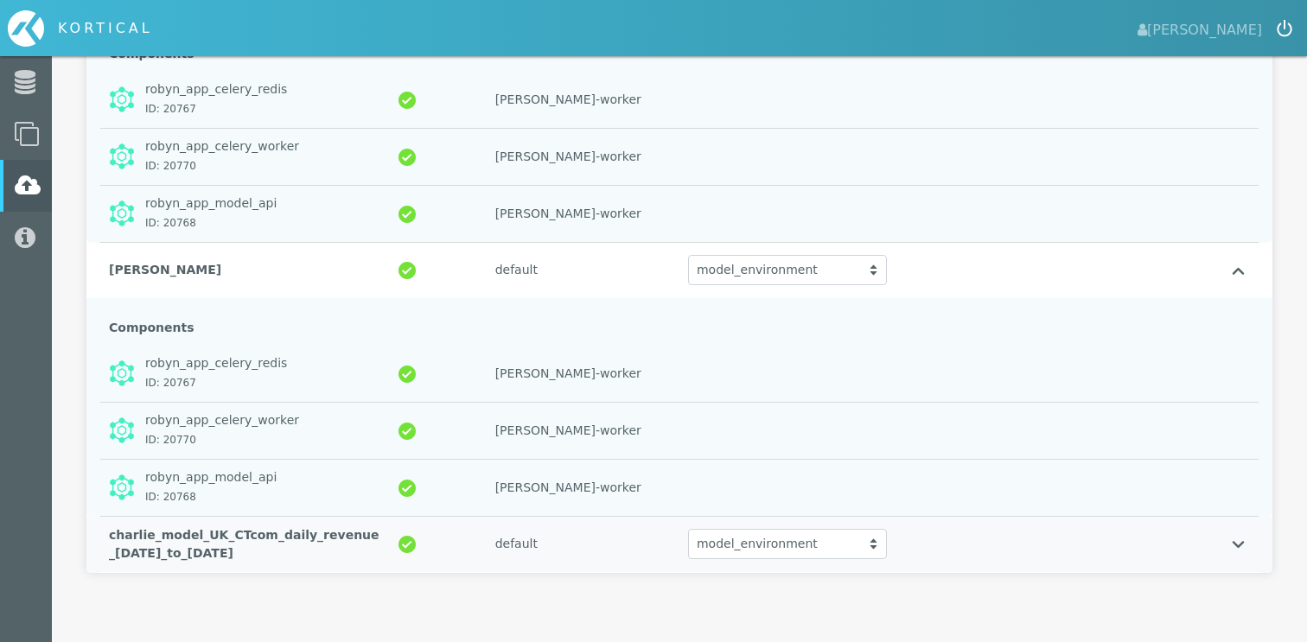
click at [219, 564] on div "charlie_model_UK_CTcom_daily_revenue_[DATE]_to_[DATE]" at bounding box center [245, 545] width 290 height 54
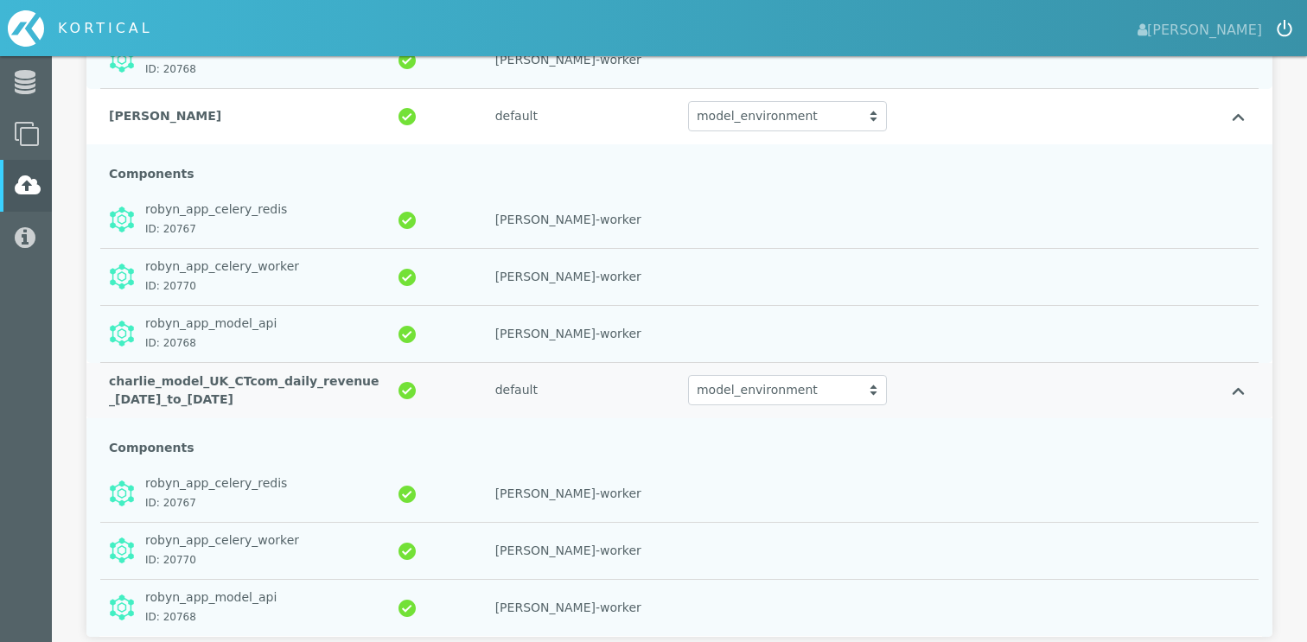
scroll to position [1213, 0]
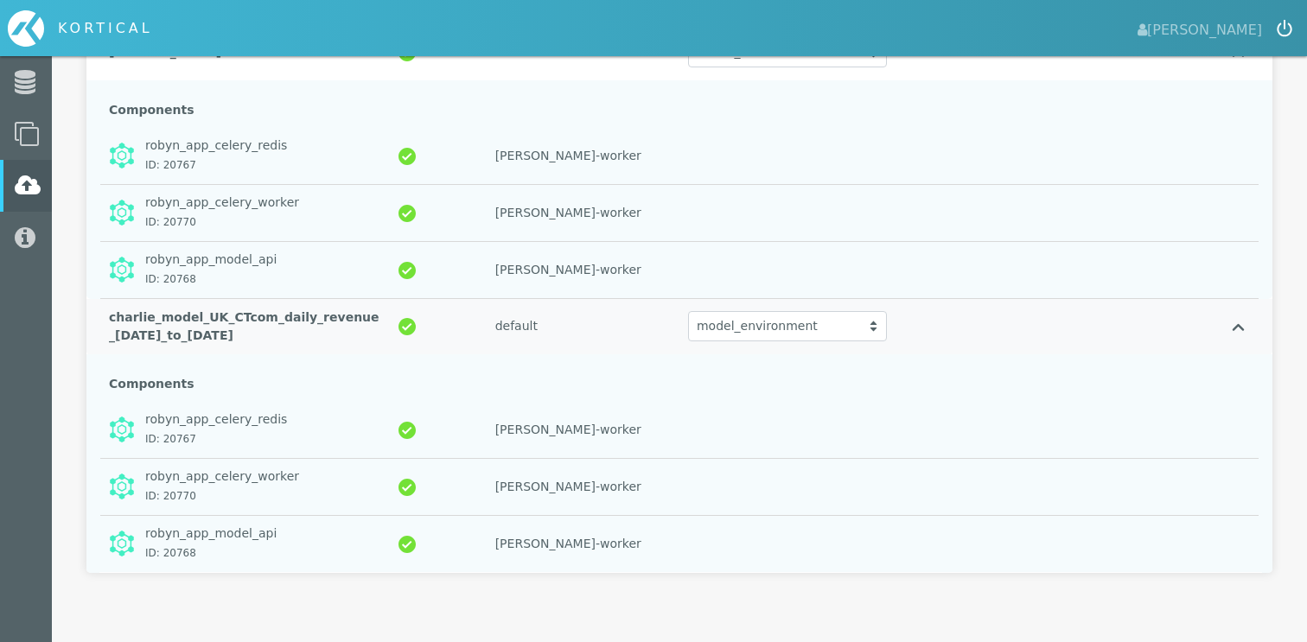
click at [858, 337] on div "model_environment" at bounding box center [787, 326] width 199 height 30
click at [1261, 129] on div "Components" at bounding box center [679, 189] width 1186 height 219
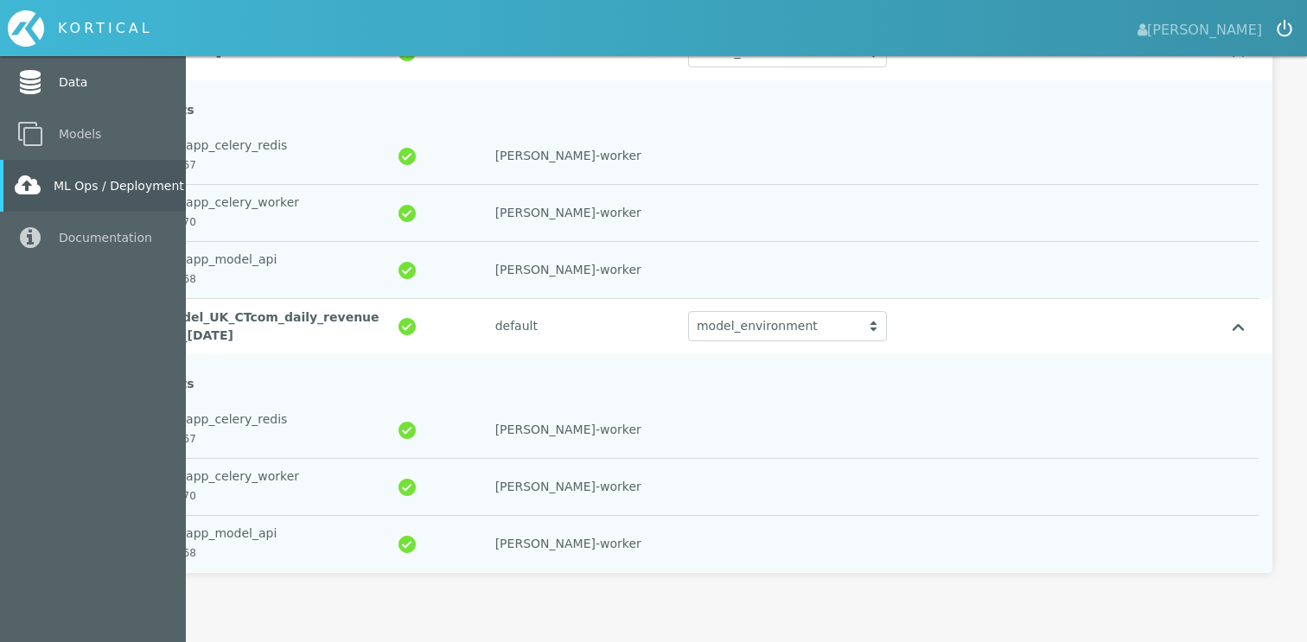
click at [33, 78] on icon at bounding box center [30, 82] width 31 height 24
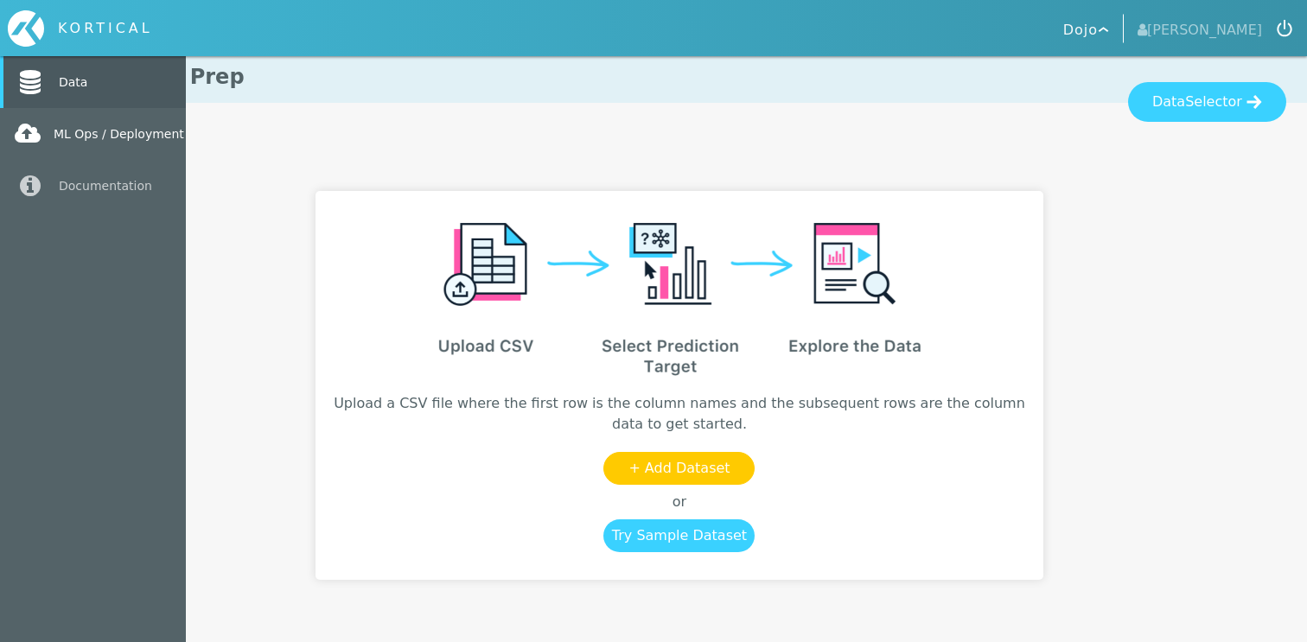
click at [58, 136] on link "ML Ops / Deployment" at bounding box center [93, 134] width 186 height 52
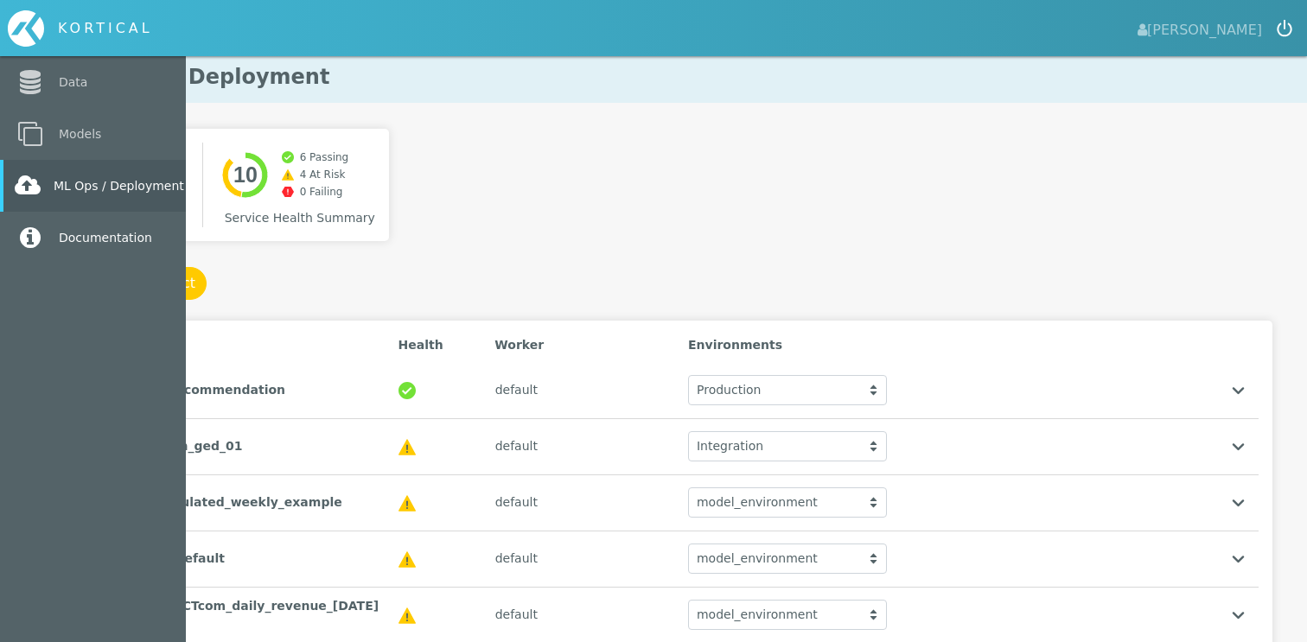
click at [30, 240] on icon at bounding box center [30, 238] width 31 height 24
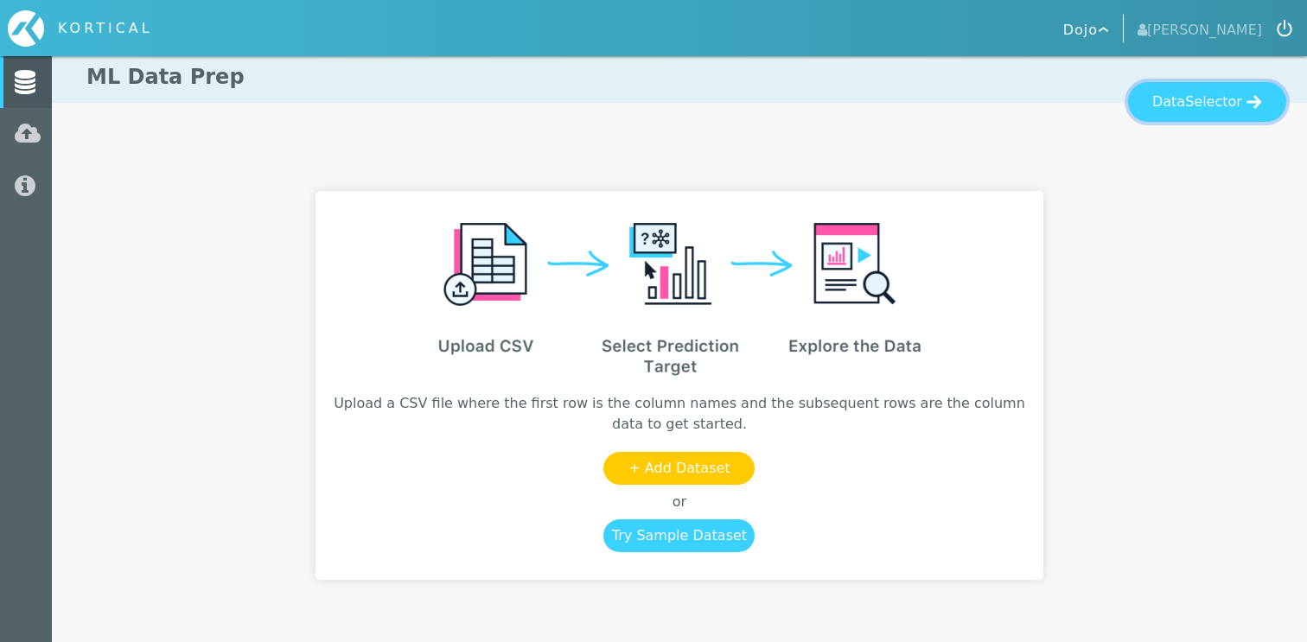
click at [1200, 105] on span "Selector" at bounding box center [1213, 102] width 57 height 21
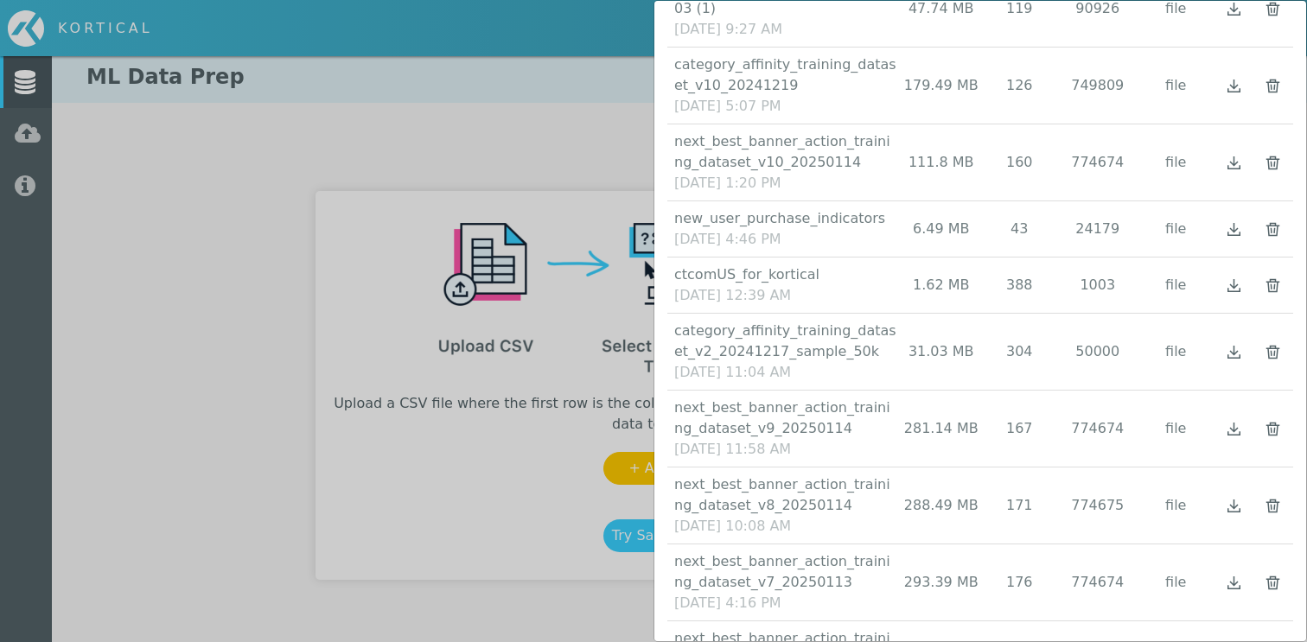
scroll to position [589, 0]
click at [127, 338] on div "Data Selector Name Size Columns Rows Type Actions" at bounding box center [653, 321] width 1307 height 642
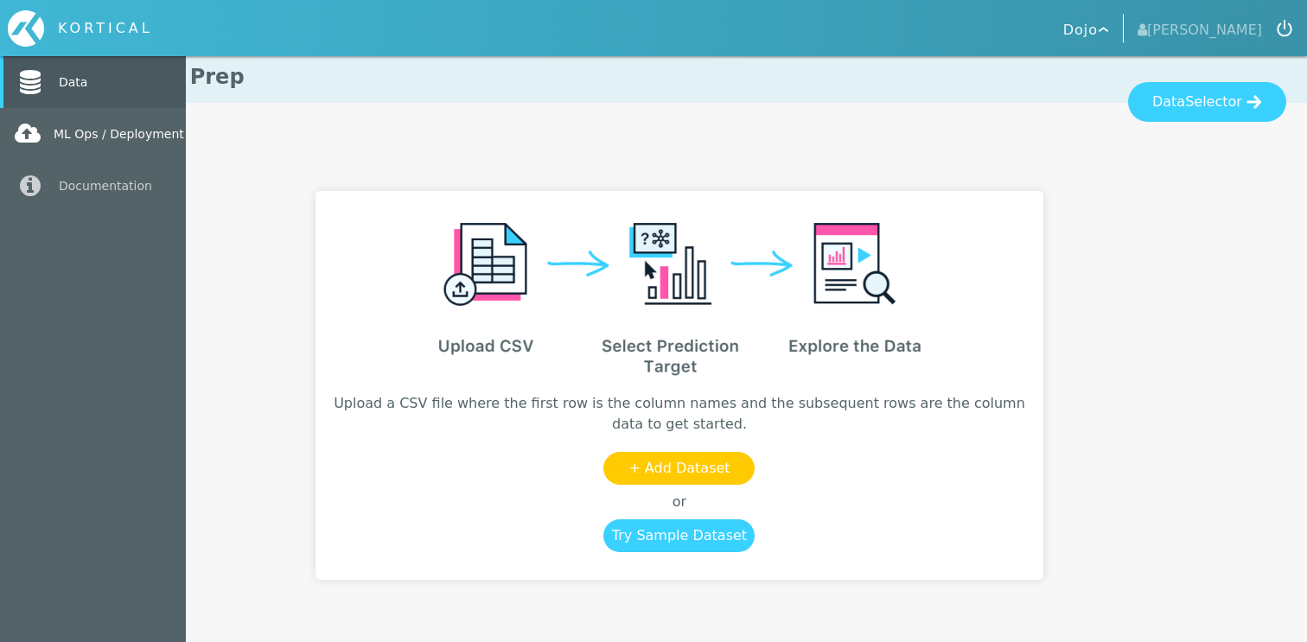
click at [49, 127] on link "ML Ops / Deployment" at bounding box center [93, 134] width 186 height 52
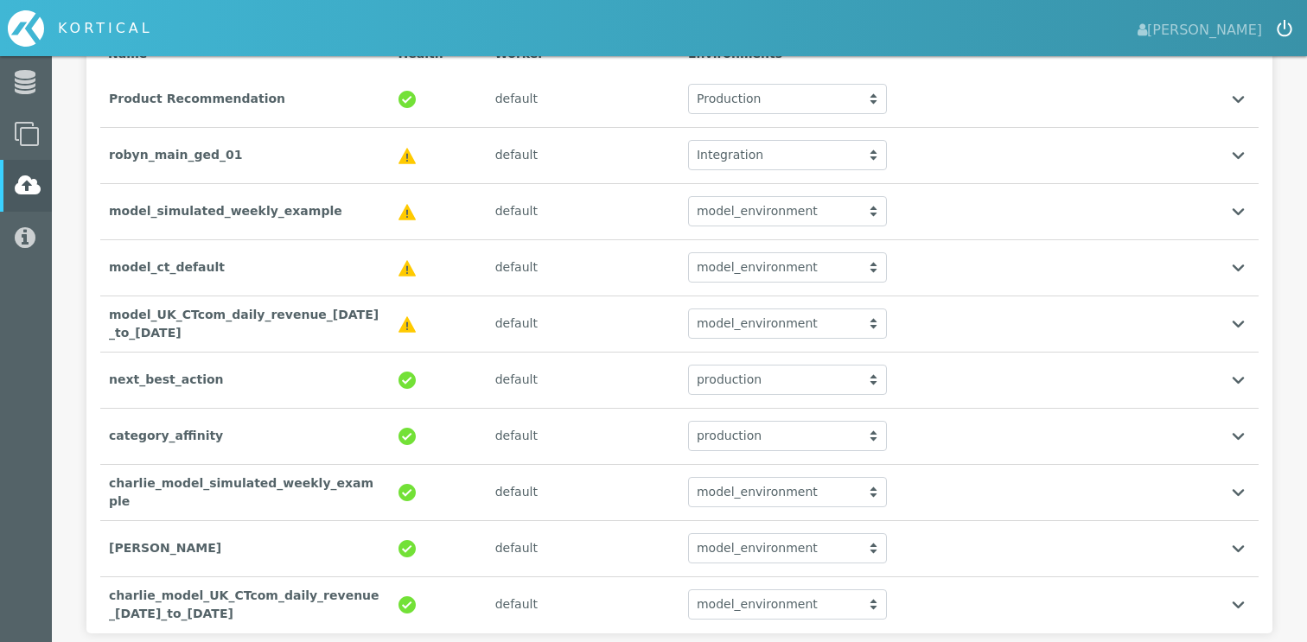
scroll to position [352, 0]
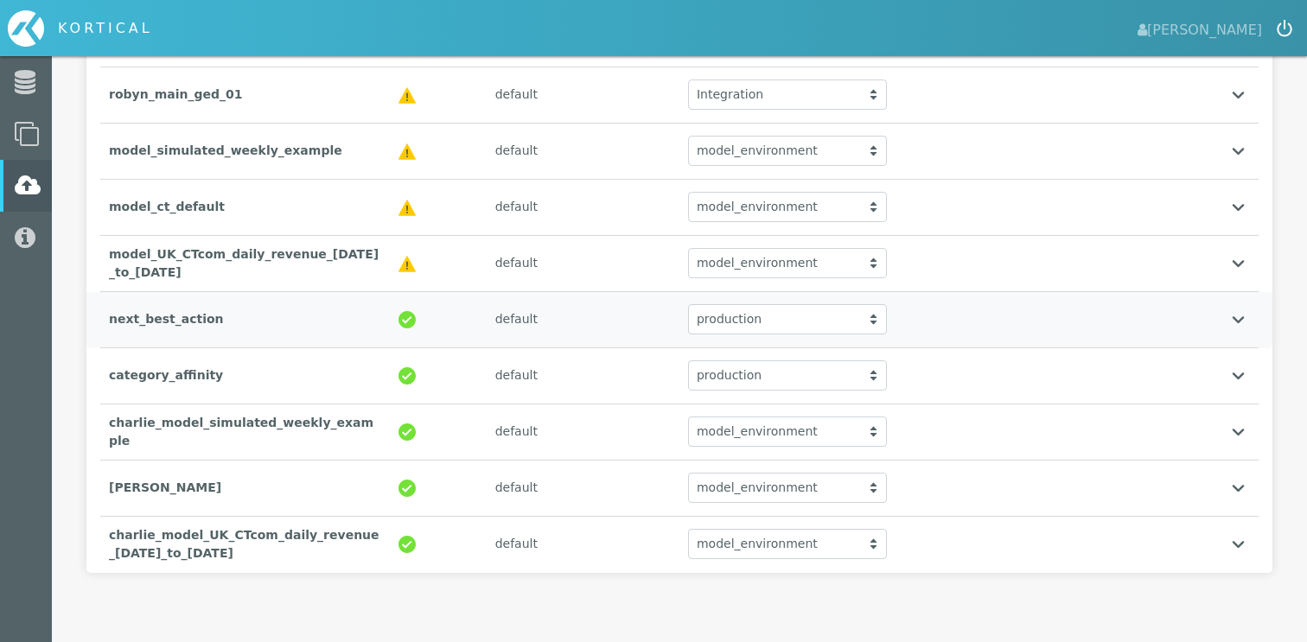
click at [604, 323] on div "default" at bounding box center [583, 319] width 193 height 35
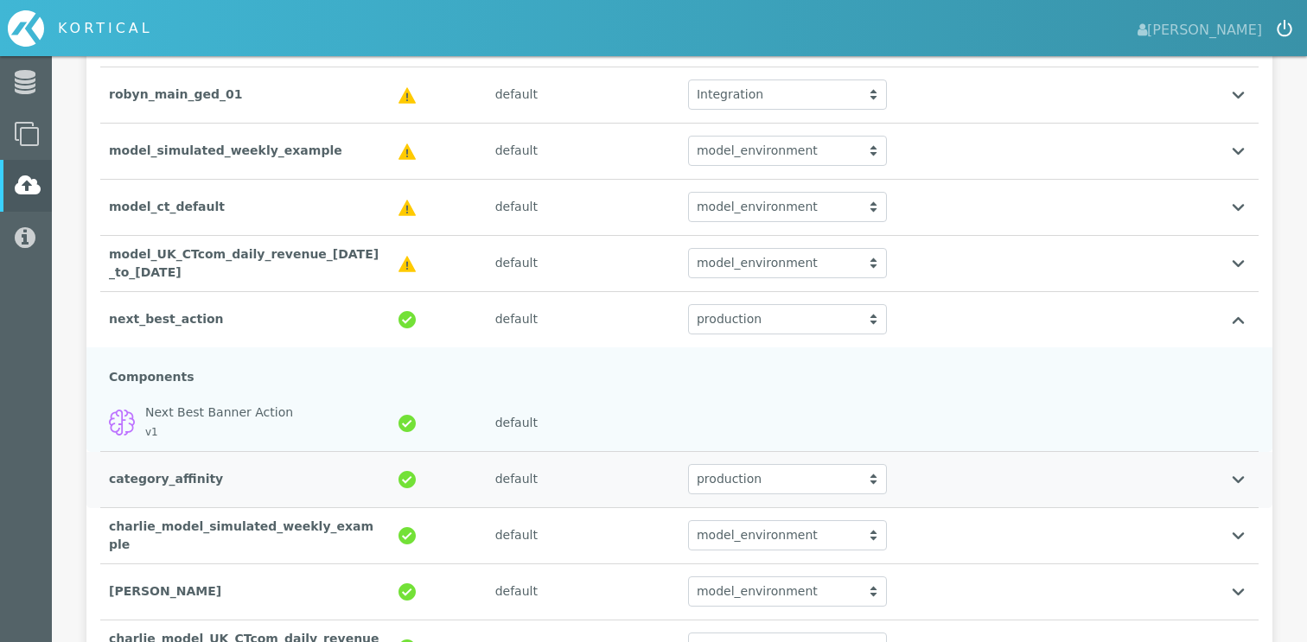
click at [546, 465] on div "default" at bounding box center [583, 479] width 193 height 35
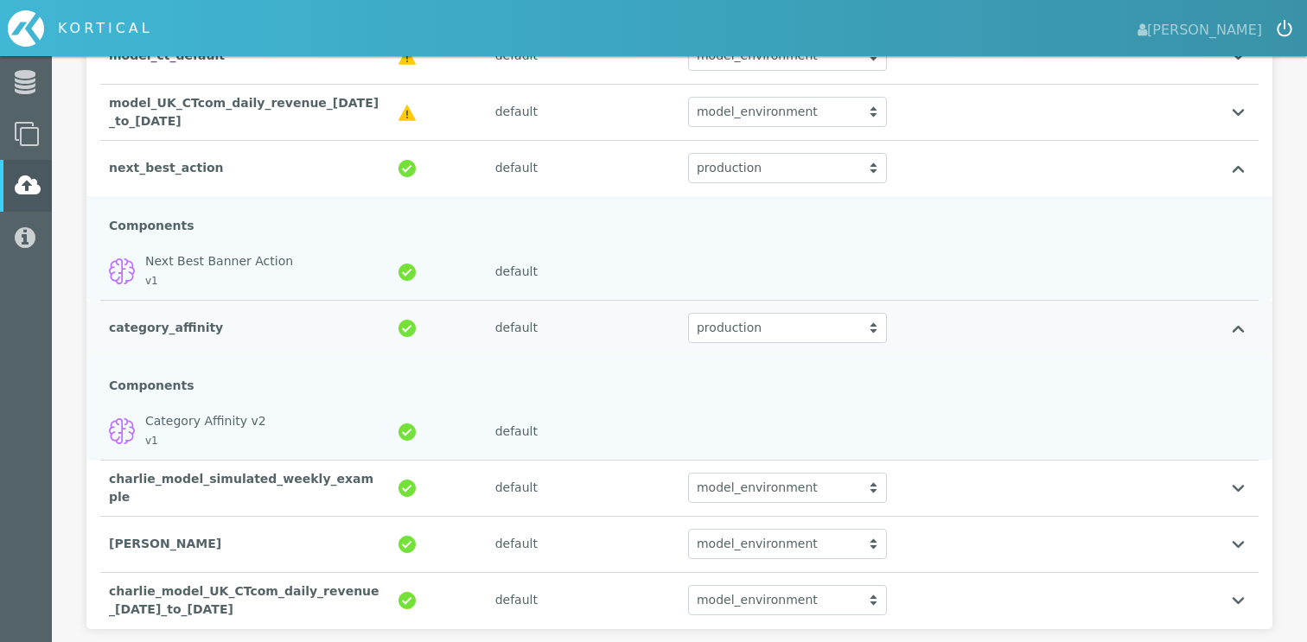
scroll to position [559, 0]
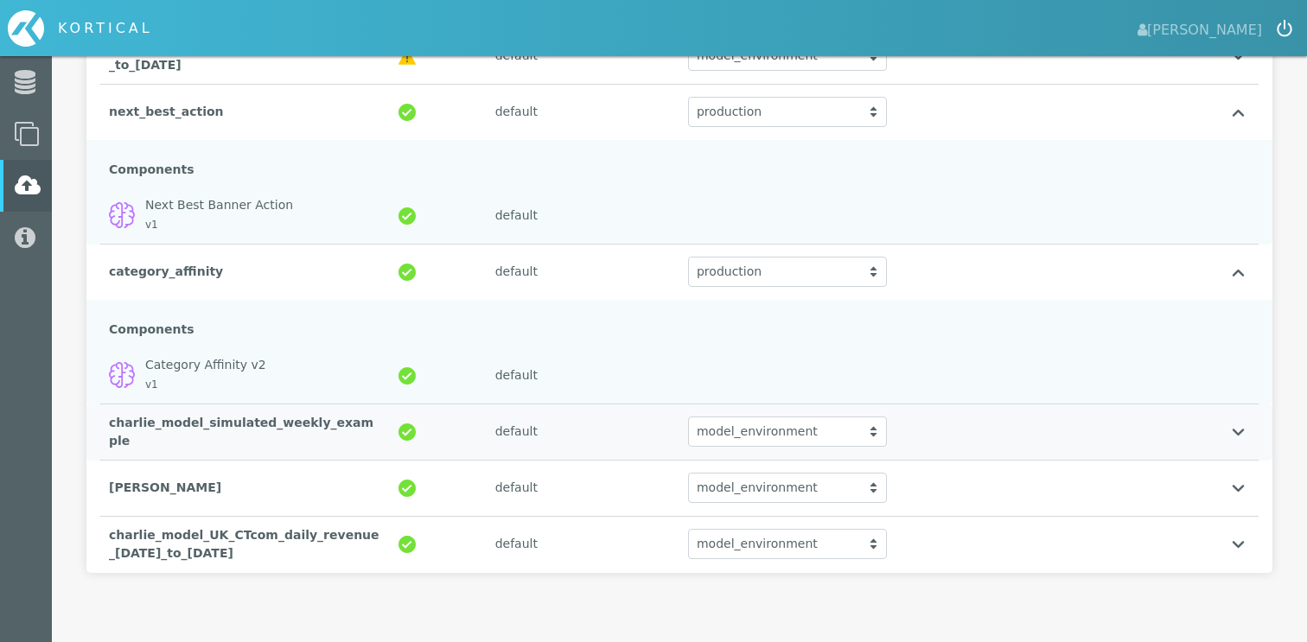
click at [540, 427] on div "default" at bounding box center [583, 431] width 193 height 35
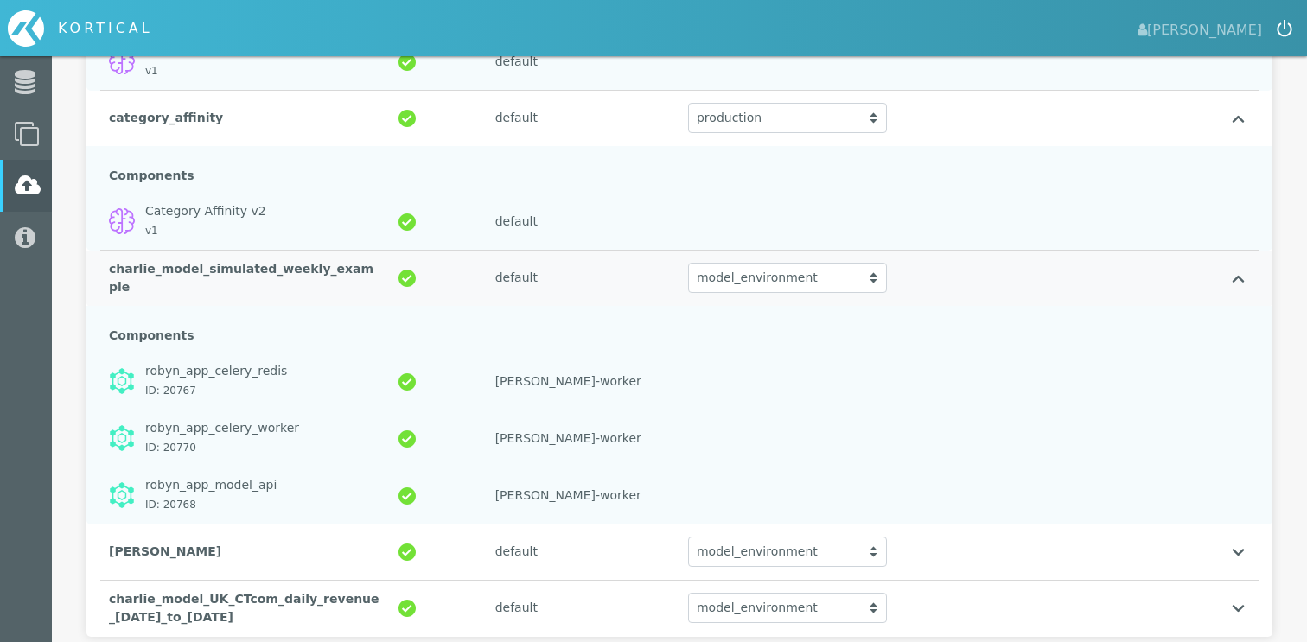
scroll to position [747, 0]
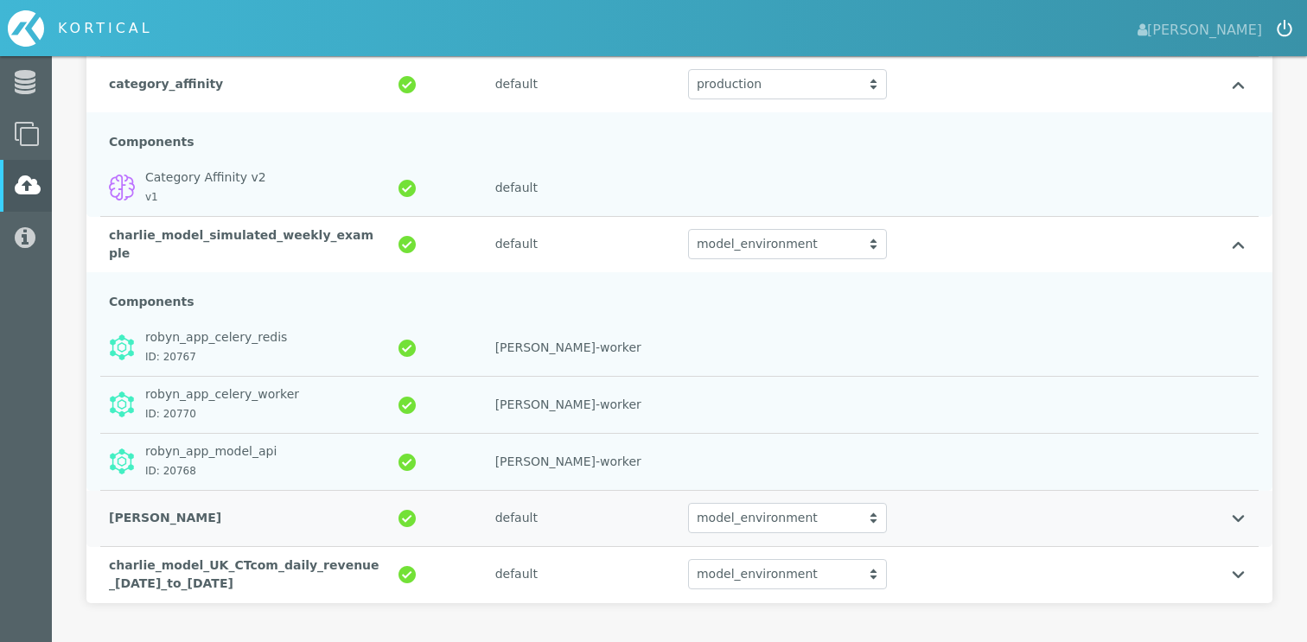
click at [519, 513] on div "default" at bounding box center [583, 518] width 193 height 35
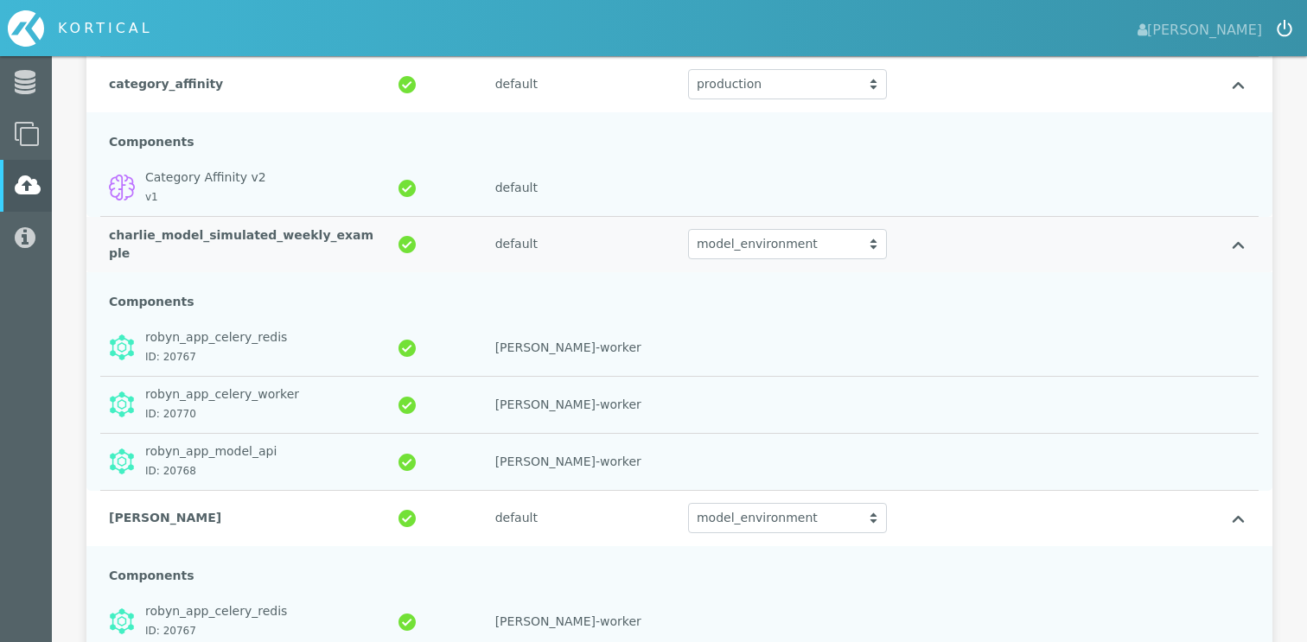
click at [333, 247] on div "charlie_model_simulated_weekly_example" at bounding box center [245, 245] width 290 height 54
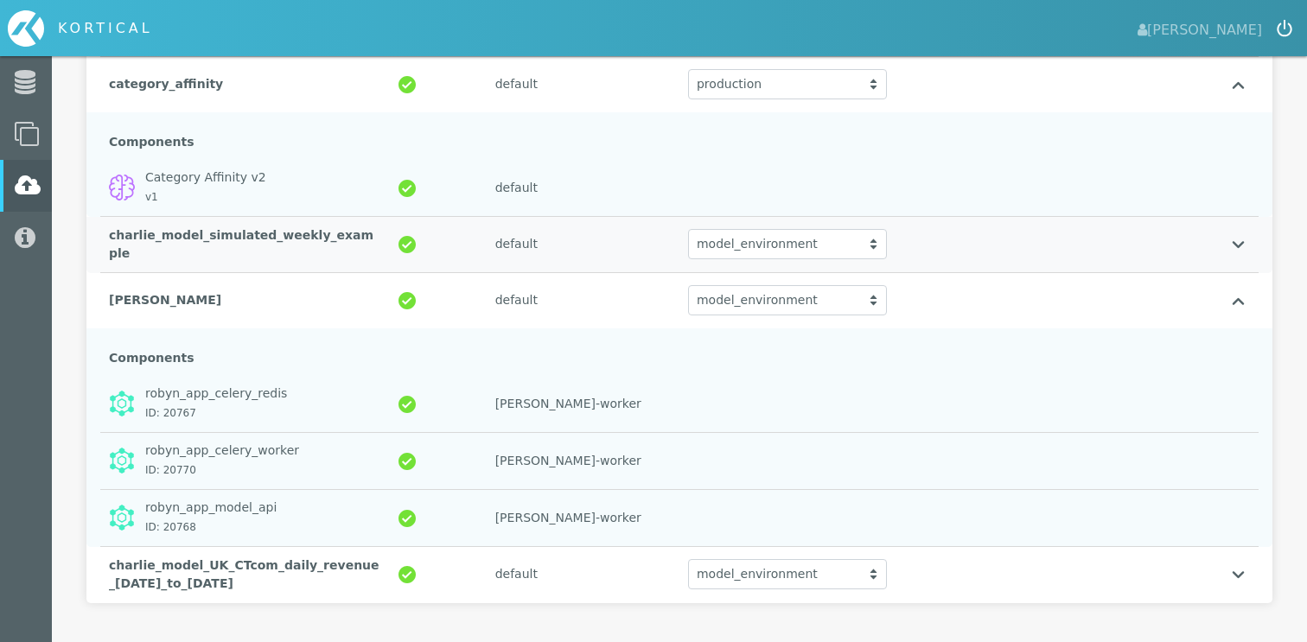
click at [333, 247] on div "charlie_model_simulated_weekly_example" at bounding box center [245, 245] width 290 height 54
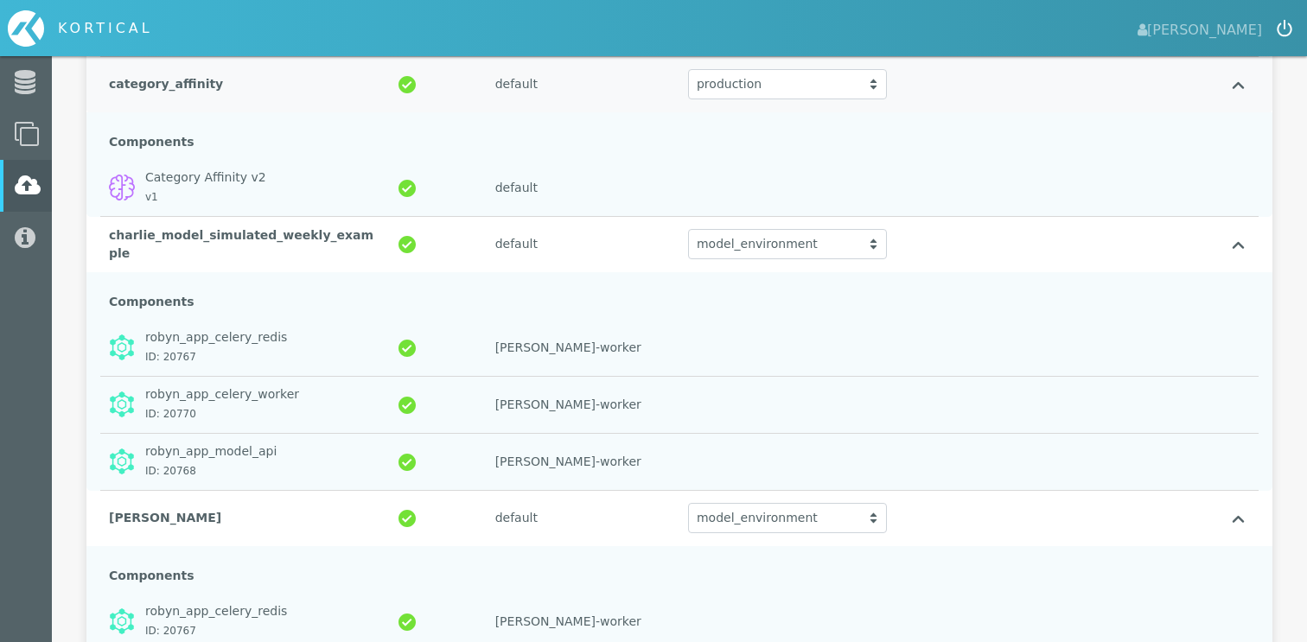
click at [233, 95] on div "category_affinity" at bounding box center [245, 84] width 290 height 35
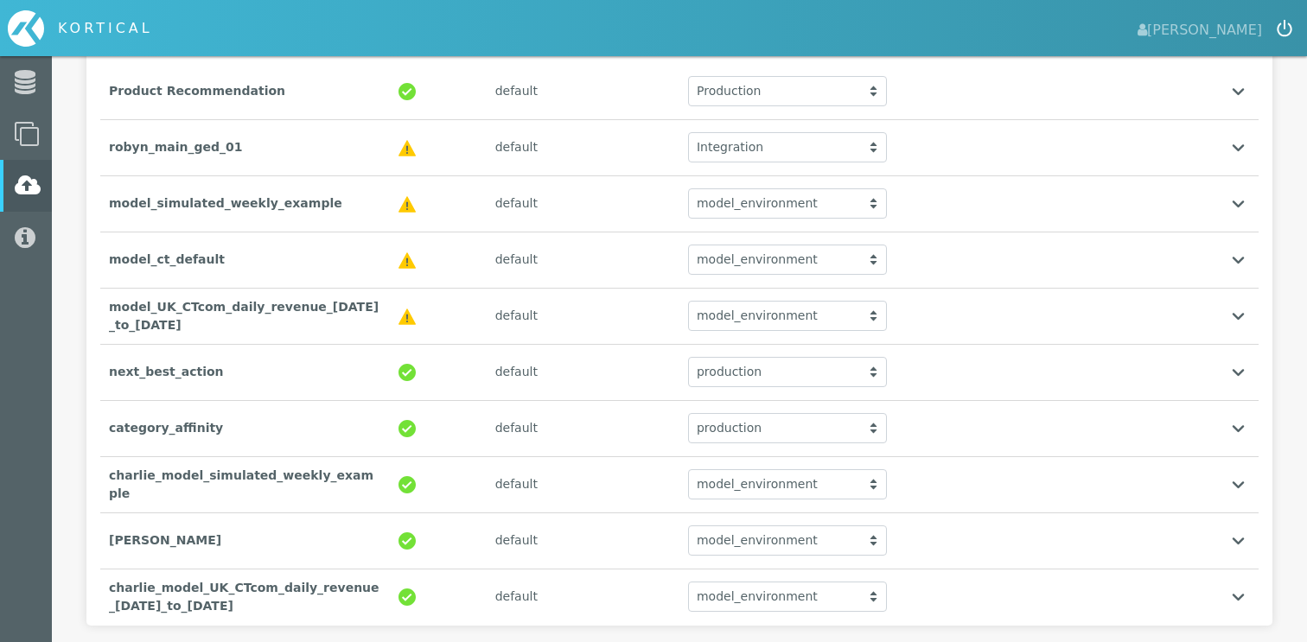
scroll to position [352, 0]
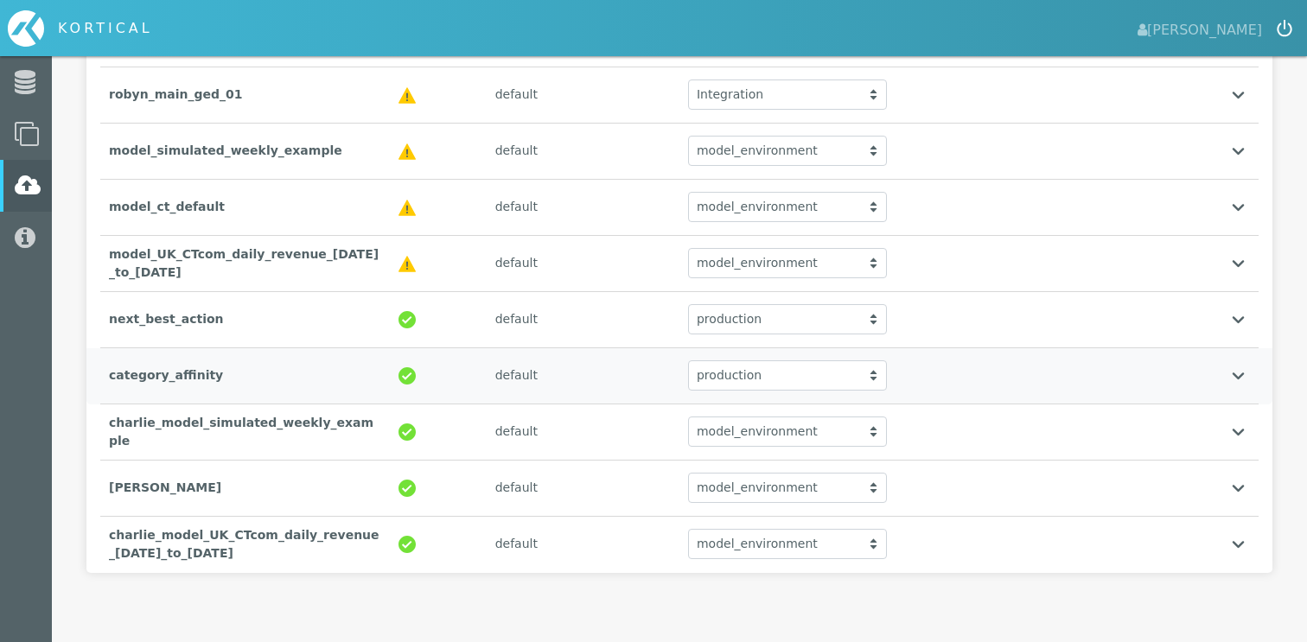
click at [194, 377] on div "category_affinity" at bounding box center [245, 375] width 290 height 35
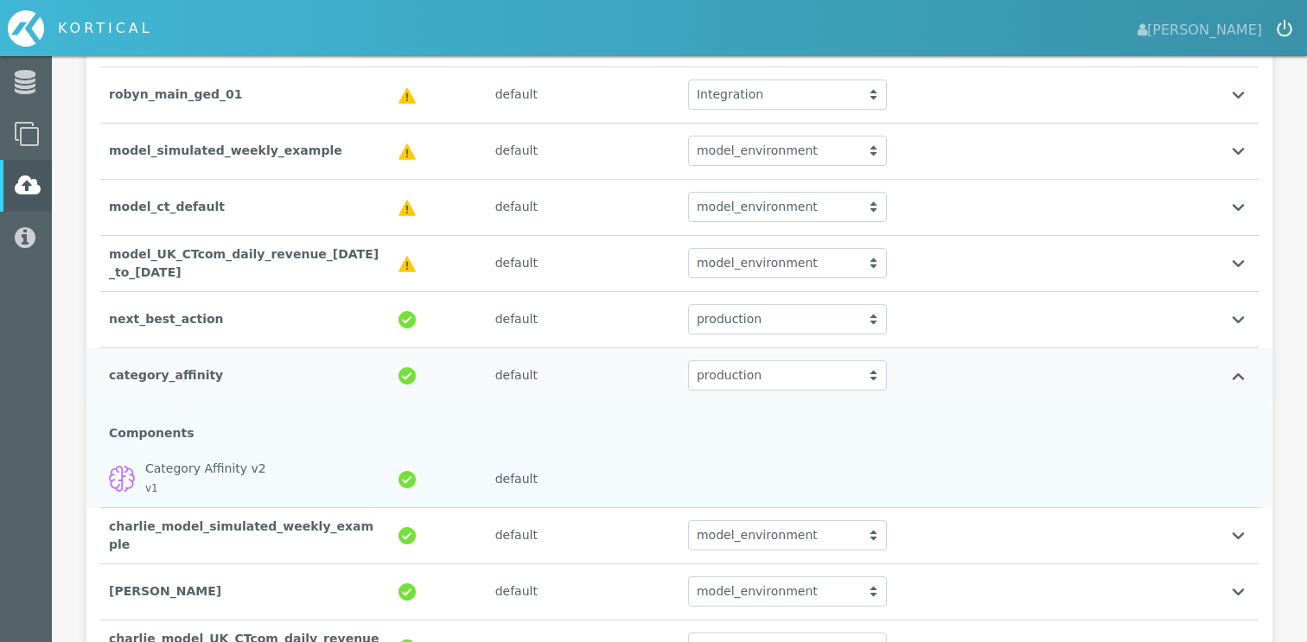
click at [194, 377] on div "category_affinity" at bounding box center [245, 375] width 290 height 35
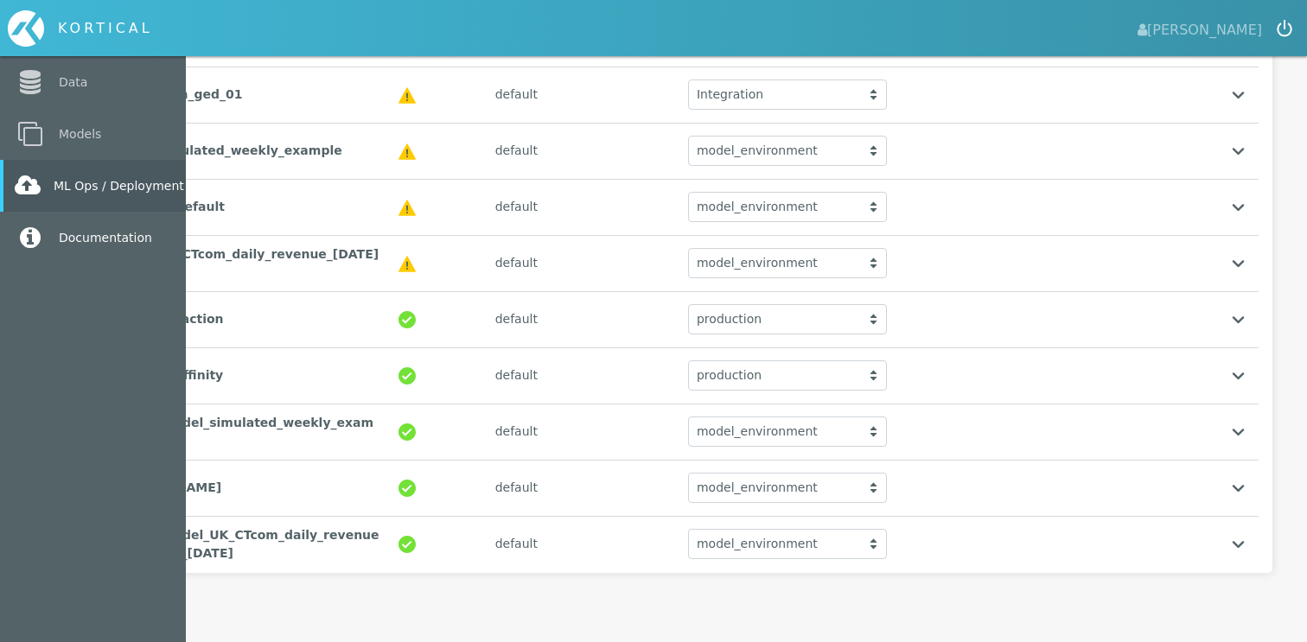
click at [33, 236] on icon at bounding box center [30, 238] width 31 height 24
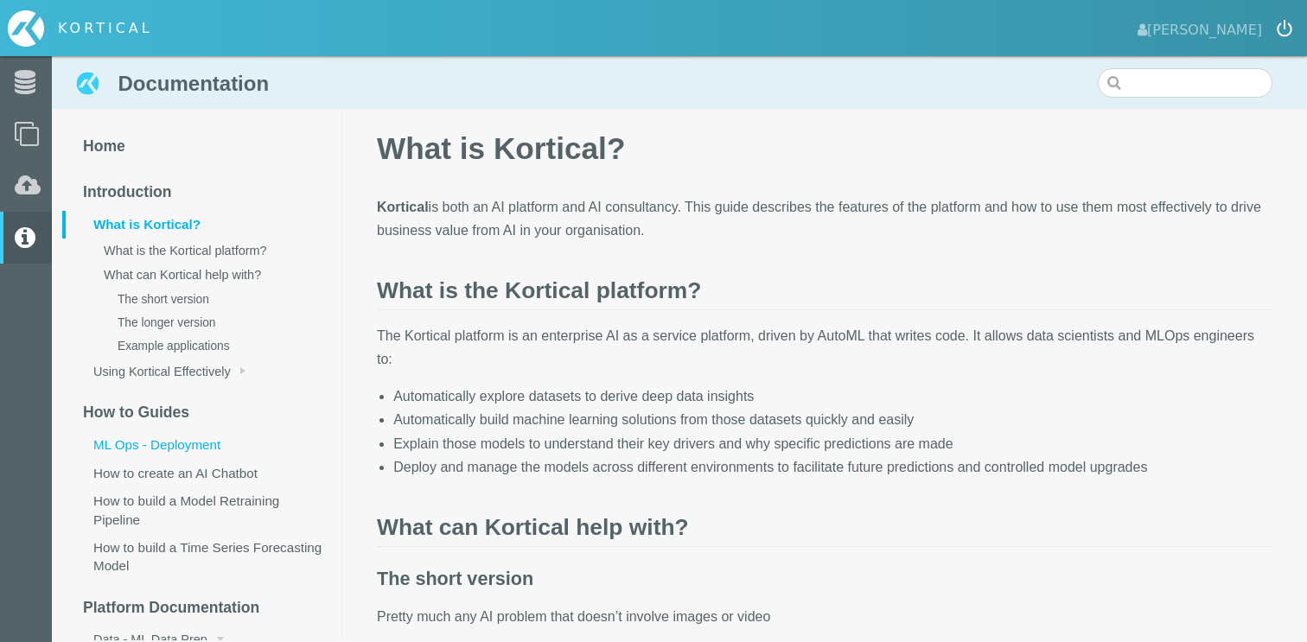
click at [163, 452] on link "ML Ops - Deployment" at bounding box center [201, 445] width 279 height 28
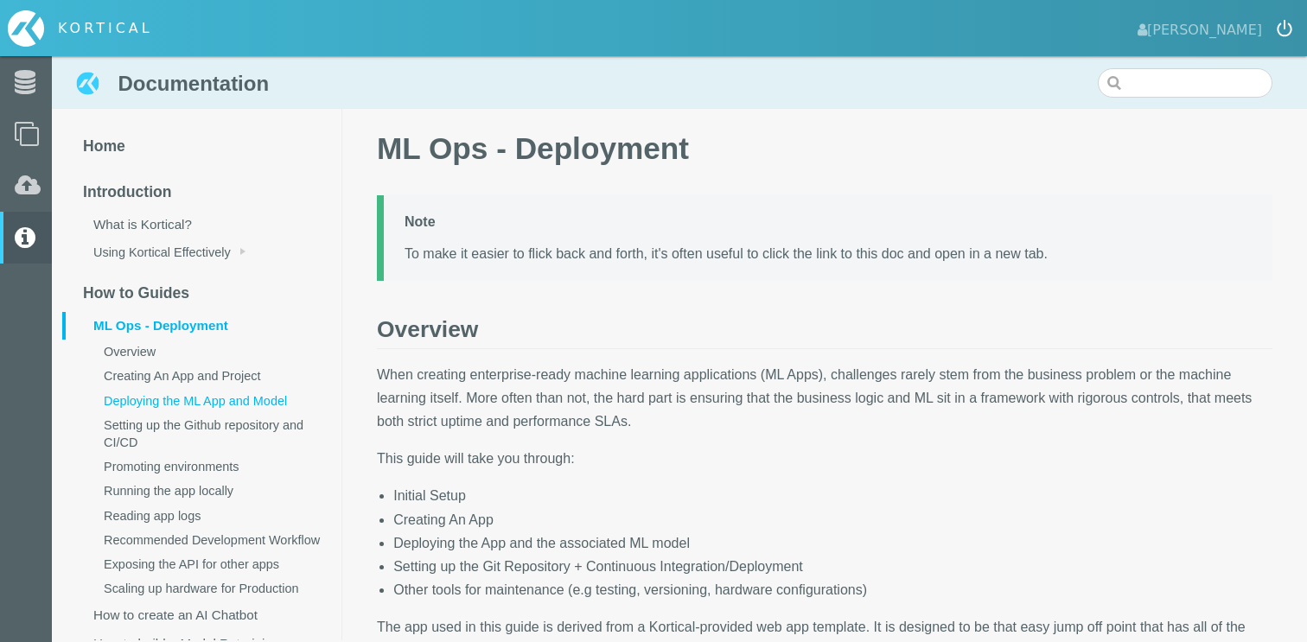
click at [195, 409] on link "Deploying the ML App and Model" at bounding box center [208, 401] width 265 height 24
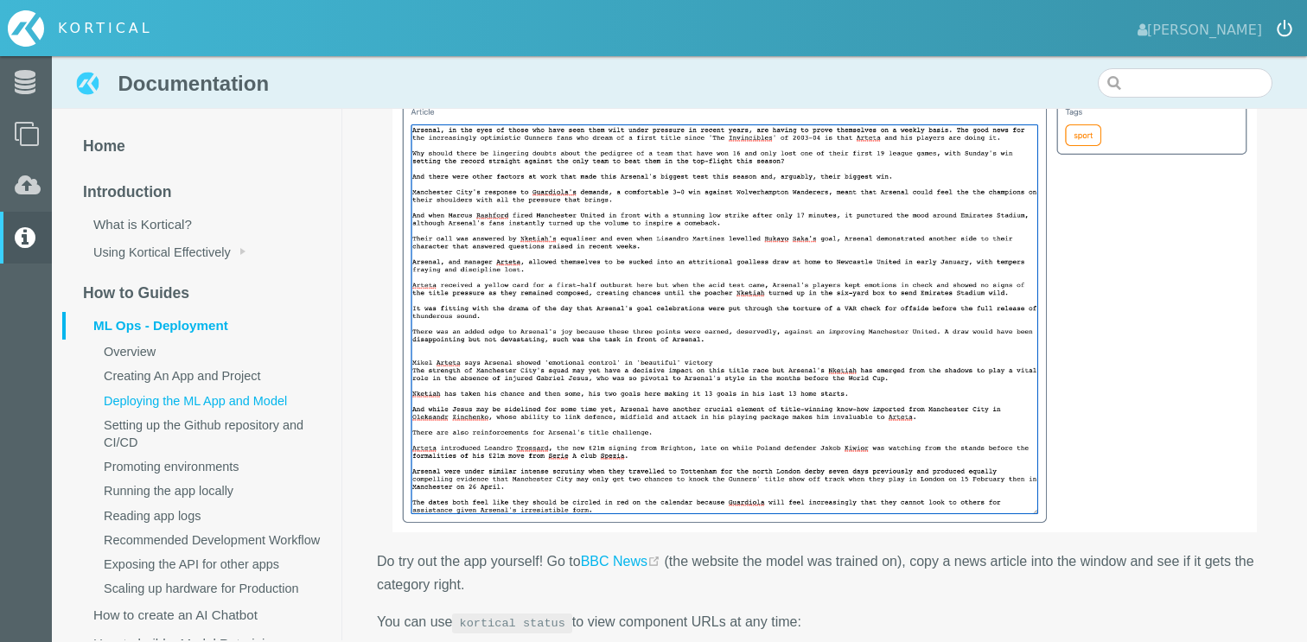
scroll to position [7737, 0]
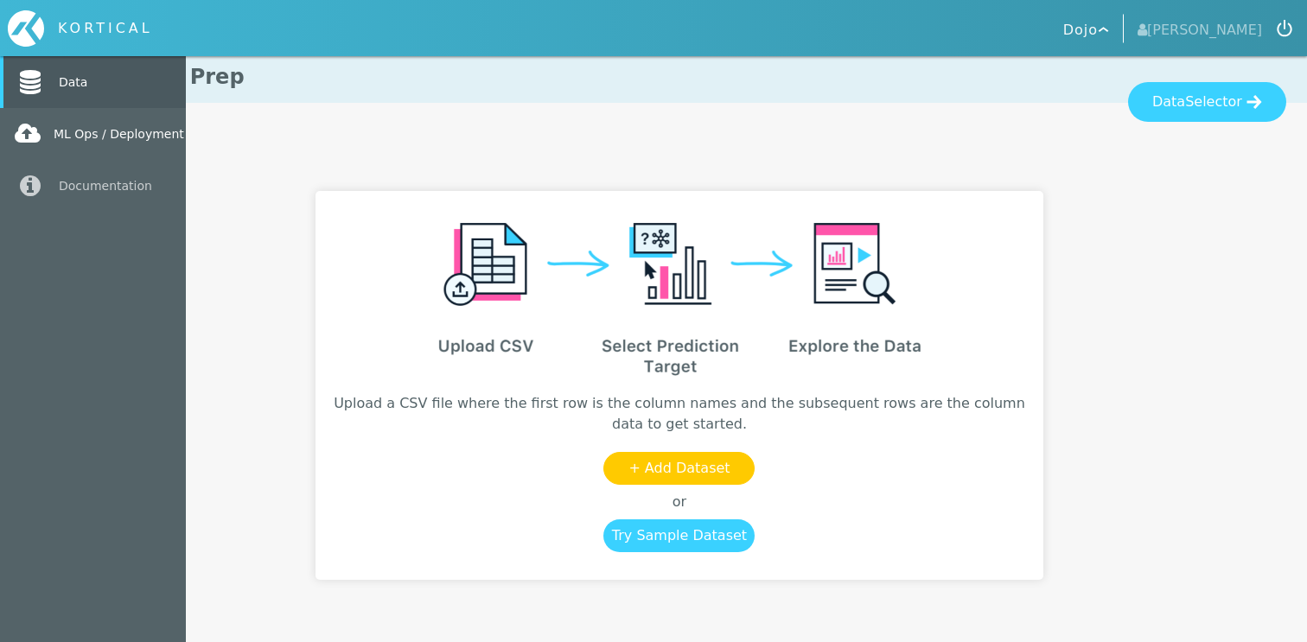
click at [18, 125] on icon at bounding box center [28, 134] width 26 height 24
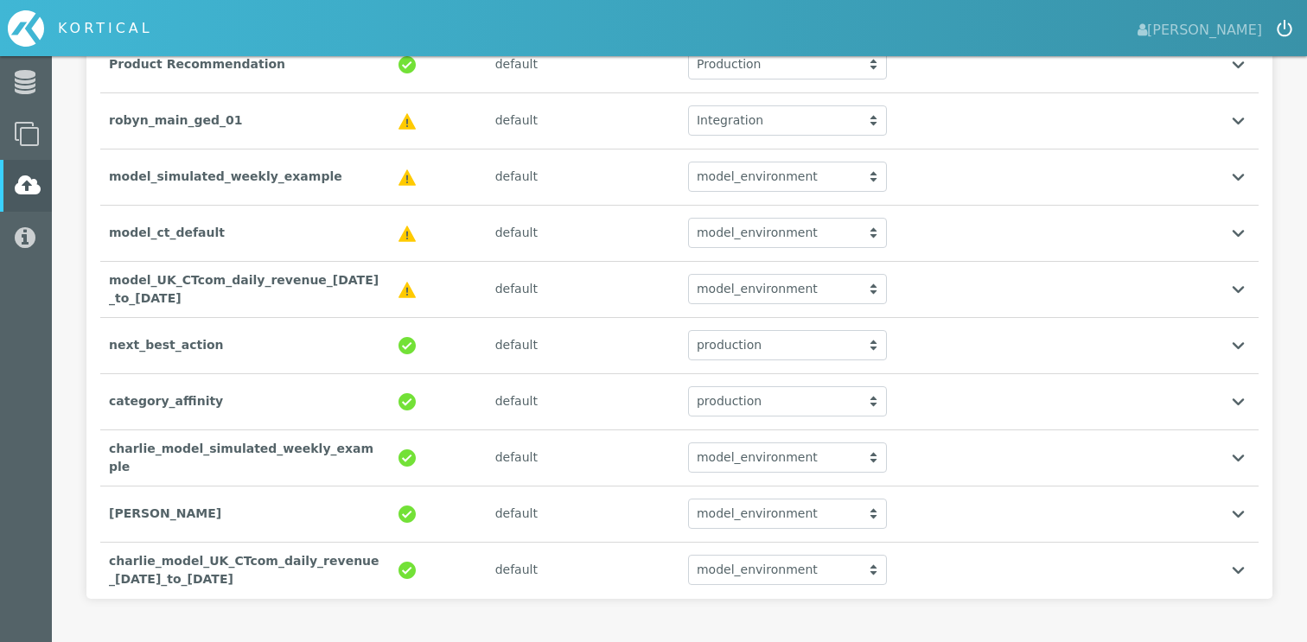
scroll to position [352, 0]
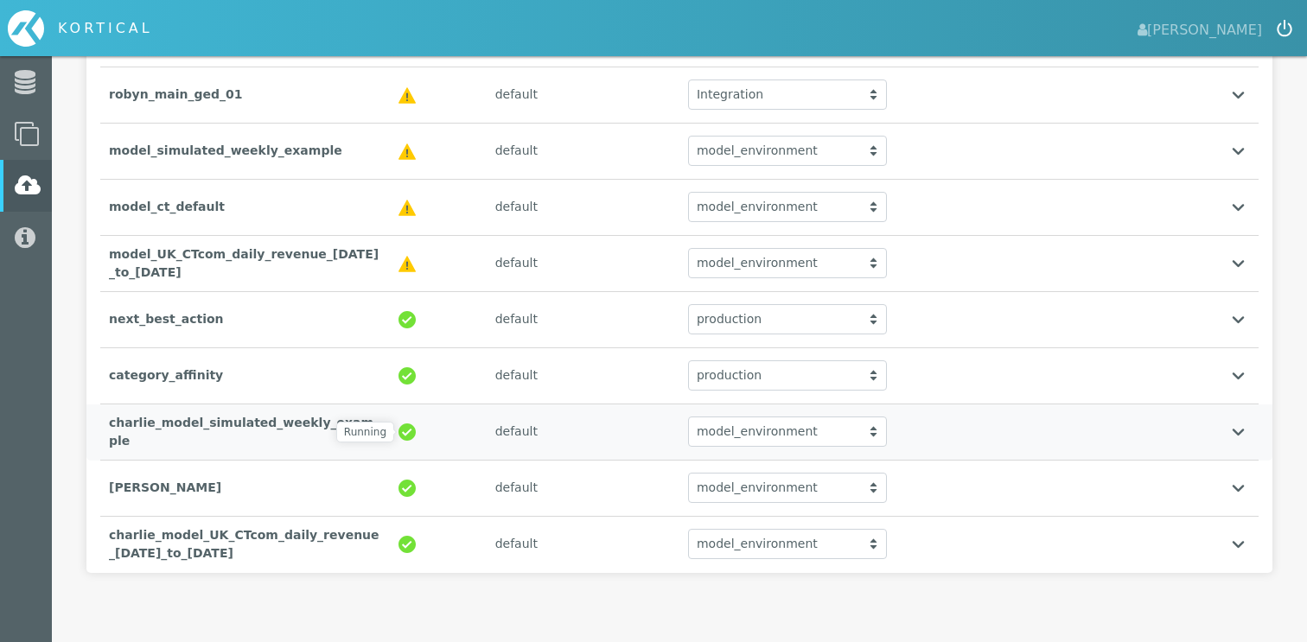
click at [409, 432] on img at bounding box center [407, 432] width 17 height 17
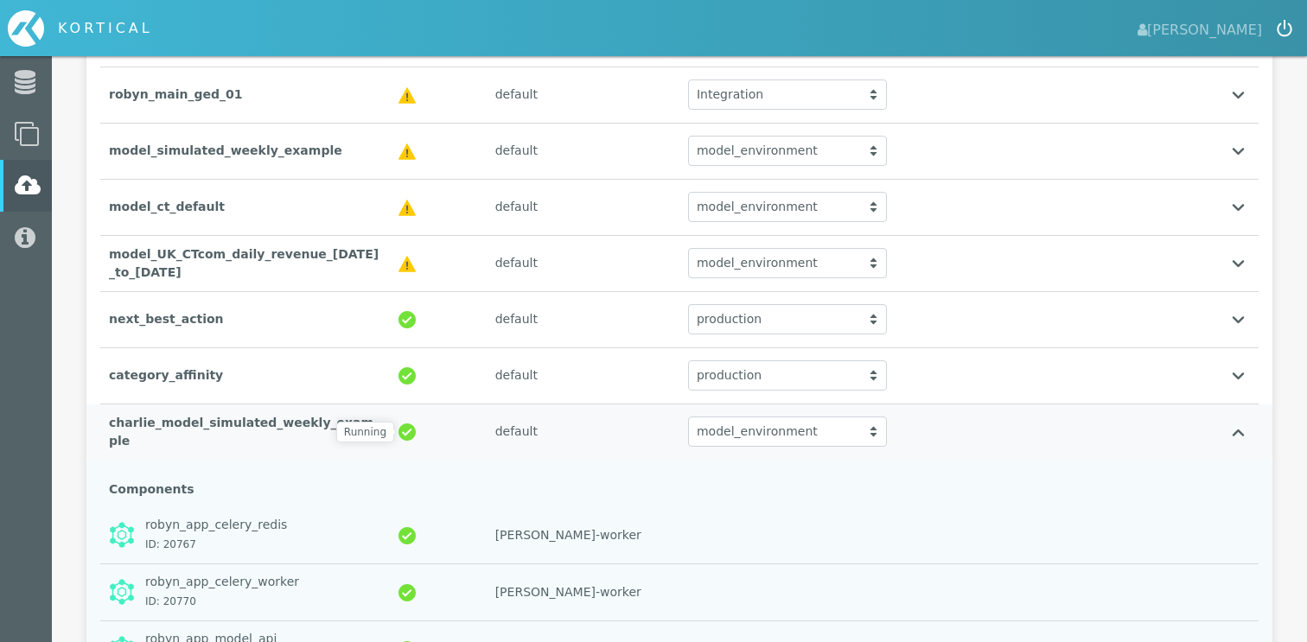
click at [409, 433] on img at bounding box center [407, 432] width 17 height 17
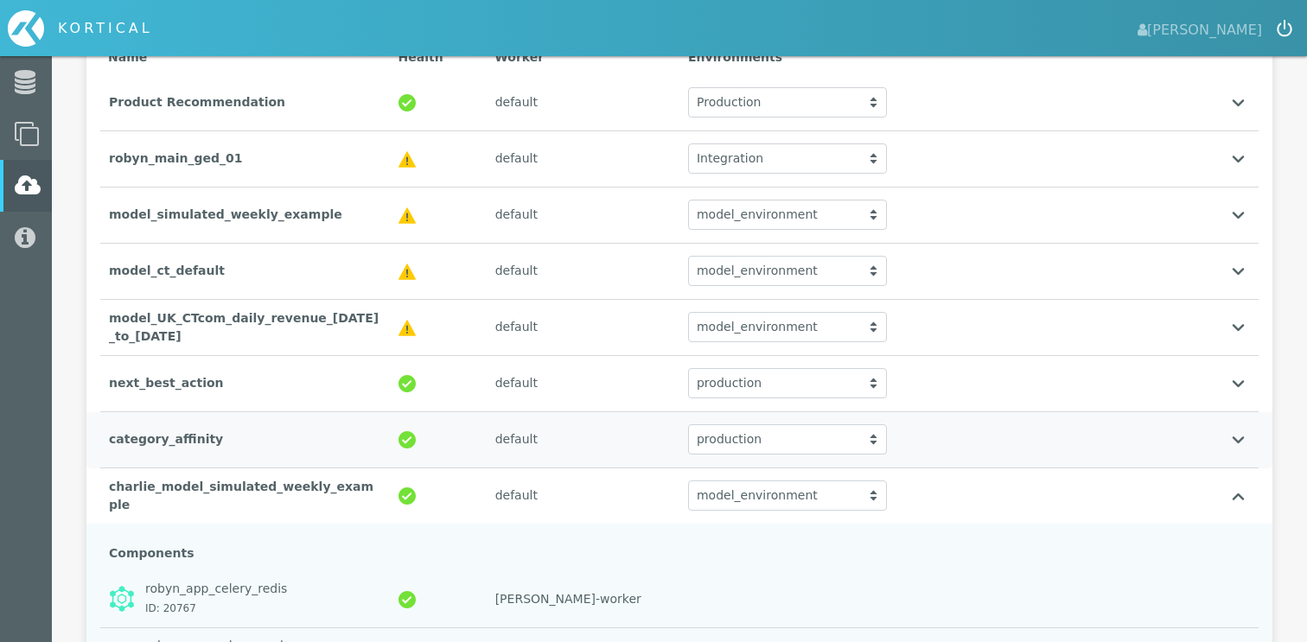
scroll to position [287, 0]
click at [251, 497] on div "charlie_model_simulated_weekly_example" at bounding box center [245, 497] width 290 height 54
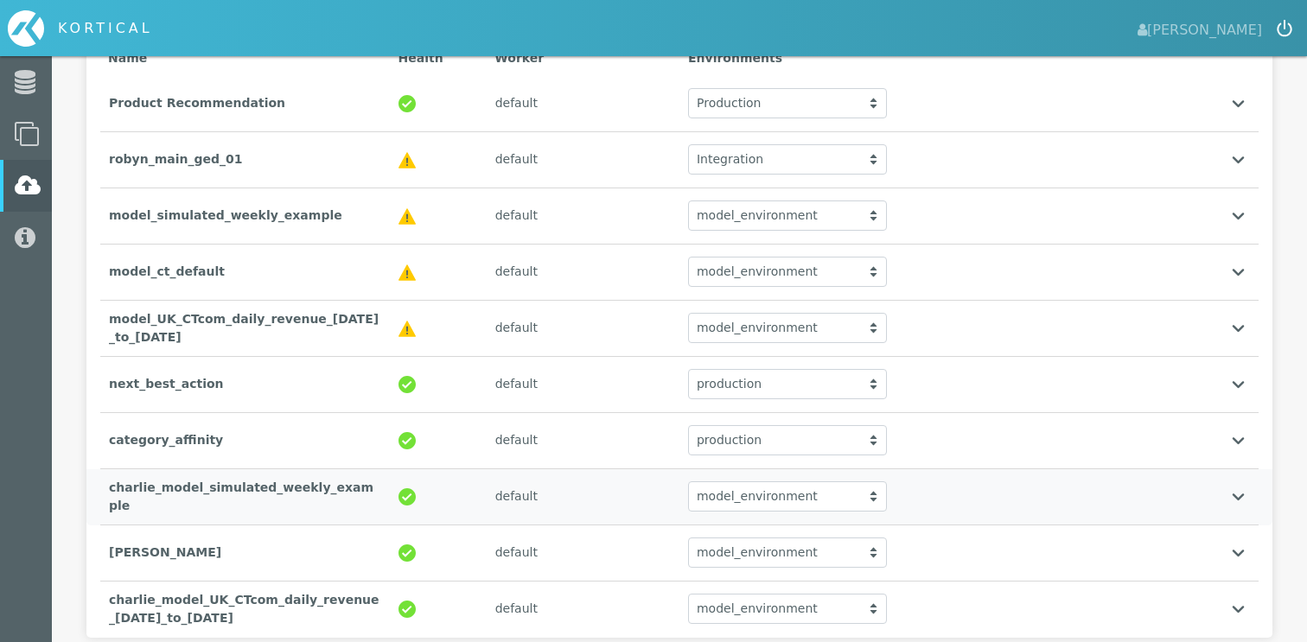
click at [251, 497] on div "charlie_model_simulated_weekly_example" at bounding box center [245, 497] width 290 height 54
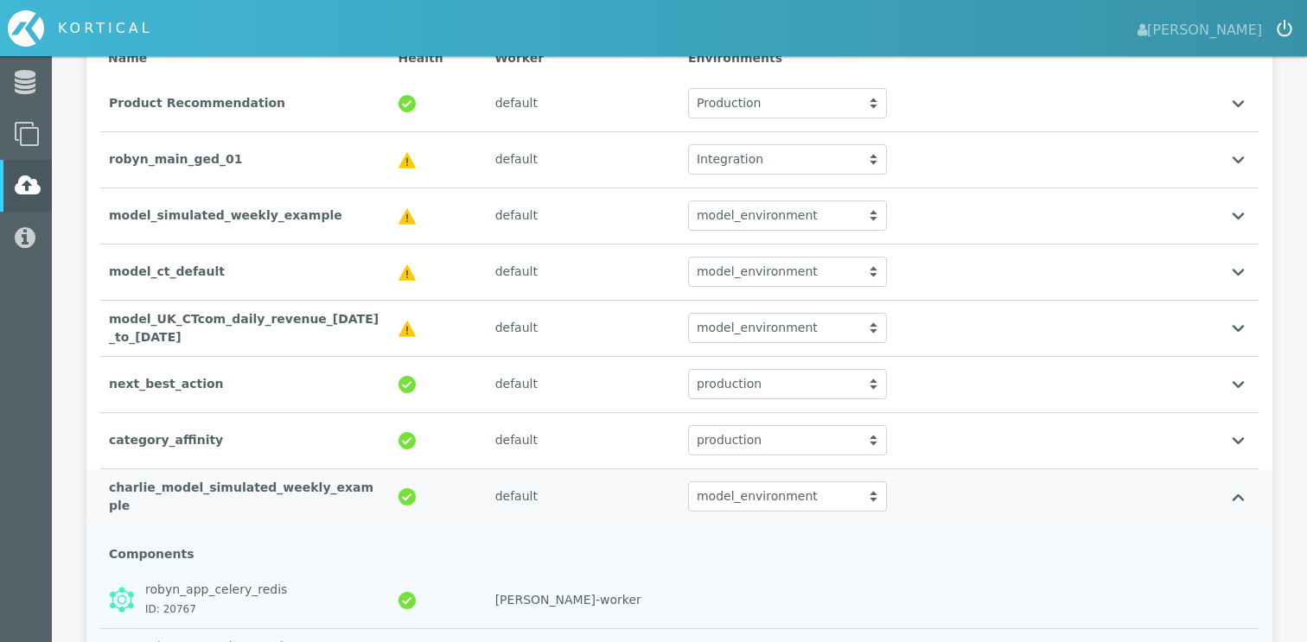
click at [251, 497] on div "charlie_model_simulated_weekly_example" at bounding box center [245, 497] width 290 height 54
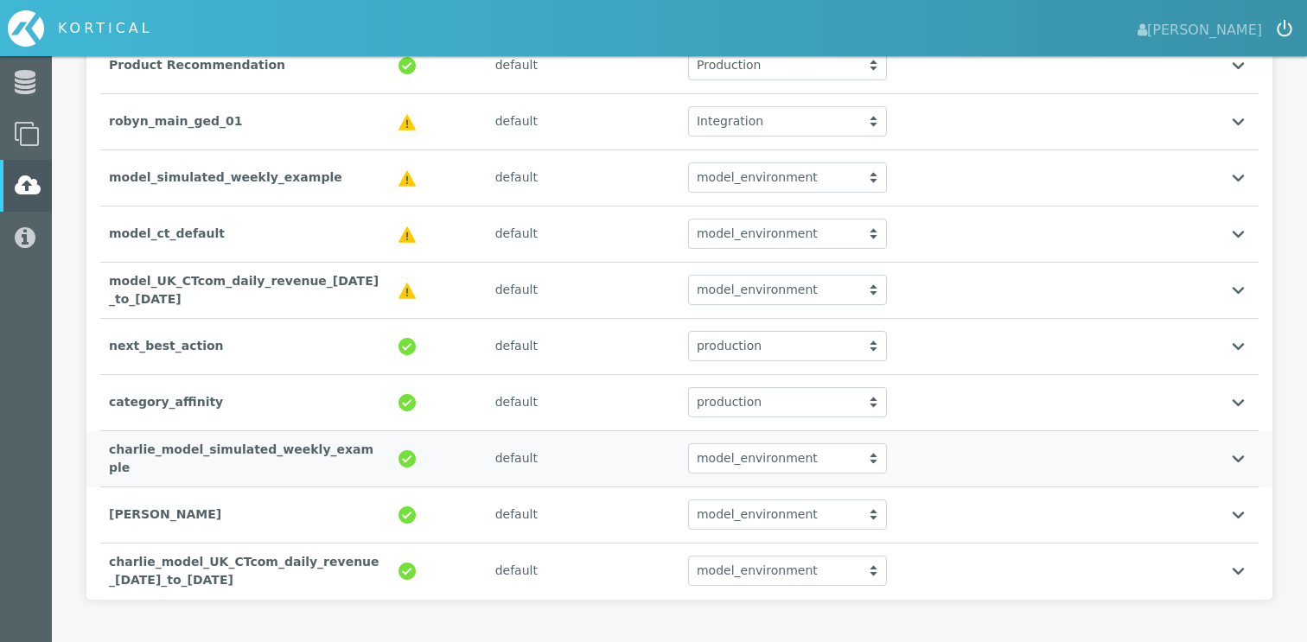
scroll to position [352, 0]
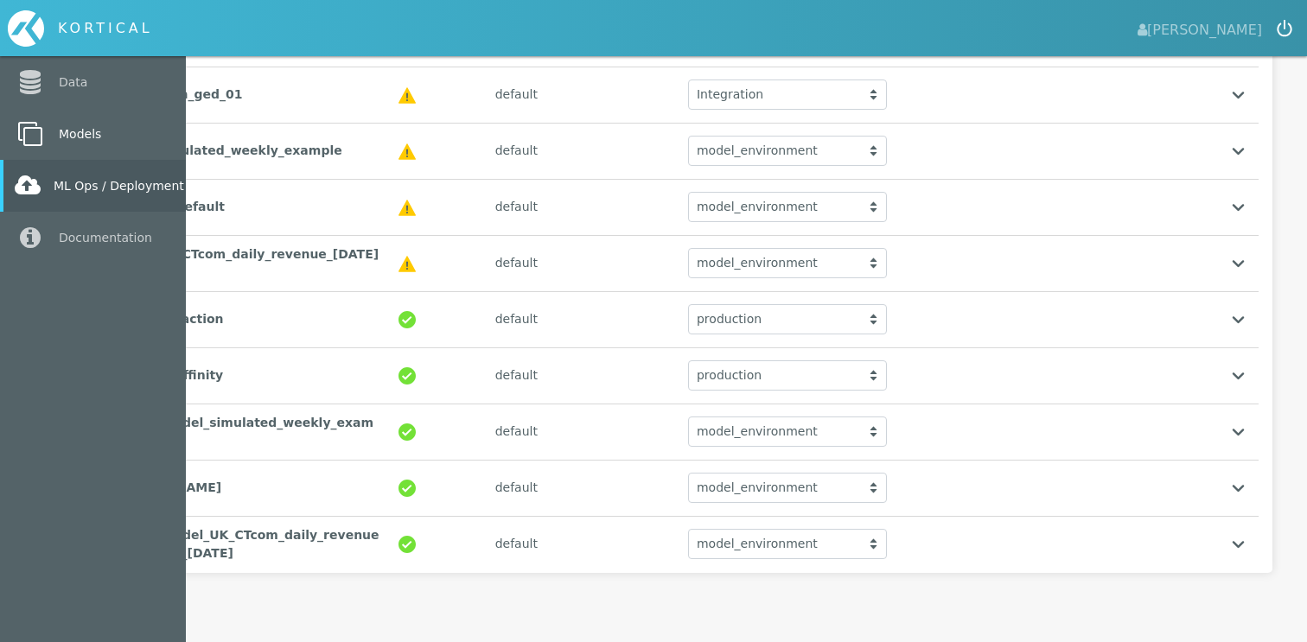
click at [30, 143] on icon at bounding box center [30, 134] width 31 height 24
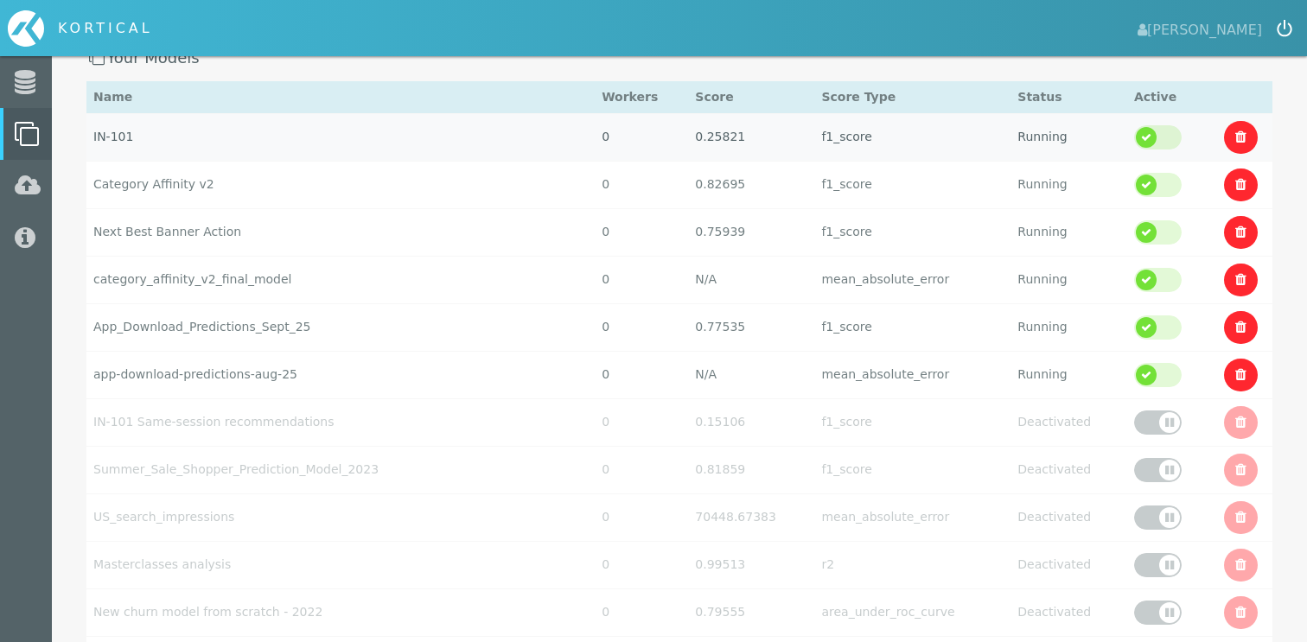
scroll to position [233, 0]
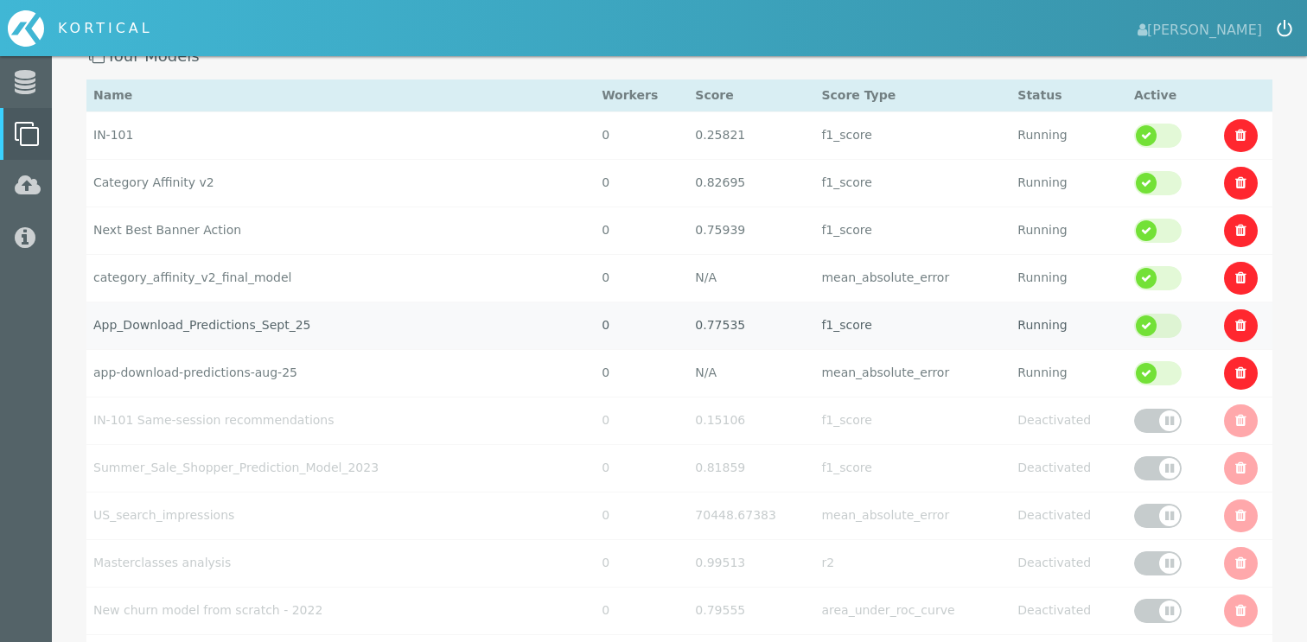
click at [994, 326] on td "f1_score" at bounding box center [913, 326] width 196 height 48
select select "f1_score"
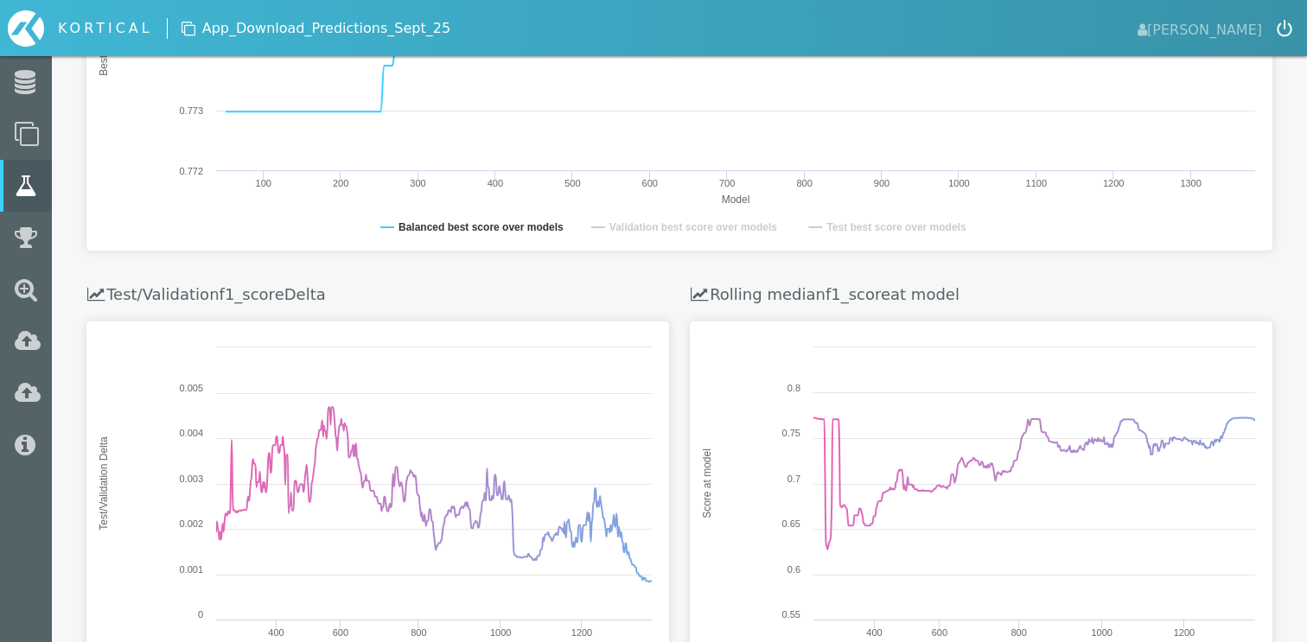
scroll to position [963, 0]
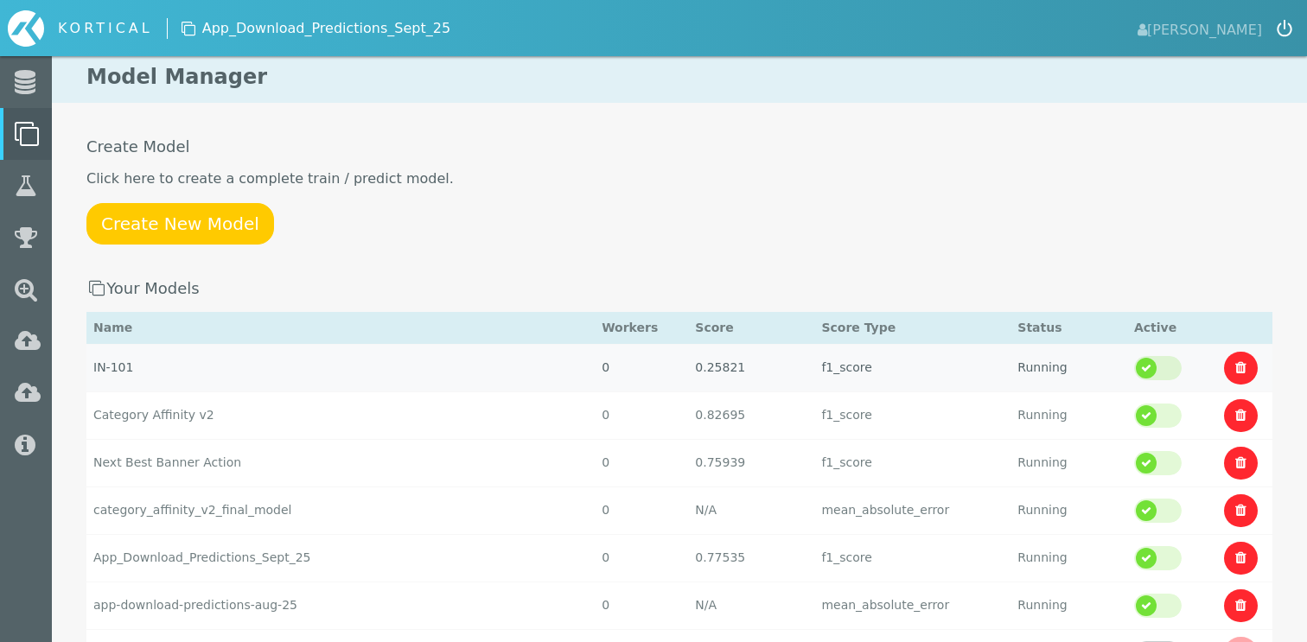
click at [1149, 373] on div at bounding box center [1158, 368] width 48 height 24
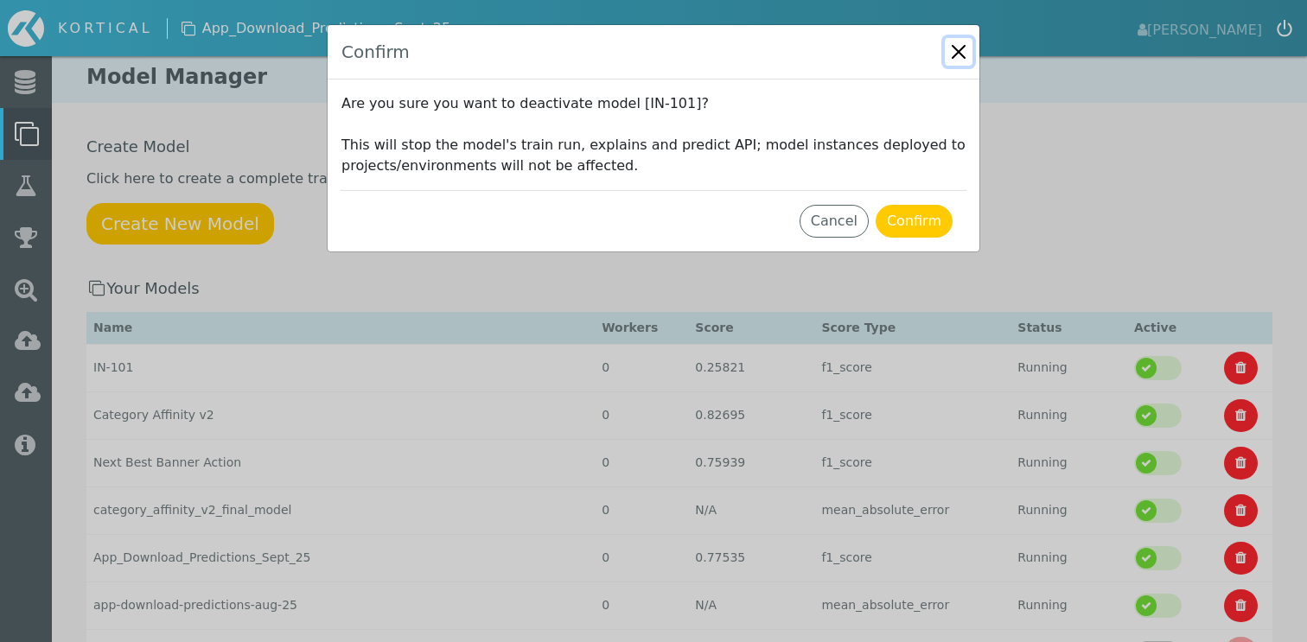
click at [955, 55] on button "Close" at bounding box center [959, 52] width 28 height 28
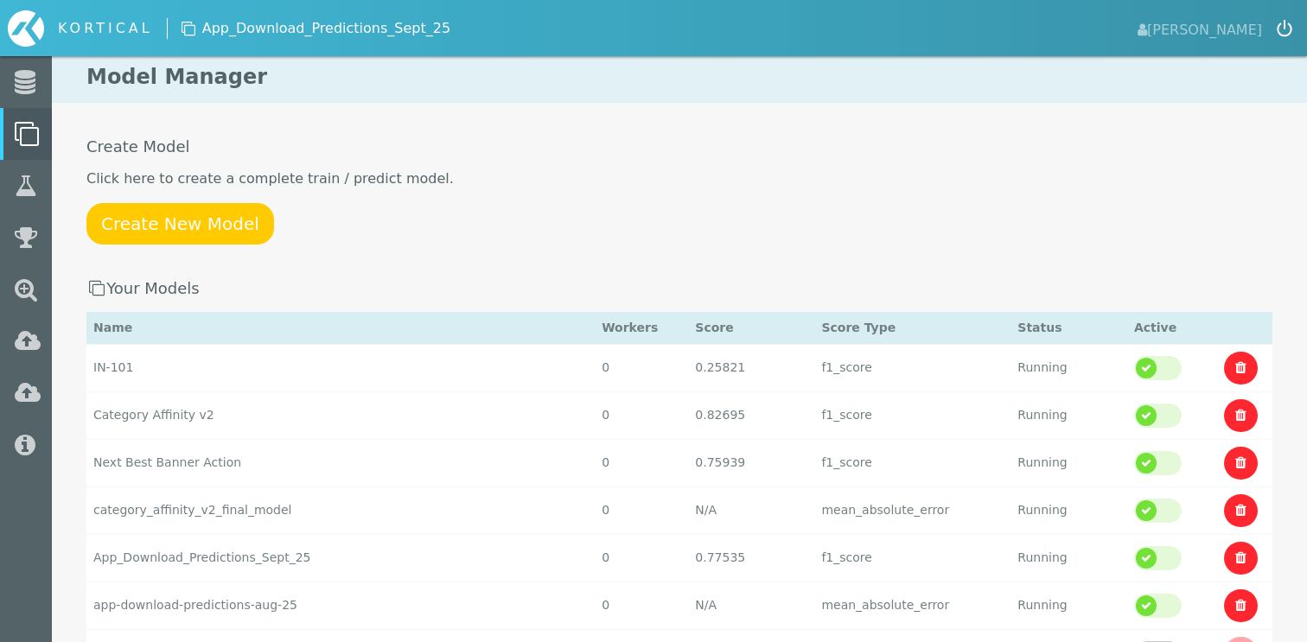
click at [378, 35] on span "App_Download_Predictions_Sept_25" at bounding box center [326, 28] width 248 height 21
click at [105, 33] on div "KORTICAL" at bounding box center [105, 28] width 95 height 21
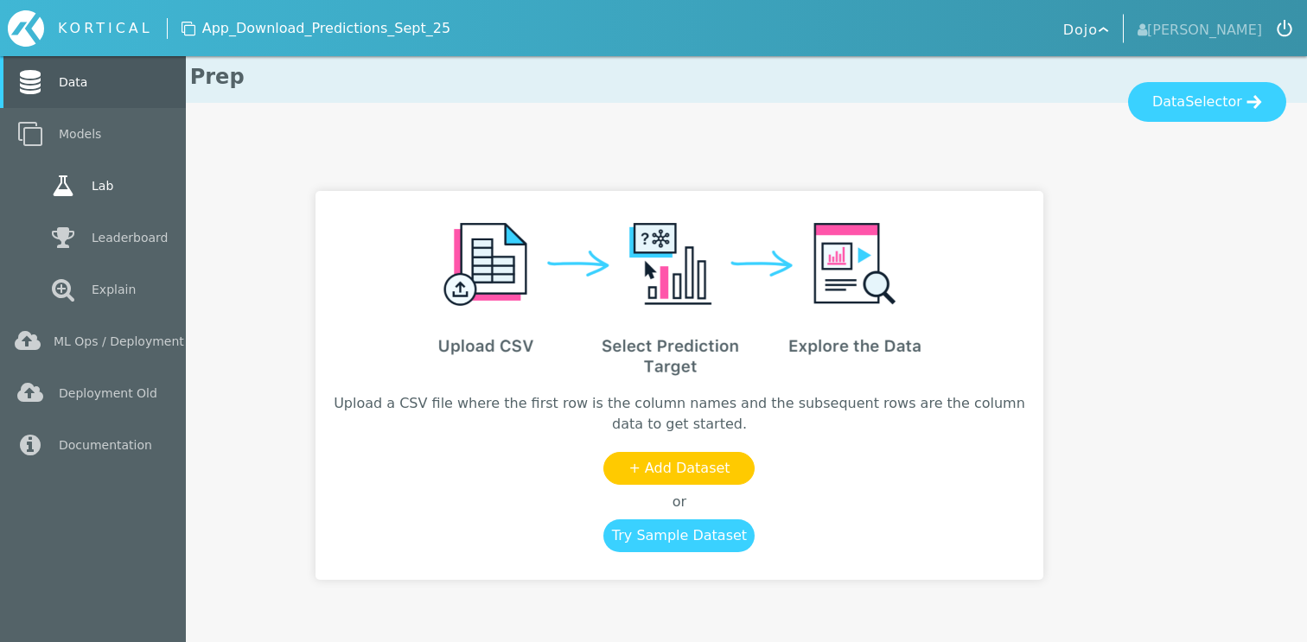
click at [93, 196] on link "Lab" at bounding box center [93, 186] width 186 height 52
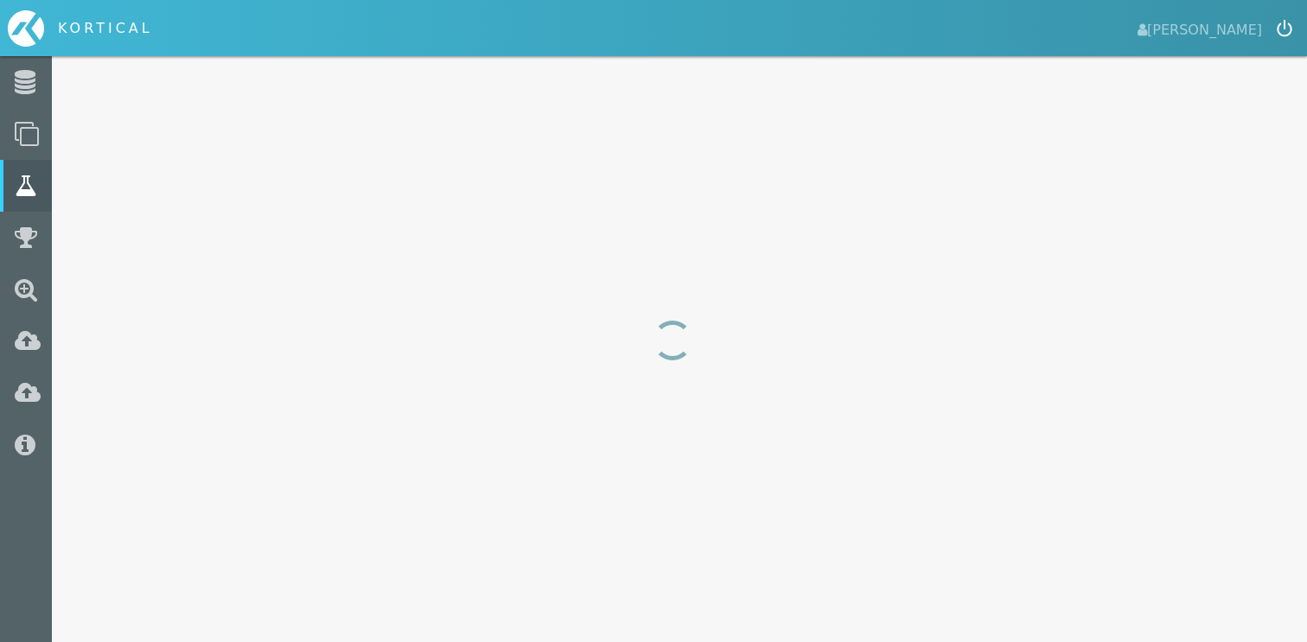
select select "f1_score"
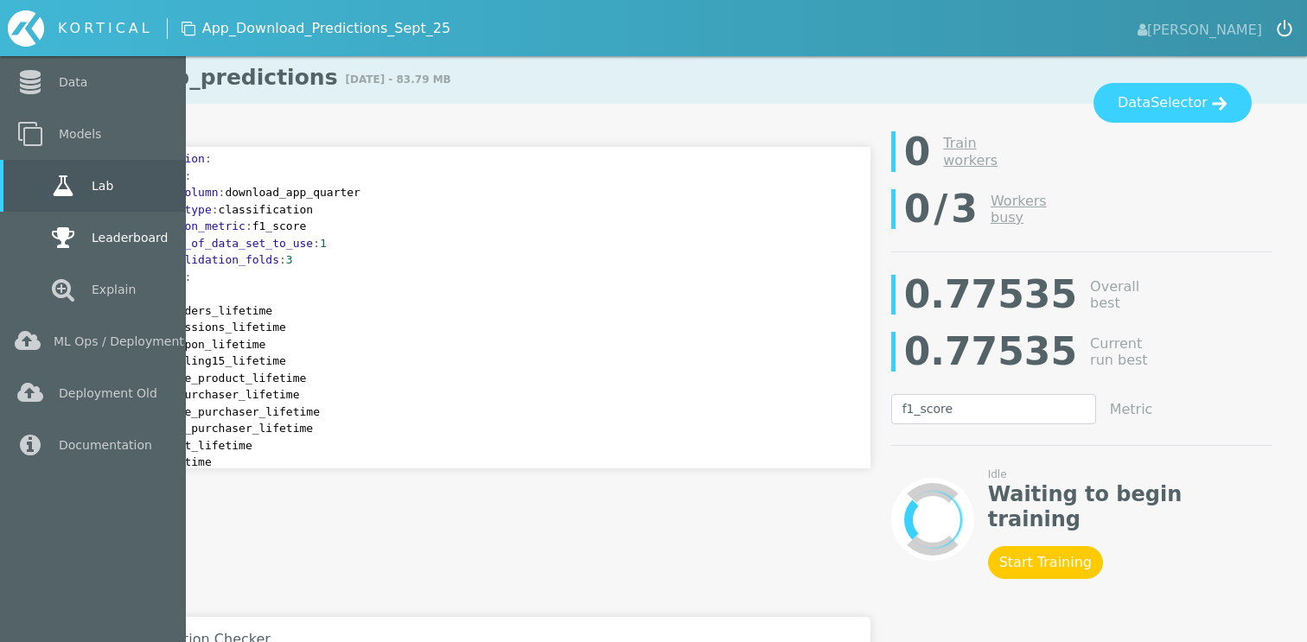
click at [89, 236] on link "Leaderboard" at bounding box center [93, 238] width 186 height 52
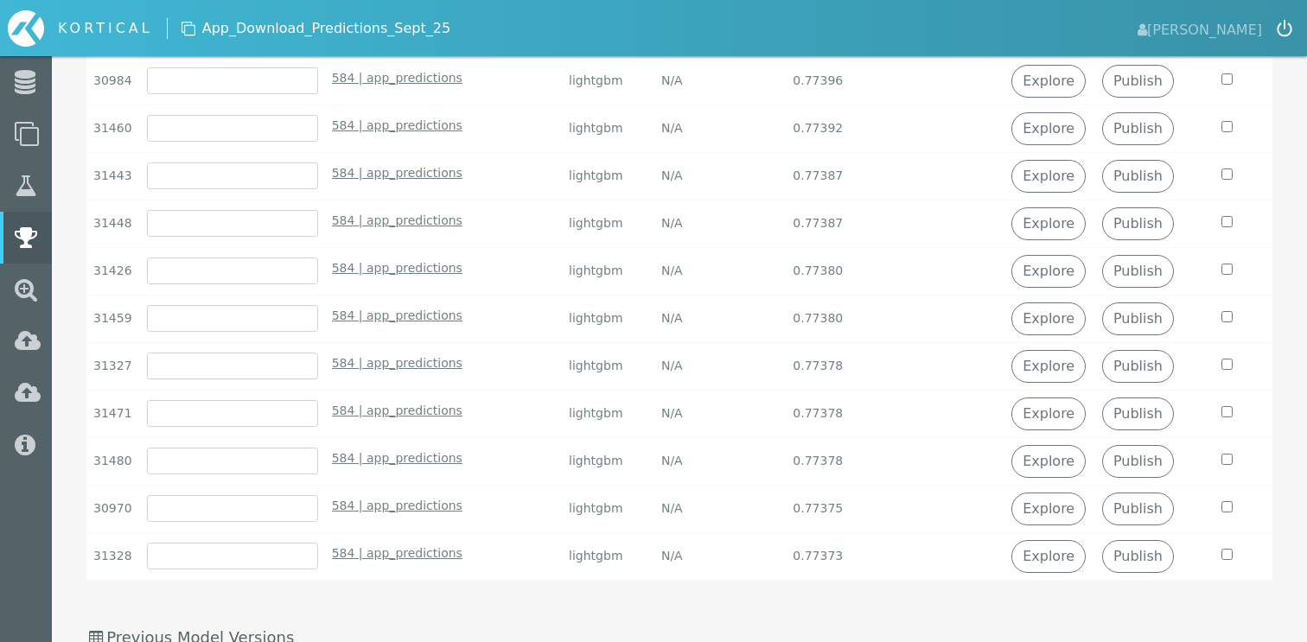
scroll to position [1309, 0]
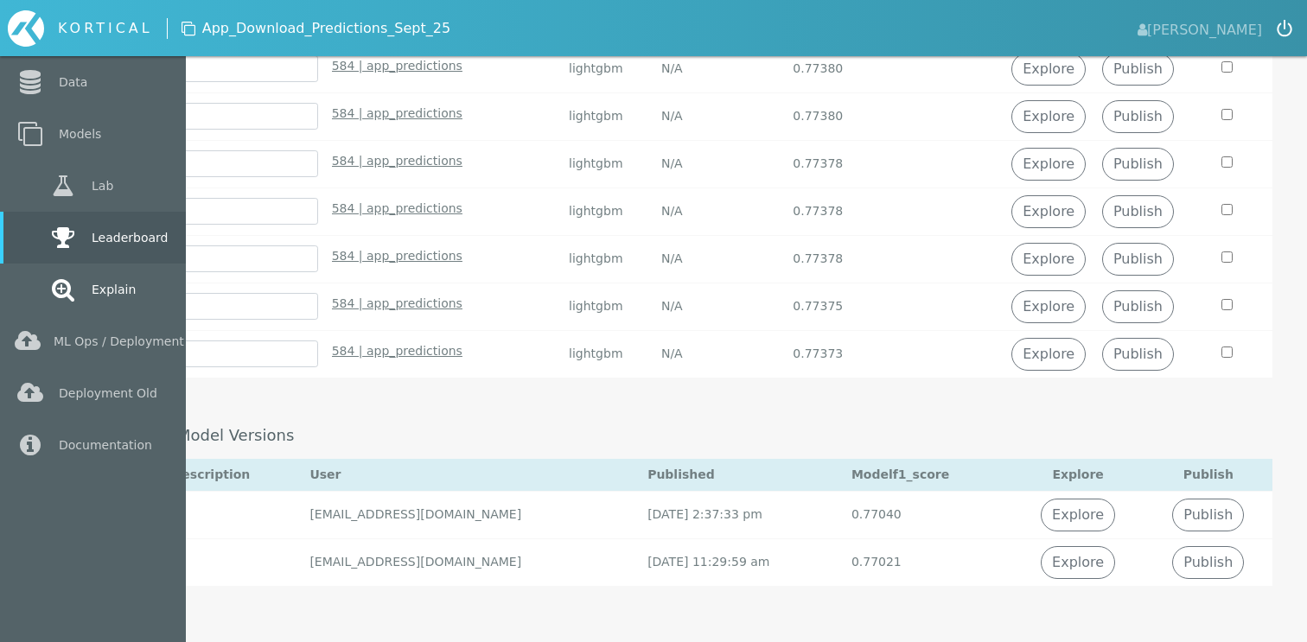
click at [85, 285] on link "Explain" at bounding box center [93, 290] width 186 height 52
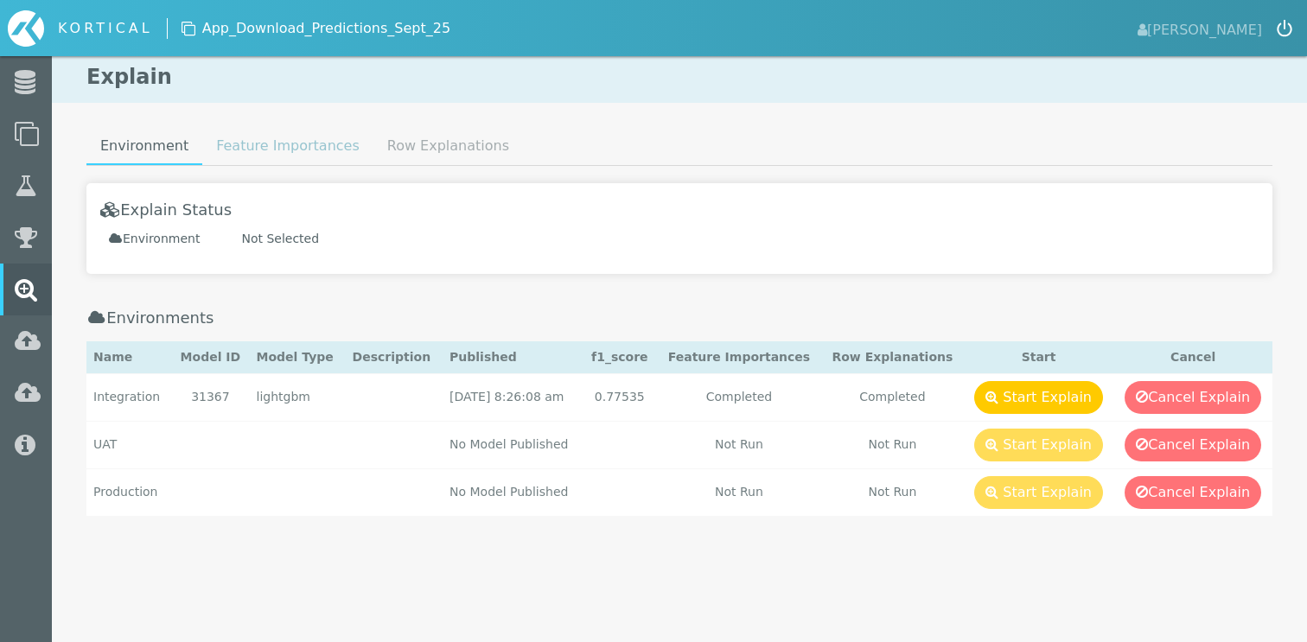
click at [226, 147] on link "Feature Importances" at bounding box center [287, 146] width 171 height 35
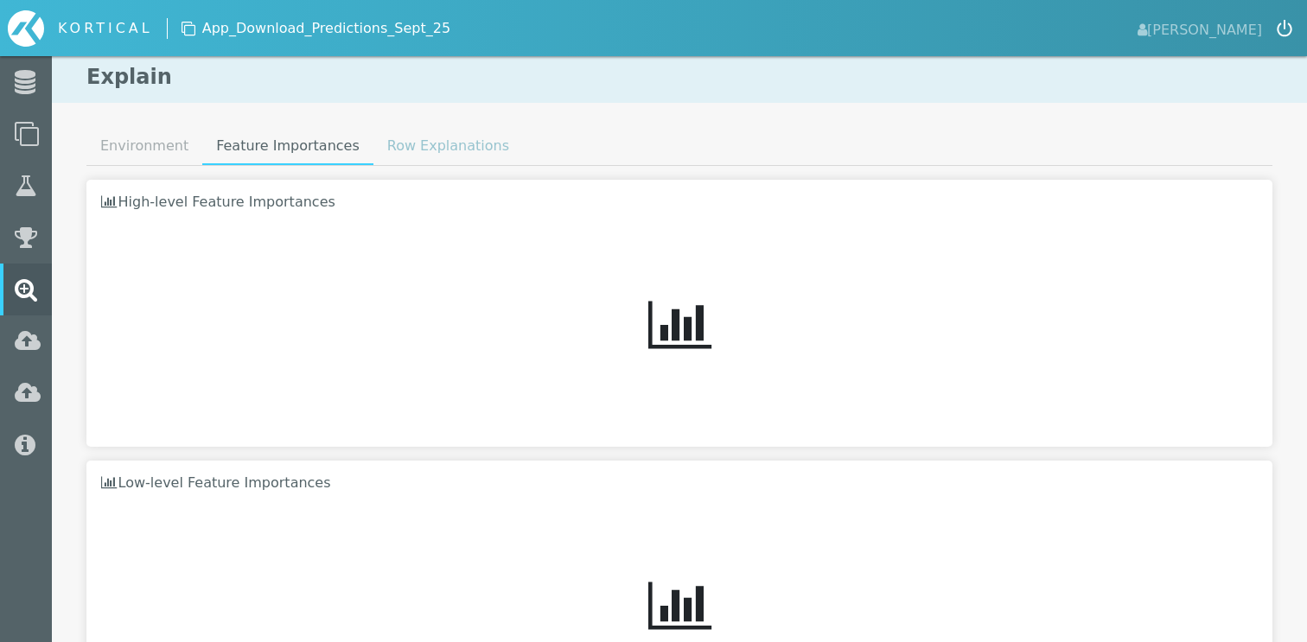
click at [398, 150] on link "Row Explanations" at bounding box center [449, 146] width 150 height 35
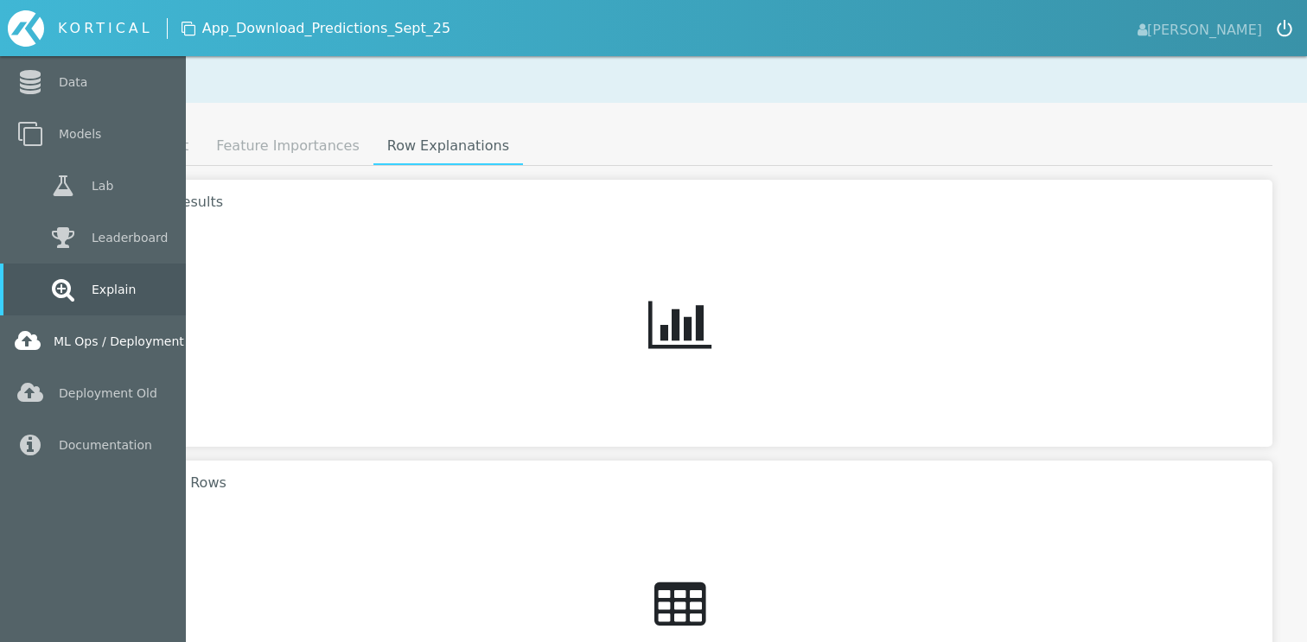
click at [51, 351] on link "ML Ops / Deployment" at bounding box center [93, 342] width 186 height 52
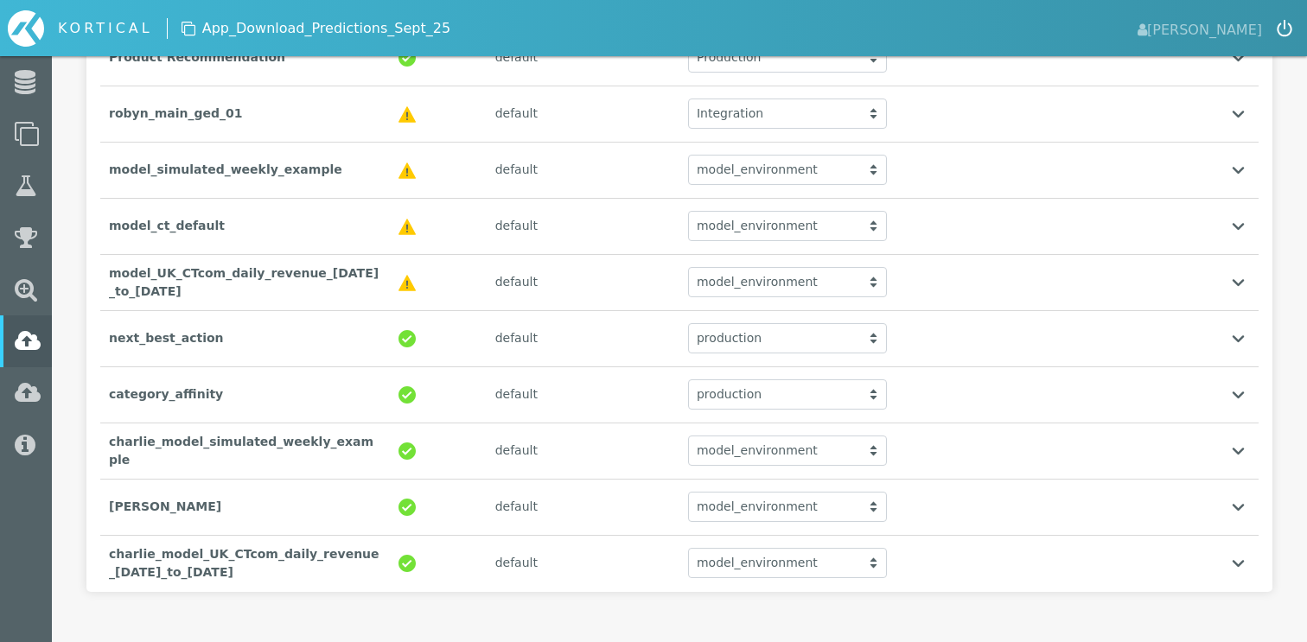
scroll to position [335, 0]
click at [260, 448] on div "charlie_model_simulated_weekly_example" at bounding box center [245, 450] width 290 height 54
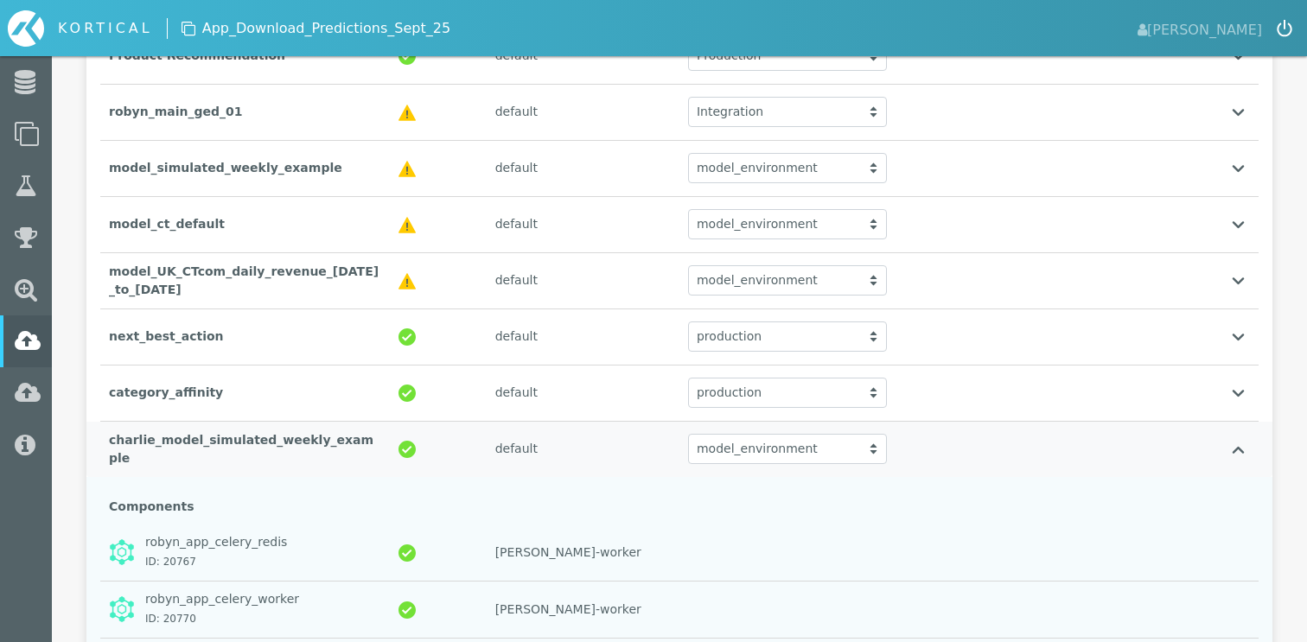
click at [796, 444] on div "model_environment" at bounding box center [787, 449] width 199 height 30
click at [795, 485] on div "model_environment" at bounding box center [787, 483] width 197 height 35
click at [806, 279] on div "model_environment" at bounding box center [787, 280] width 199 height 30
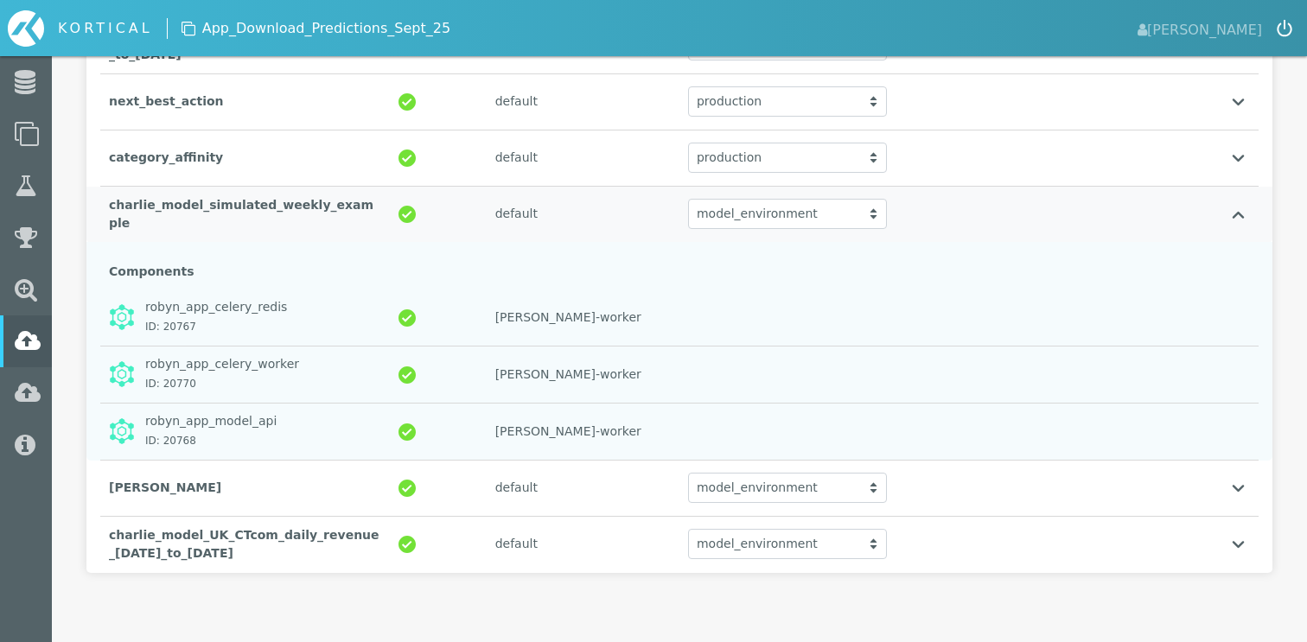
click at [937, 199] on div "model_environment model_environment model_environment" at bounding box center [825, 214] width 290 height 48
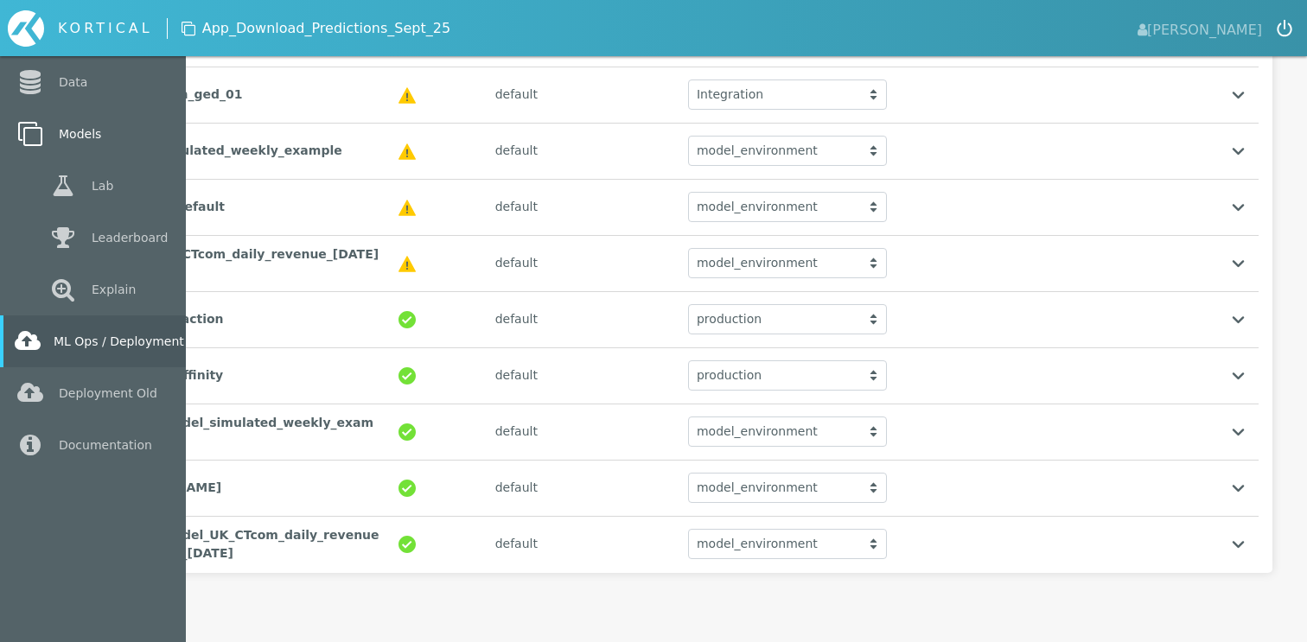
click at [75, 122] on link "Models" at bounding box center [93, 134] width 186 height 52
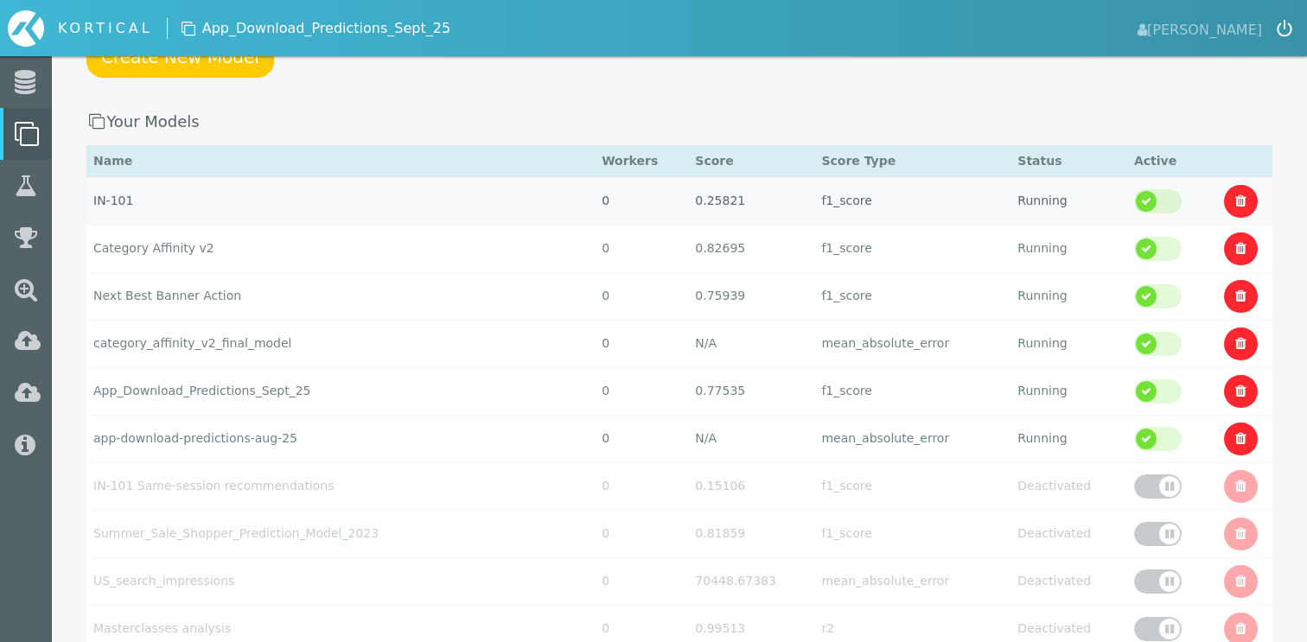
scroll to position [168, 0]
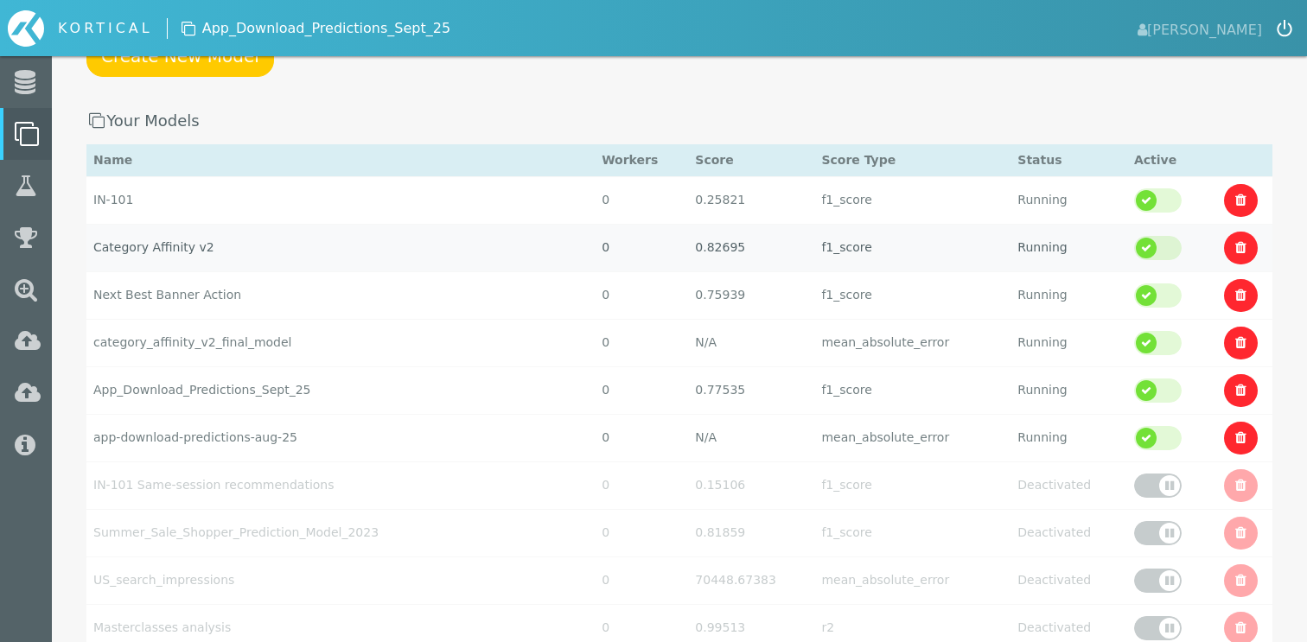
click at [182, 250] on td "Category Affinity v2" at bounding box center [340, 248] width 508 height 48
select select "f1_score"
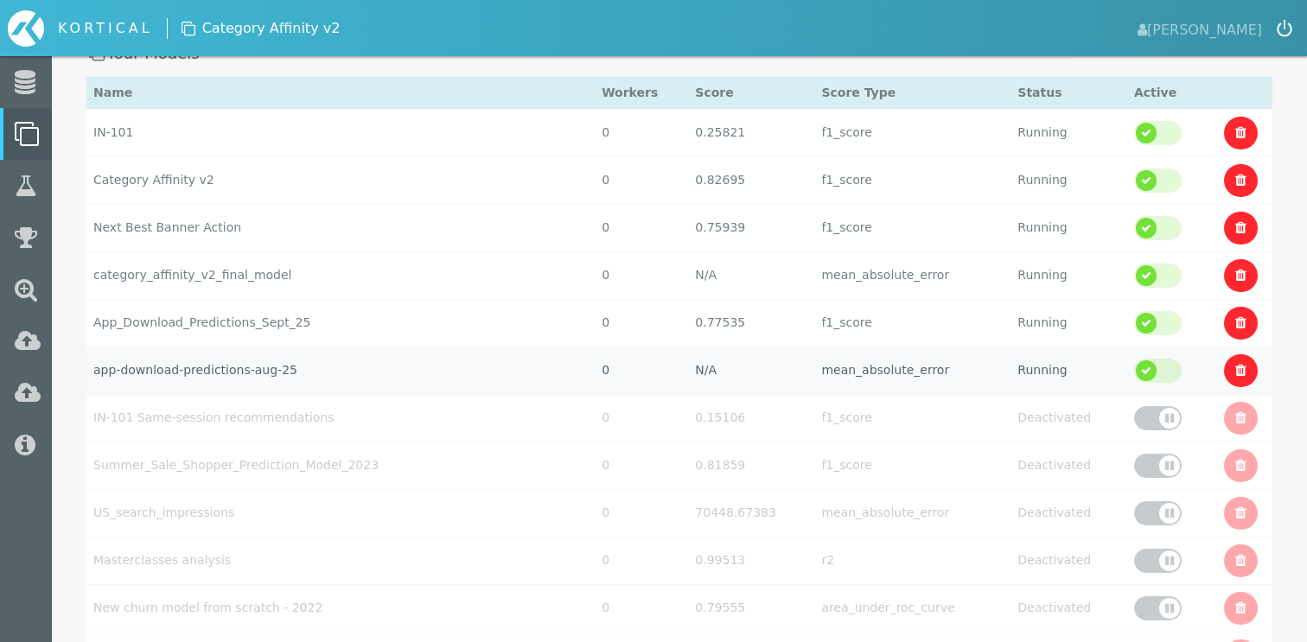
click at [885, 374] on td "mean_absolute_error" at bounding box center [913, 371] width 196 height 48
select select "mean_absolute_error"
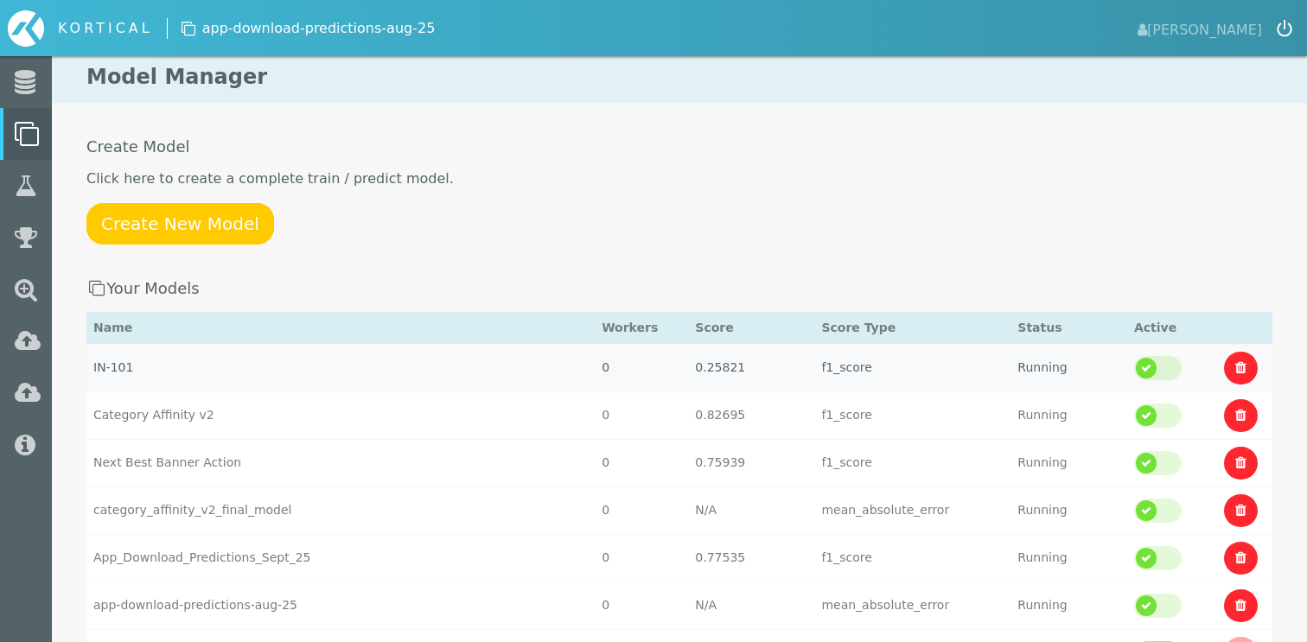
click at [142, 366] on td "IN-101" at bounding box center [340, 368] width 508 height 48
select select "f1_score"
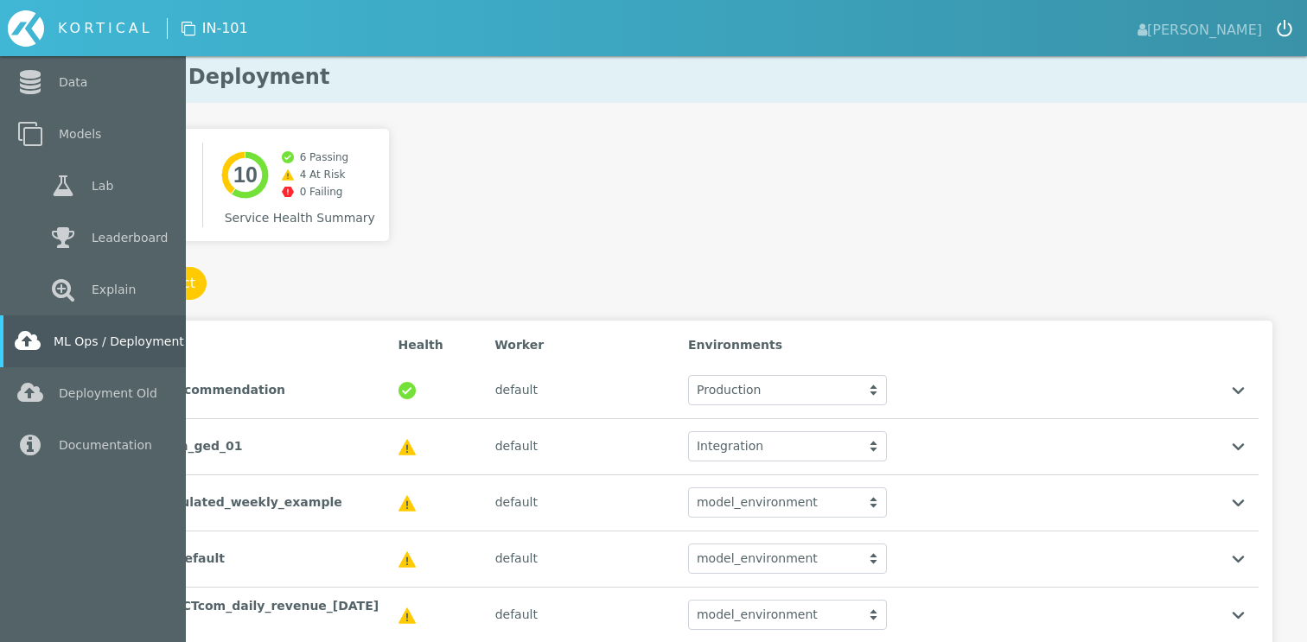
click at [103, 353] on link "ML Ops / Deployment" at bounding box center [93, 342] width 186 height 52
click at [90, 141] on link "Models" at bounding box center [93, 134] width 186 height 52
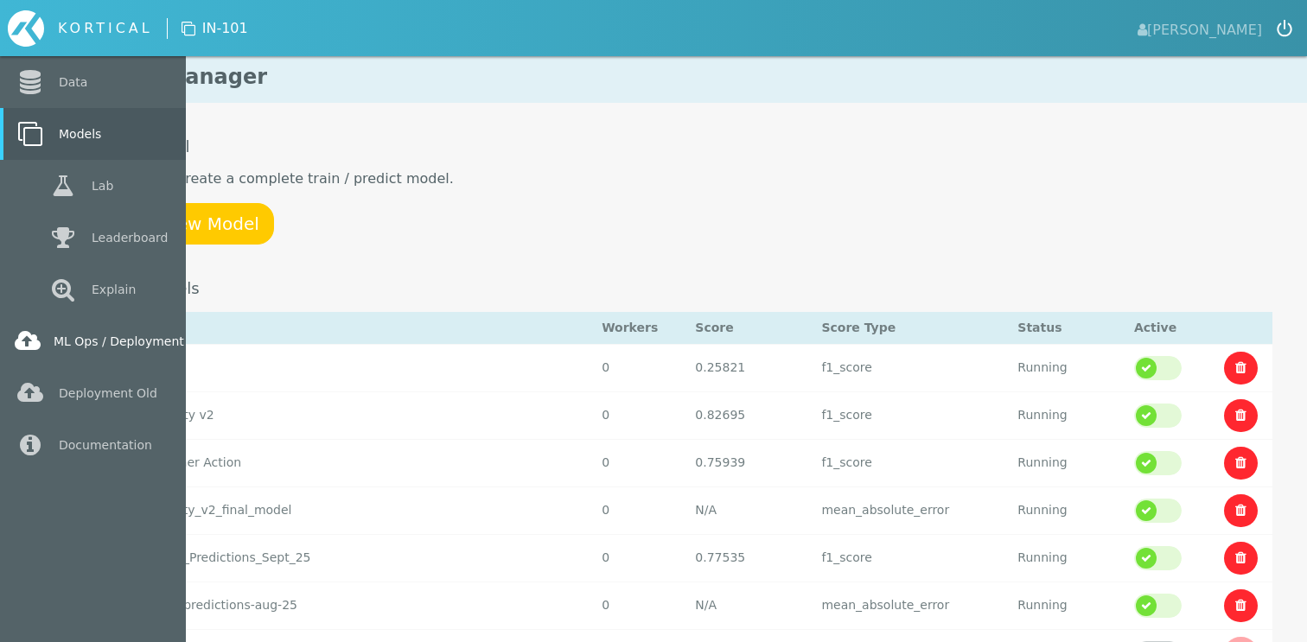
click at [73, 336] on link "ML Ops / Deployment" at bounding box center [93, 342] width 186 height 52
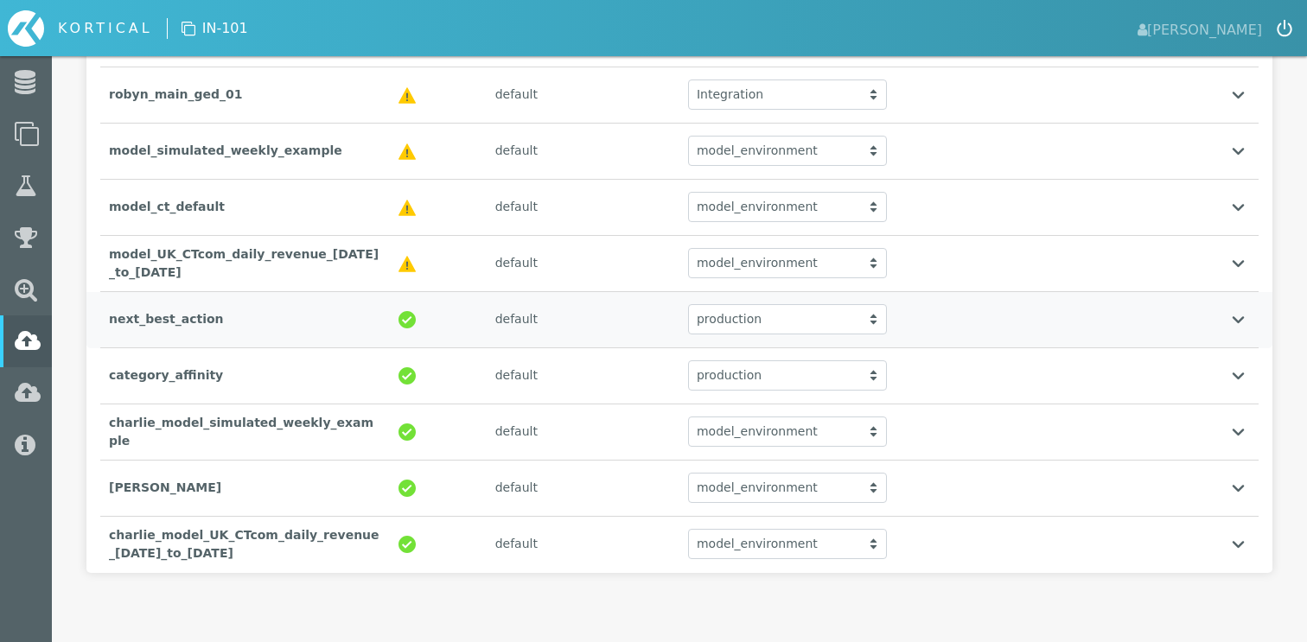
click at [321, 329] on div "next_best_action" at bounding box center [245, 319] width 290 height 35
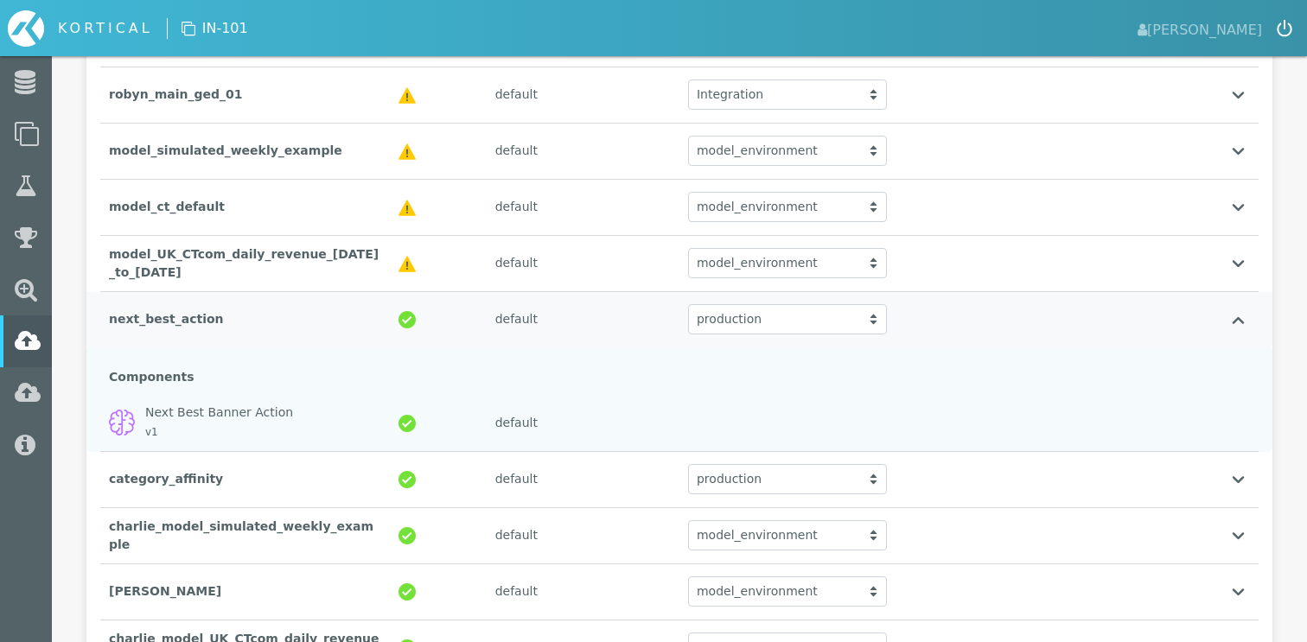
click at [321, 329] on div "next_best_action" at bounding box center [245, 319] width 290 height 35
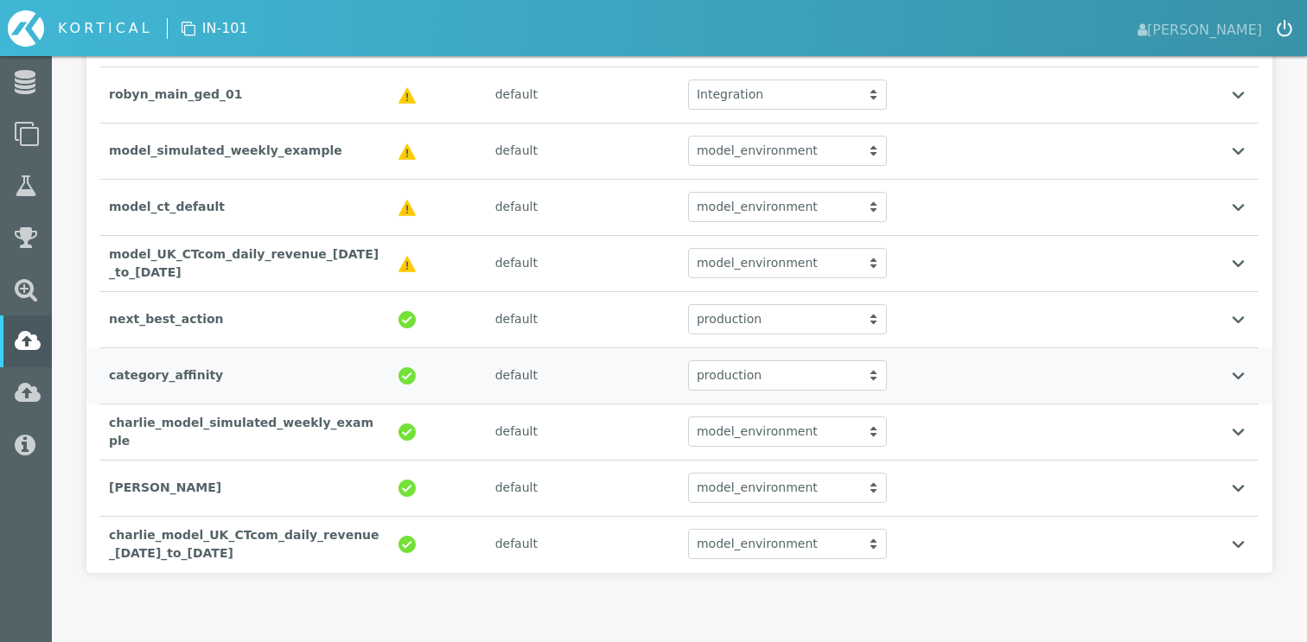
click at [289, 377] on div "category_affinity" at bounding box center [245, 375] width 290 height 35
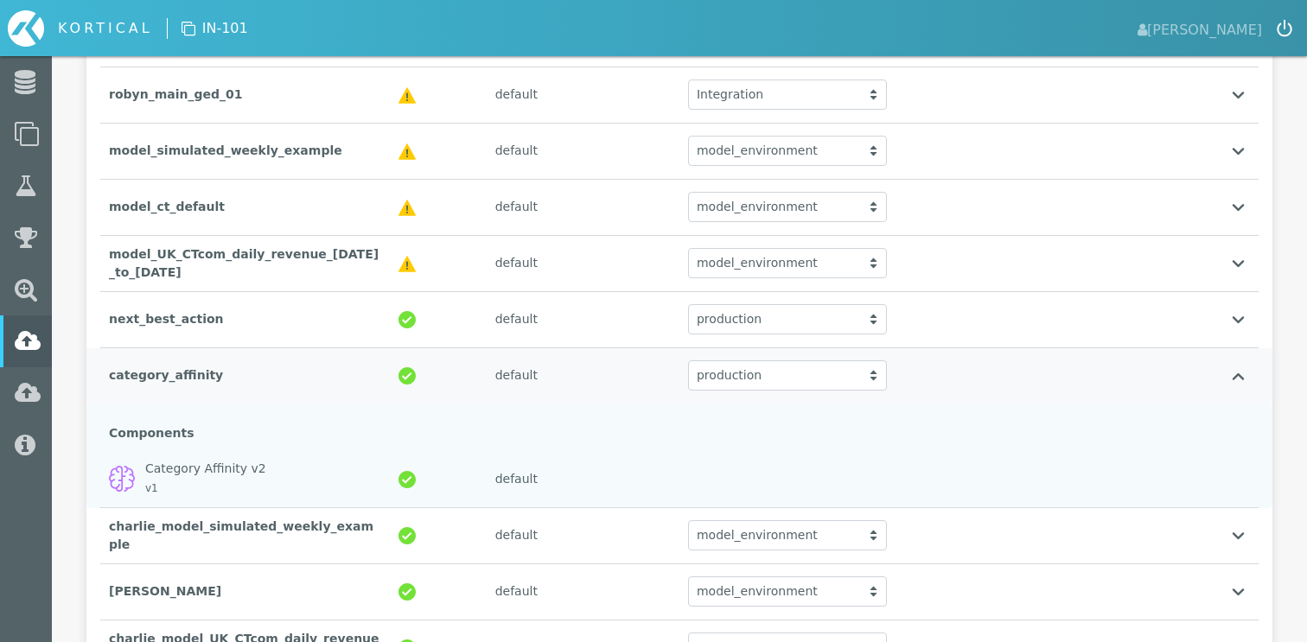
click at [289, 377] on div "category_affinity" at bounding box center [245, 375] width 290 height 35
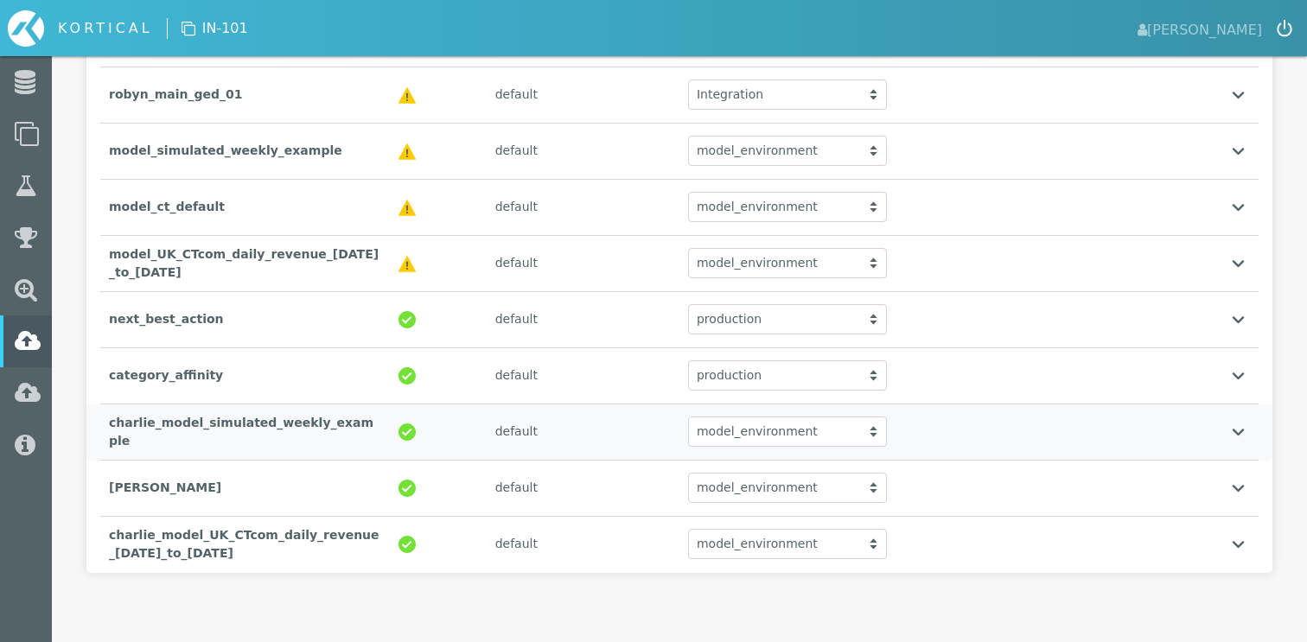
click at [288, 438] on div "charlie_model_simulated_weekly_example" at bounding box center [245, 433] width 290 height 54
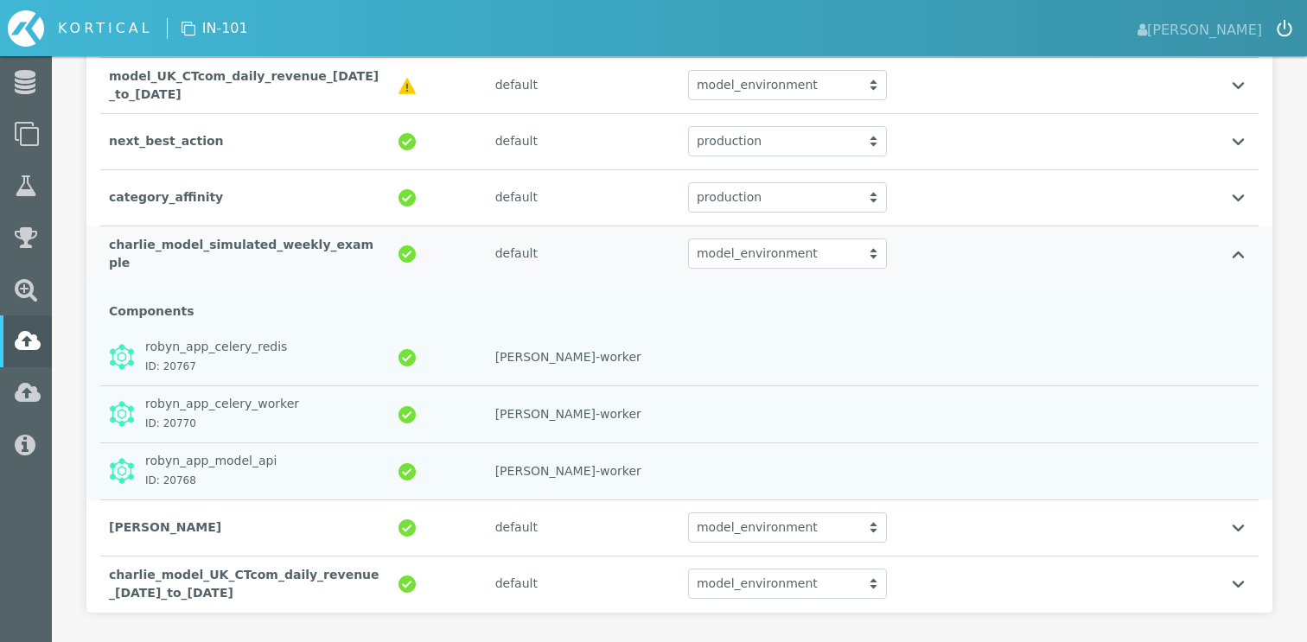
click at [287, 267] on div "charlie_model_simulated_weekly_example" at bounding box center [245, 254] width 290 height 54
